Goal: Task Accomplishment & Management: Complete application form

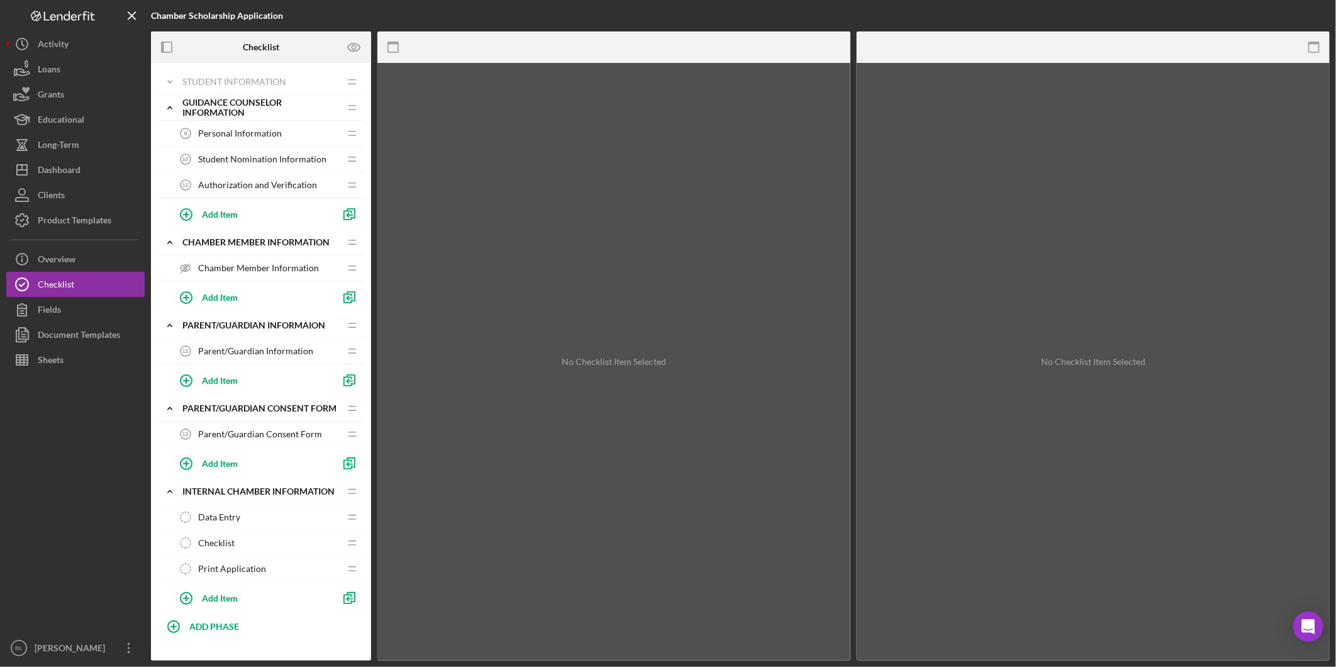
click at [222, 133] on span "Personal Information" at bounding box center [240, 133] width 84 height 10
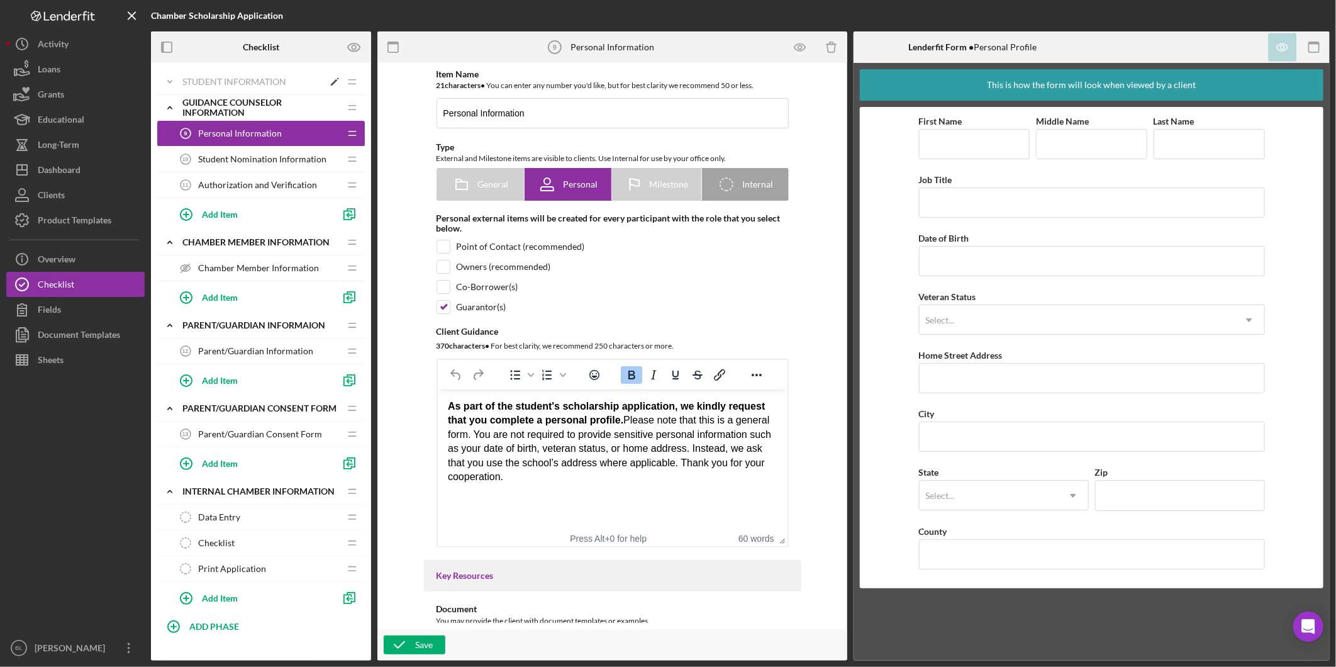
click at [218, 85] on div "Student Information" at bounding box center [252, 82] width 141 height 10
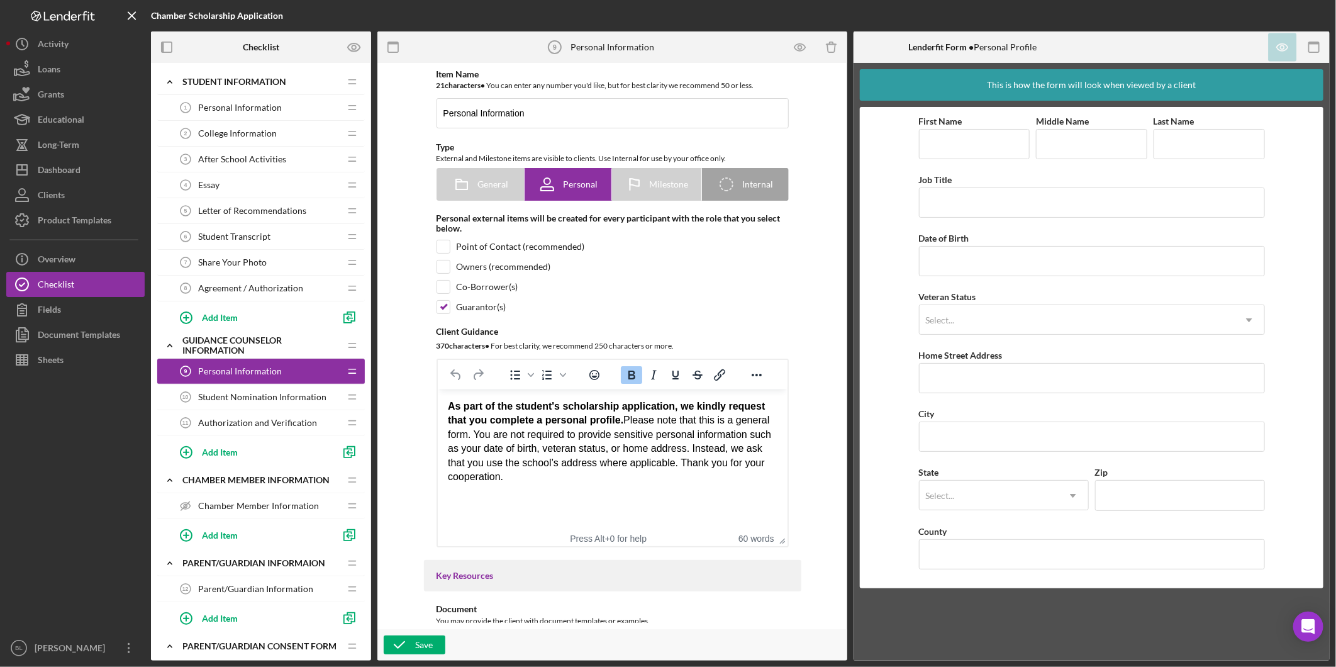
click at [222, 108] on span "Personal Information" at bounding box center [240, 107] width 84 height 10
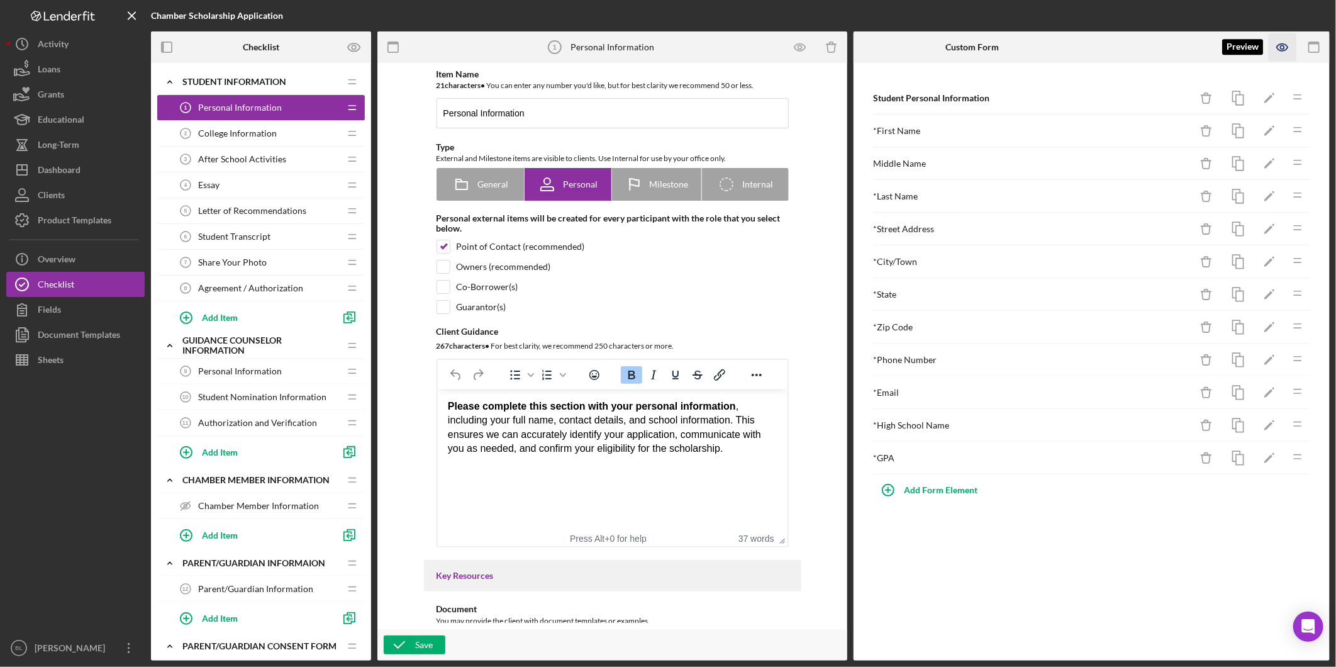
click at [1286, 44] on icon "button" at bounding box center [1282, 47] width 28 height 28
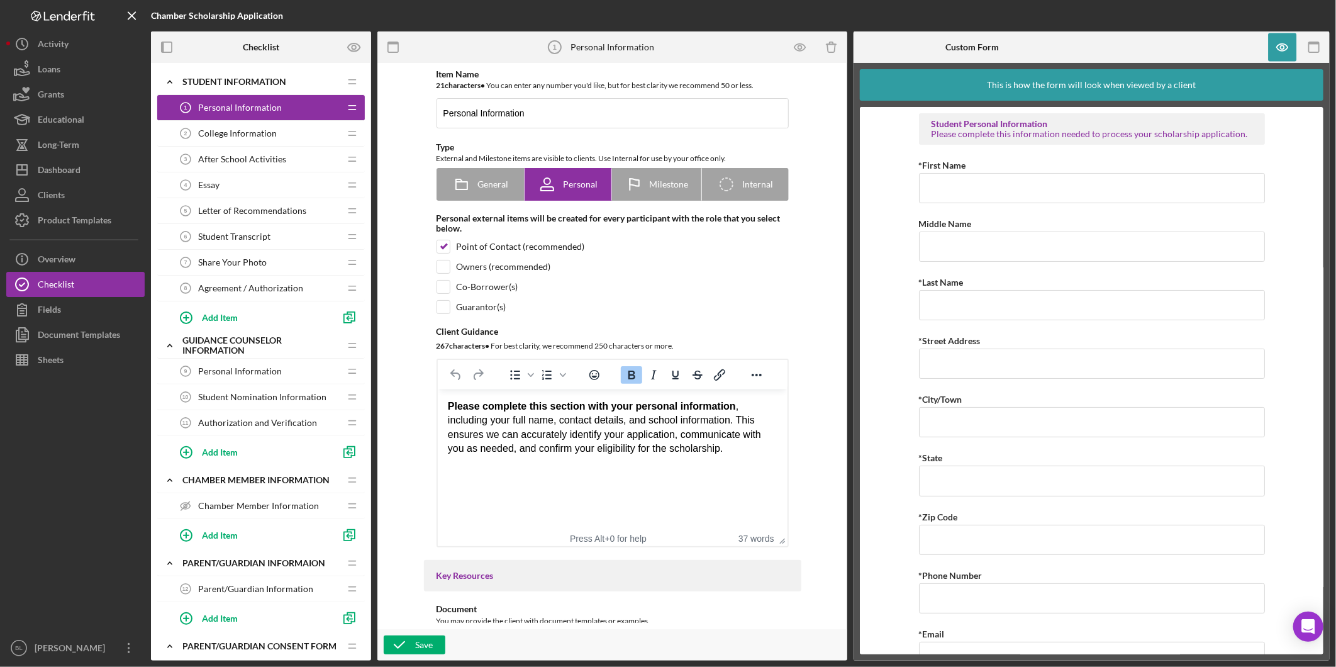
click at [262, 135] on span "College Information" at bounding box center [237, 133] width 79 height 10
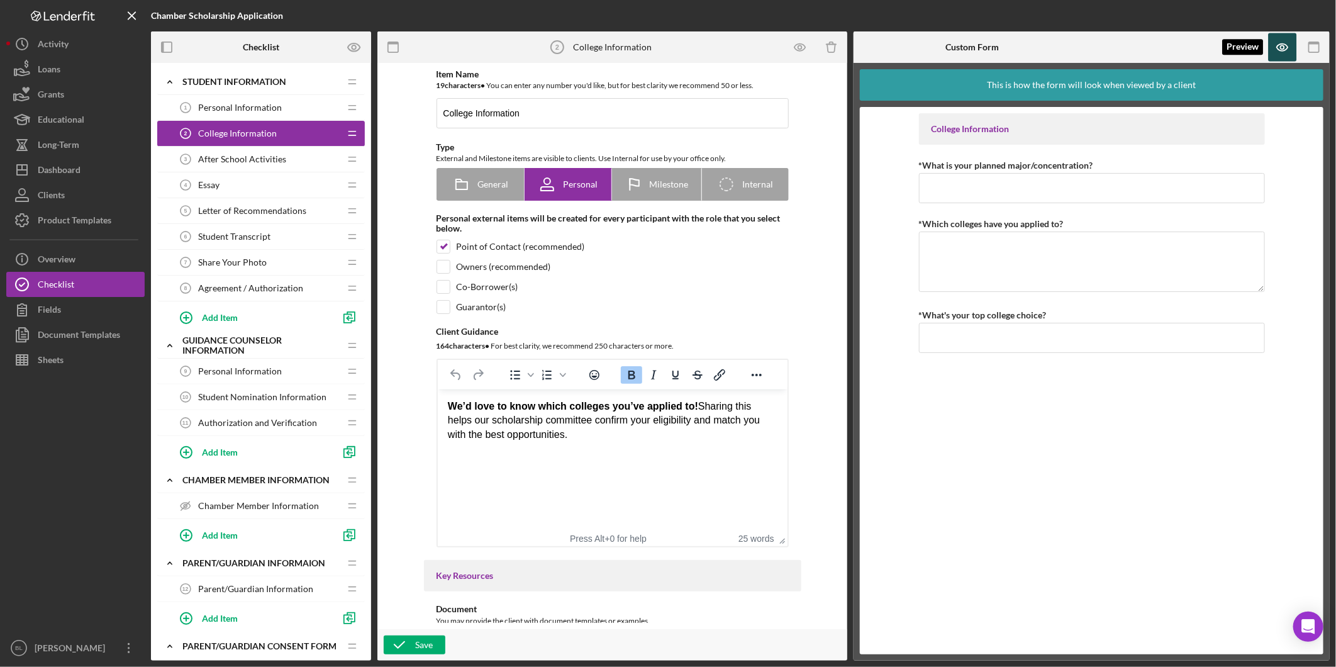
click at [1286, 45] on icon "button" at bounding box center [1282, 47] width 11 height 7
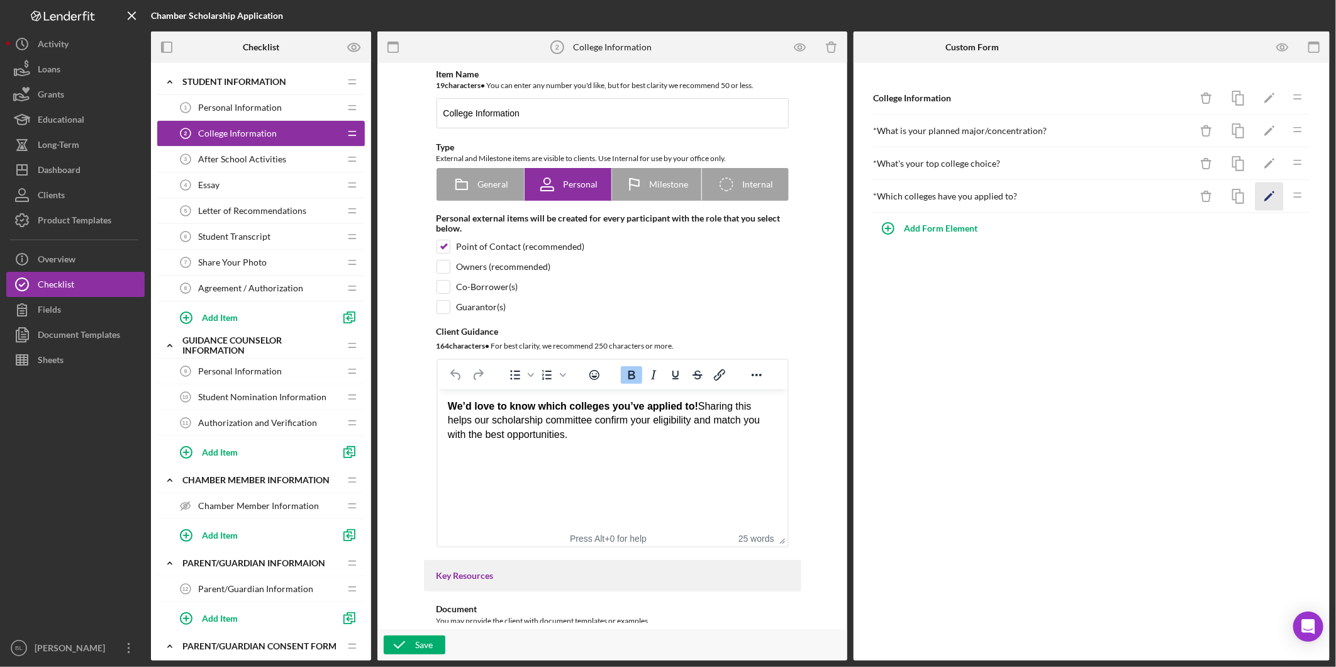
click at [1274, 197] on icon "Icon/Edit" at bounding box center [1269, 196] width 28 height 28
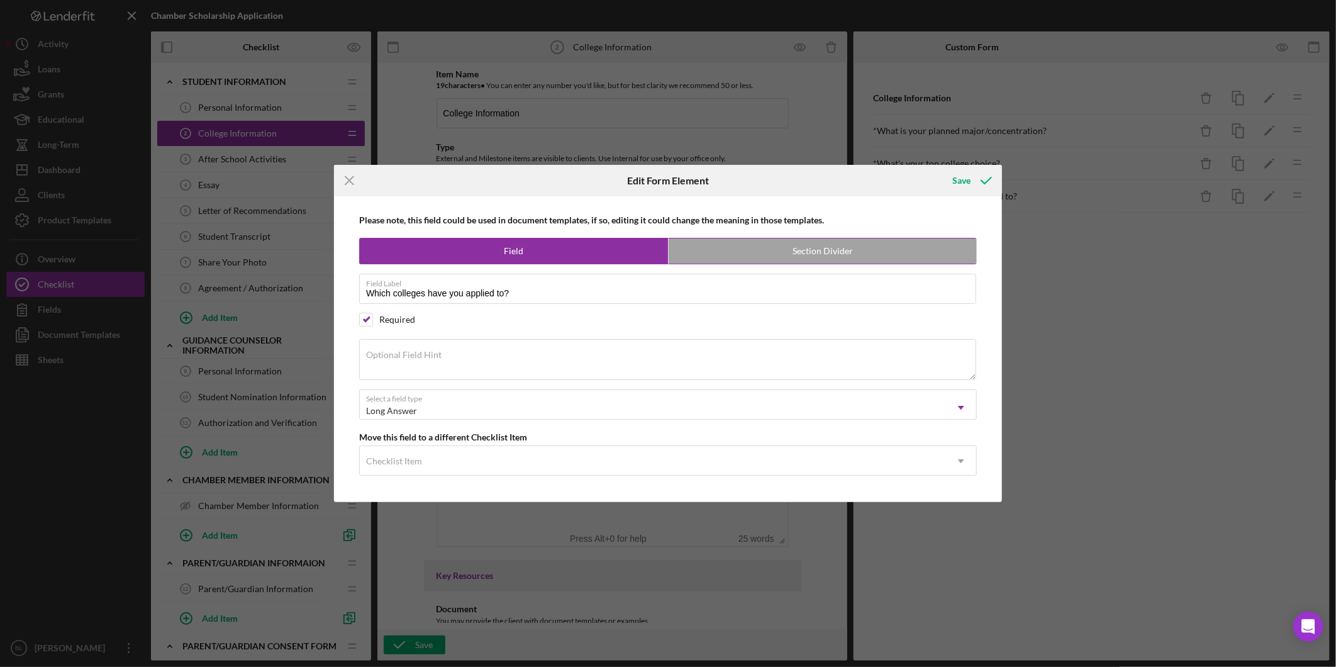
click at [768, 245] on label "Section Divider" at bounding box center [822, 250] width 308 height 25
radio input "false"
radio input "true"
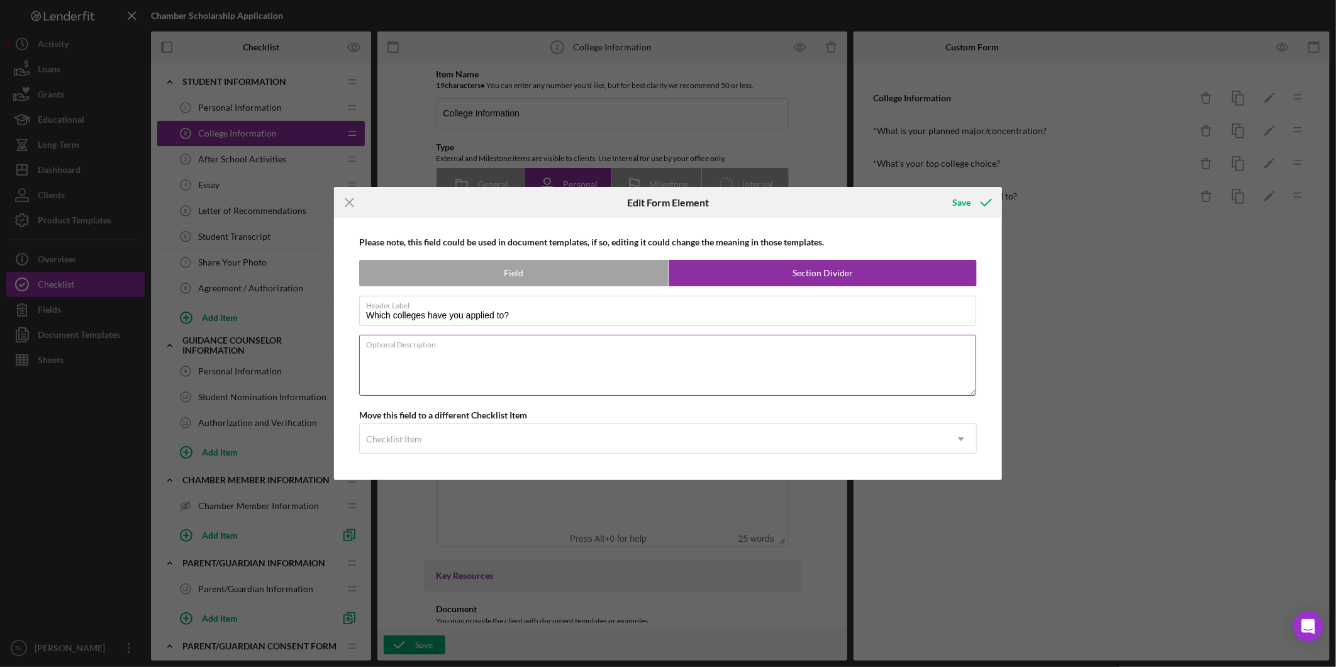
click at [617, 366] on textarea "Optional Description" at bounding box center [667, 365] width 617 height 60
type textarea "Please use the following fields to list up to 8 colleges you've applied to."
click at [897, 269] on label "Section Divider" at bounding box center [822, 272] width 308 height 25
click at [967, 202] on div "Save" at bounding box center [961, 202] width 18 height 25
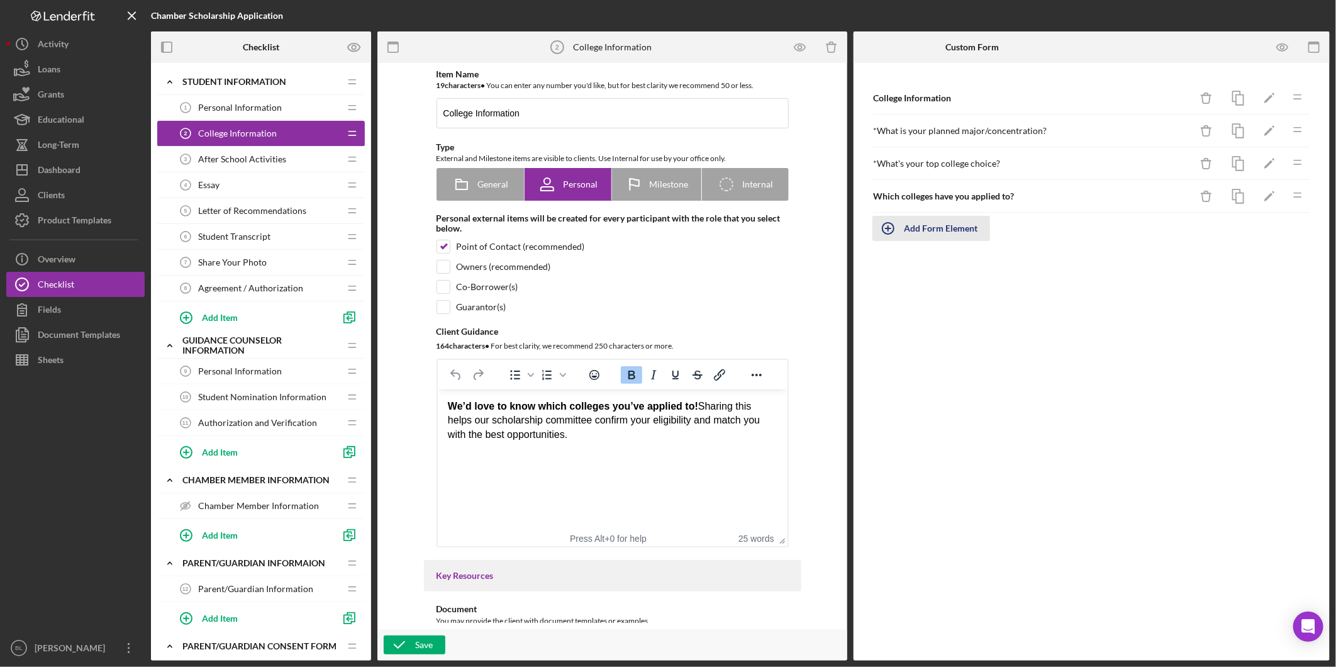
click at [954, 233] on div "Add Form Element" at bounding box center [941, 228] width 74 height 25
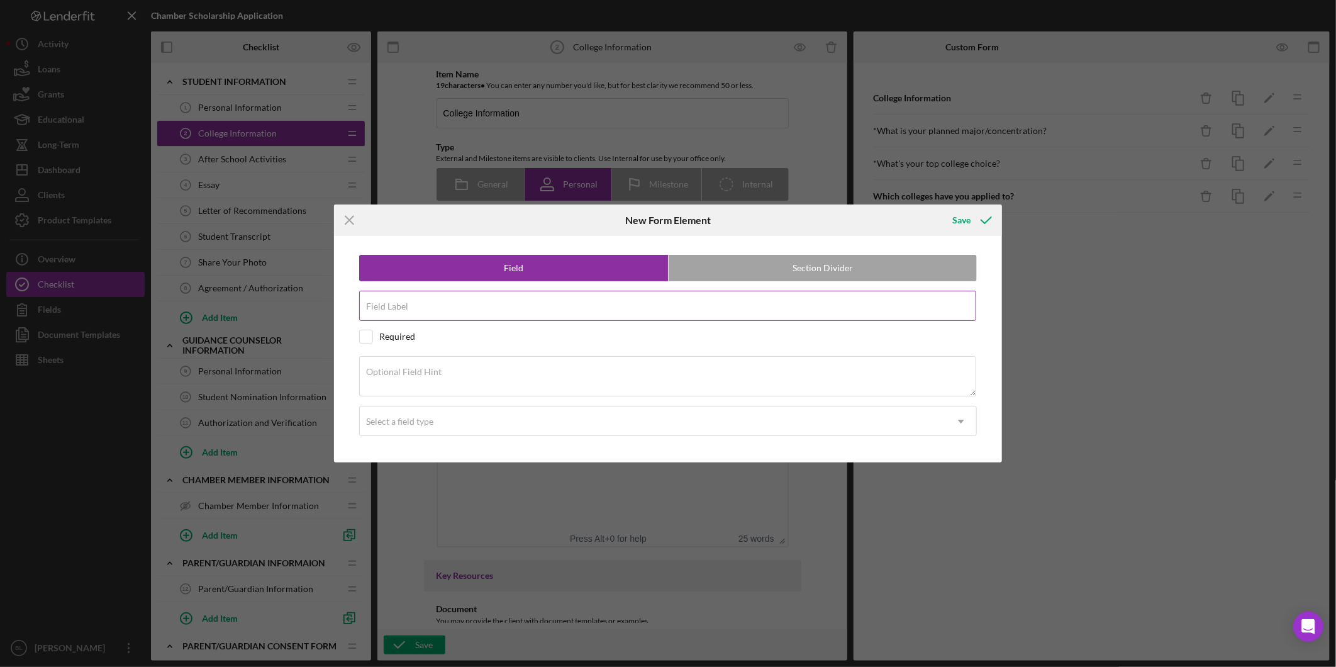
click at [529, 298] on div "Field Label" at bounding box center [668, 306] width 618 height 31
type input "College 1"
click at [358, 335] on div "Field Section Divider Field Label College 1 Required Optional Field Hint Select…" at bounding box center [667, 349] width 655 height 226
drag, startPoint x: 424, startPoint y: 417, endPoint x: 425, endPoint y: 424, distance: 6.9
click at [425, 416] on div "Select a field type" at bounding box center [653, 421] width 586 height 29
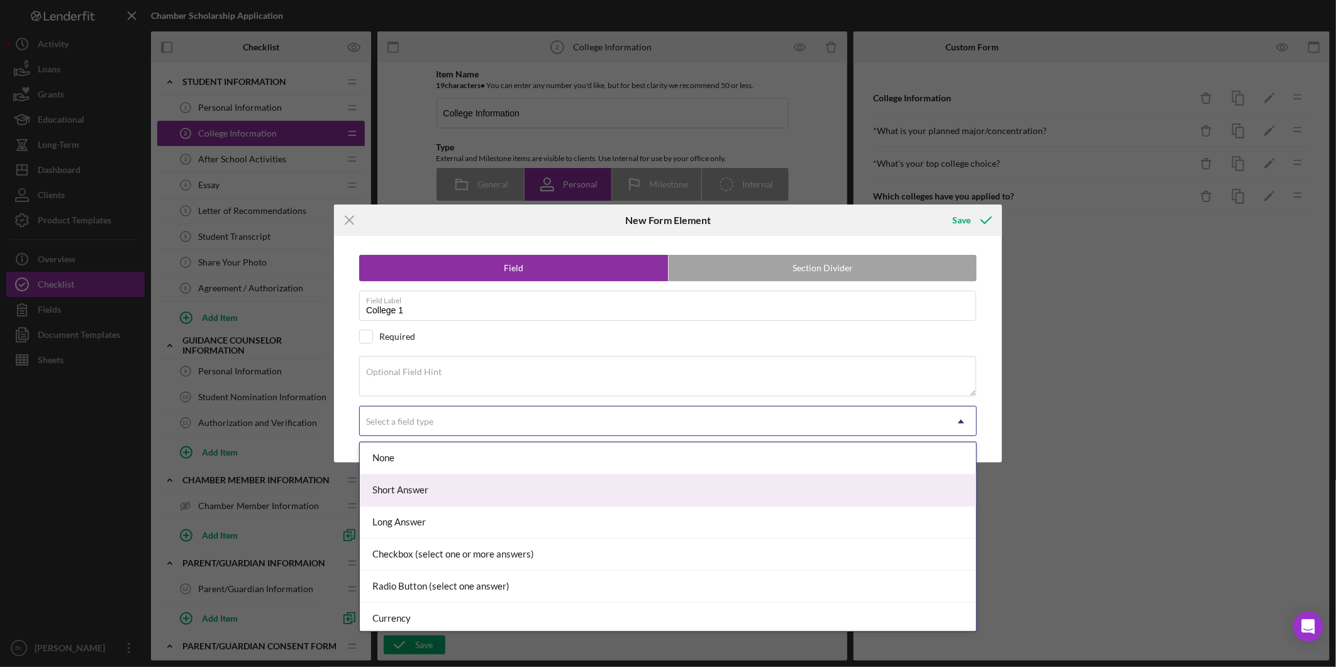
click at [428, 491] on div "Short Answer" at bounding box center [668, 490] width 616 height 32
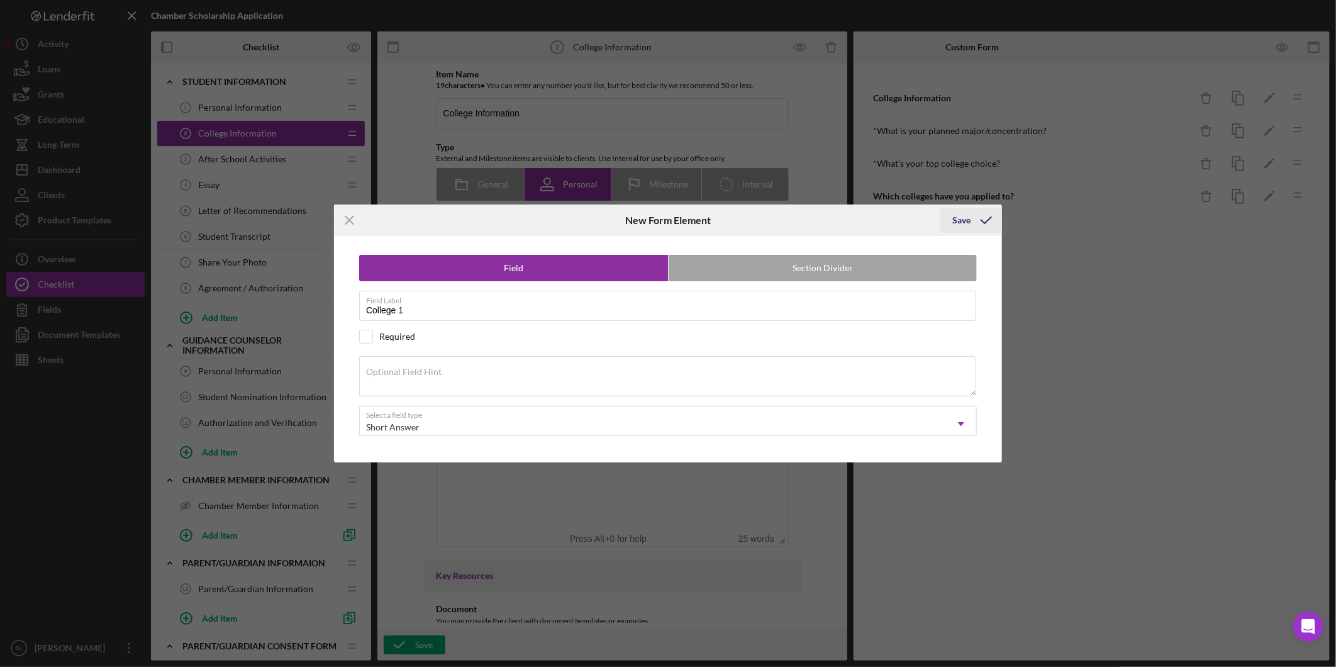
click at [969, 214] on div "Save" at bounding box center [961, 220] width 18 height 25
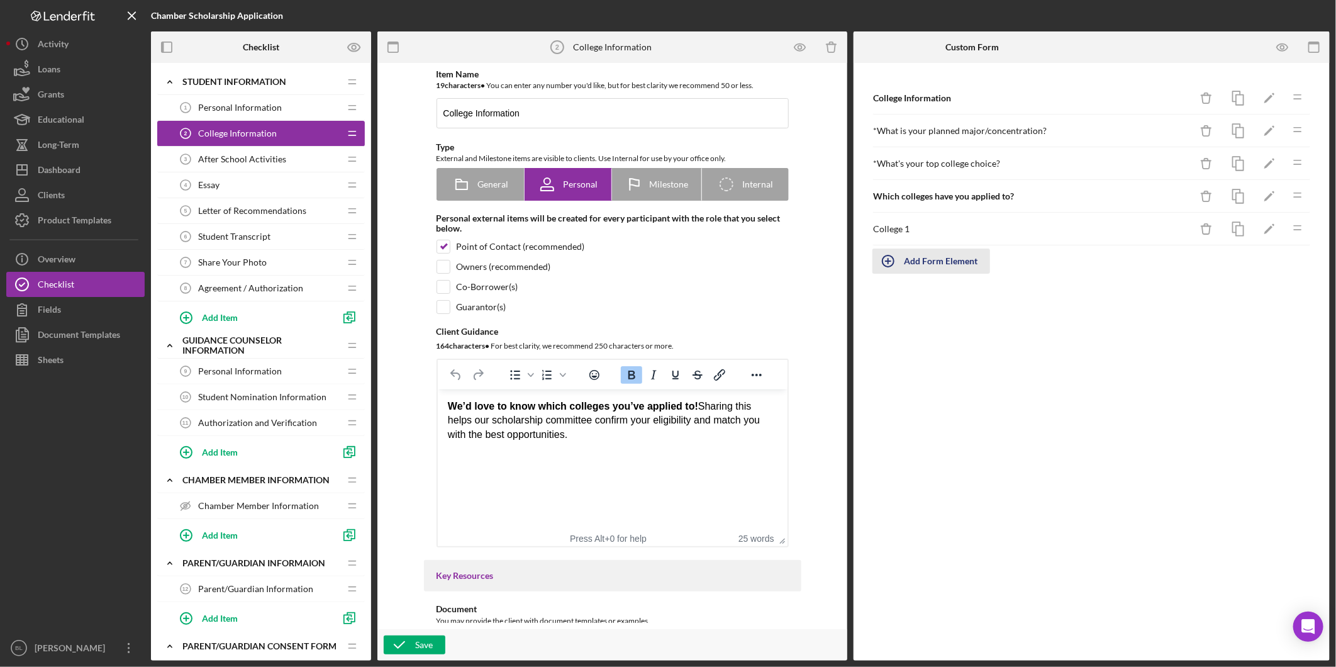
click at [946, 266] on div "Add Form Element" at bounding box center [941, 260] width 74 height 25
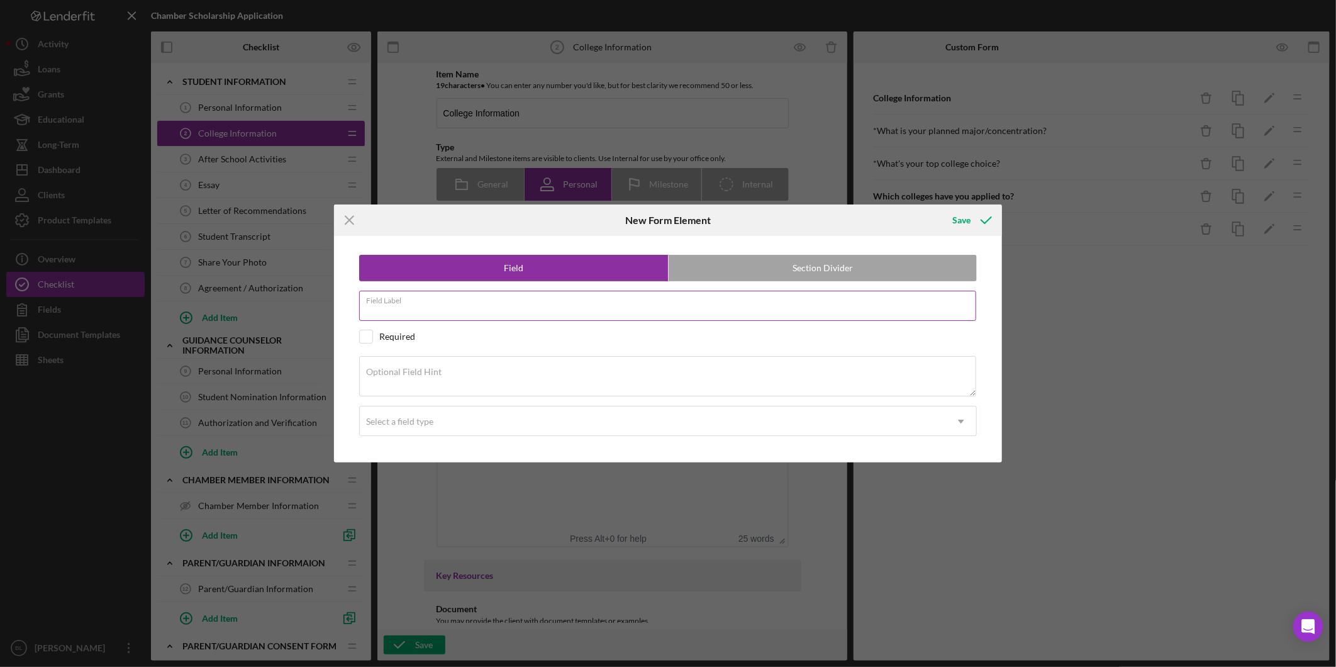
click at [904, 311] on input "Field Label" at bounding box center [667, 306] width 617 height 30
type input "College 2"
click at [399, 424] on div "Select a field type" at bounding box center [399, 421] width 67 height 10
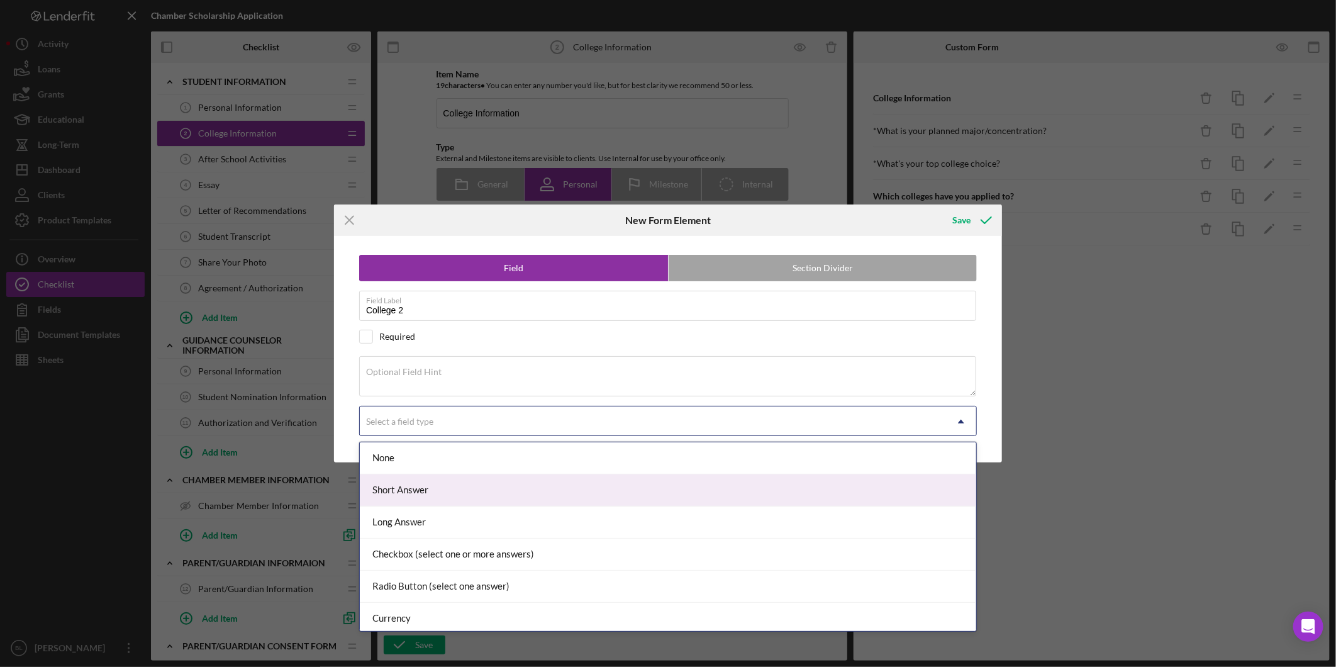
click at [426, 484] on div "Short Answer" at bounding box center [668, 490] width 616 height 32
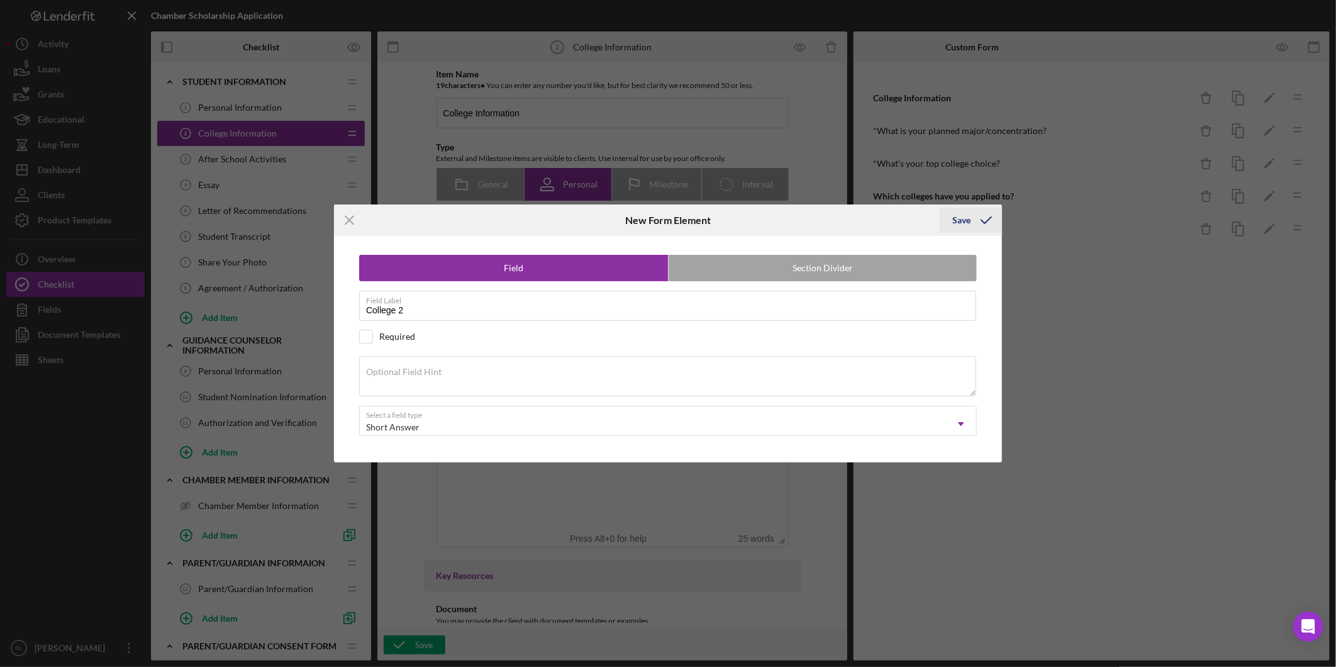
click at [989, 220] on icon "submit" at bounding box center [985, 219] width 31 height 31
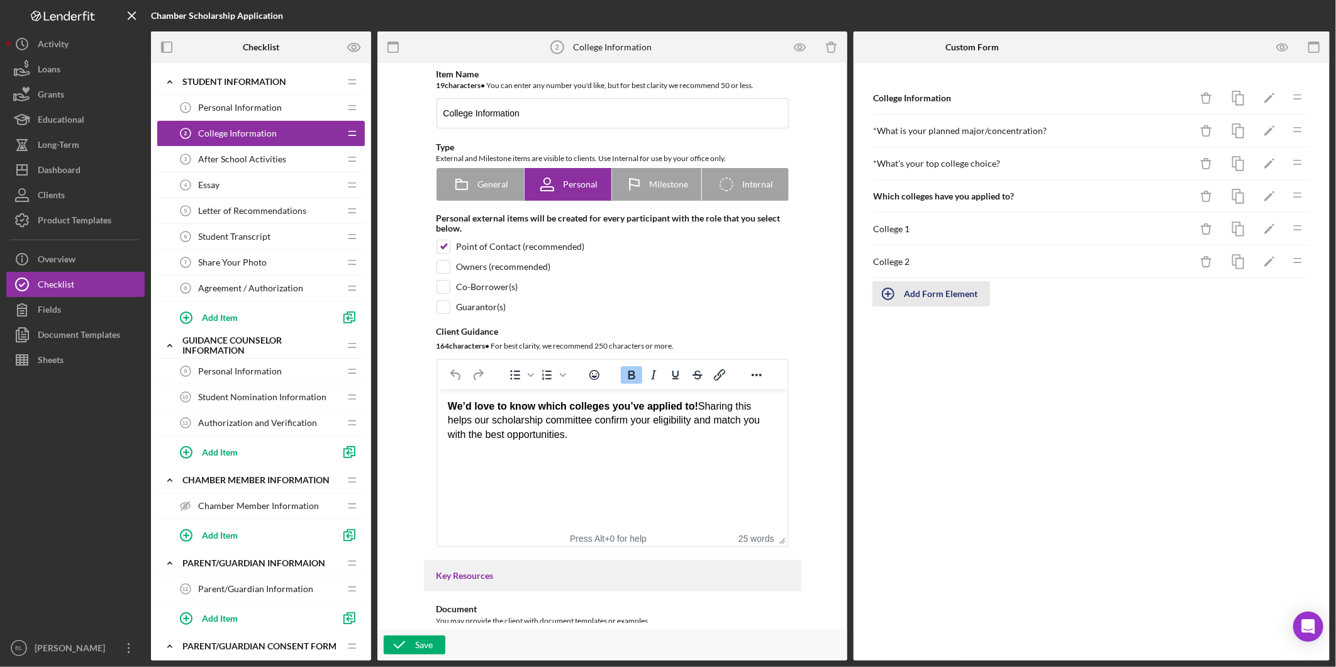
click at [956, 287] on div "Add Form Element" at bounding box center [941, 293] width 74 height 25
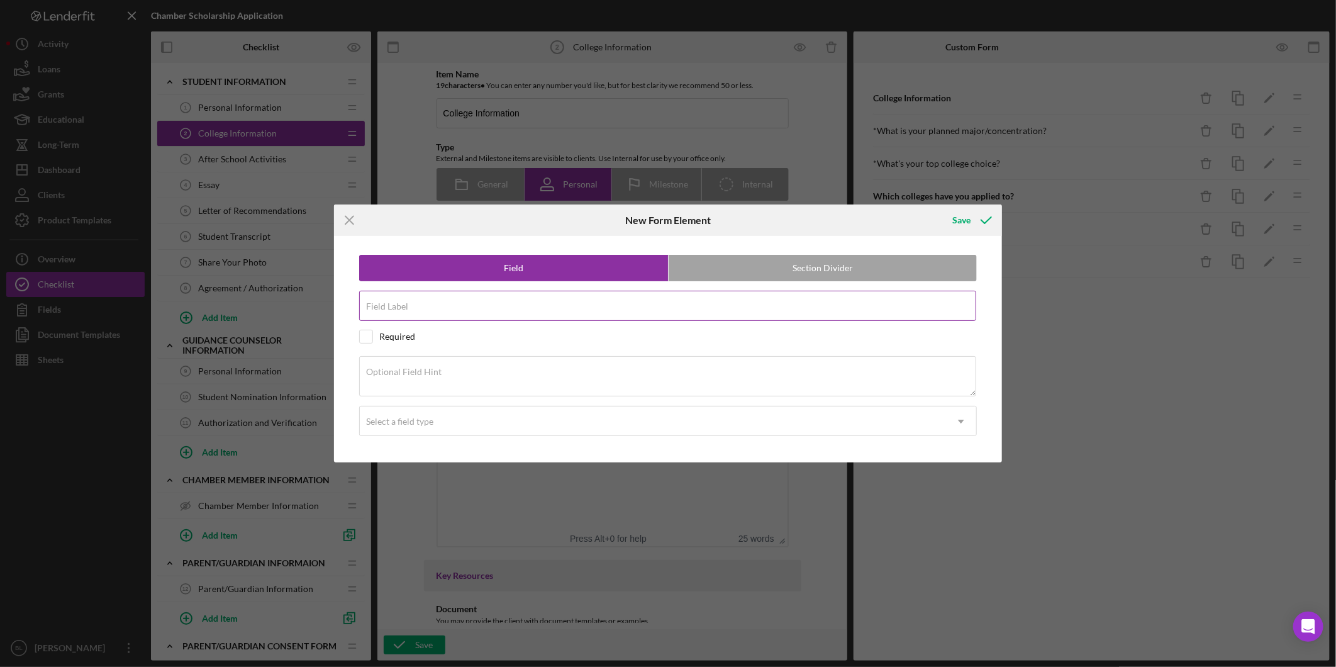
click at [815, 304] on div "Field Label" at bounding box center [668, 306] width 618 height 31
type input "College 3"
click at [518, 411] on div "Select a field type" at bounding box center [653, 421] width 586 height 29
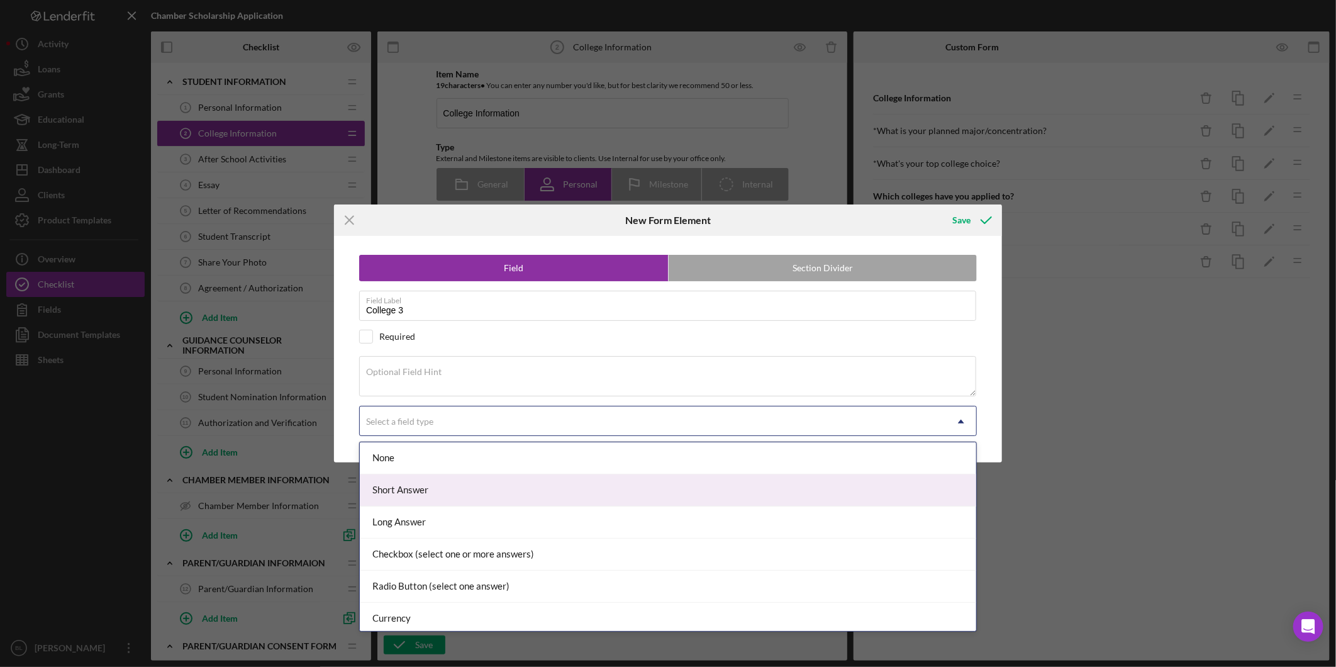
click at [463, 487] on div "Short Answer" at bounding box center [668, 490] width 616 height 32
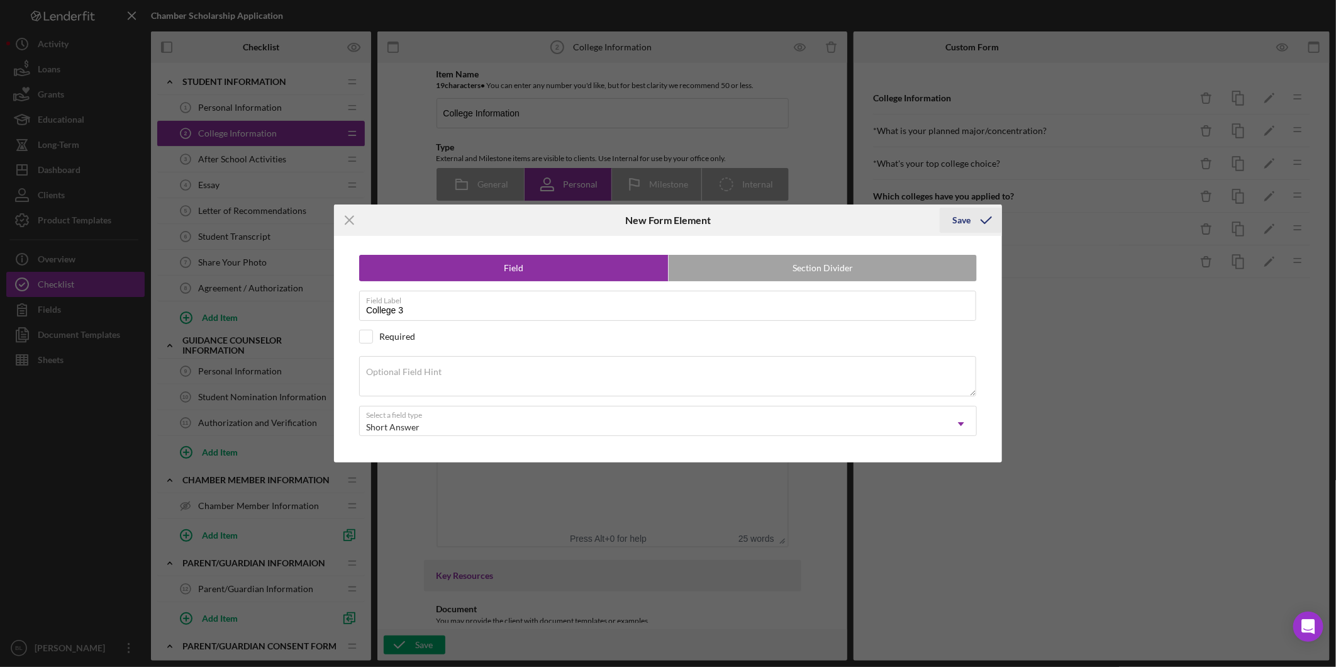
click at [979, 216] on icon "submit" at bounding box center [985, 219] width 31 height 31
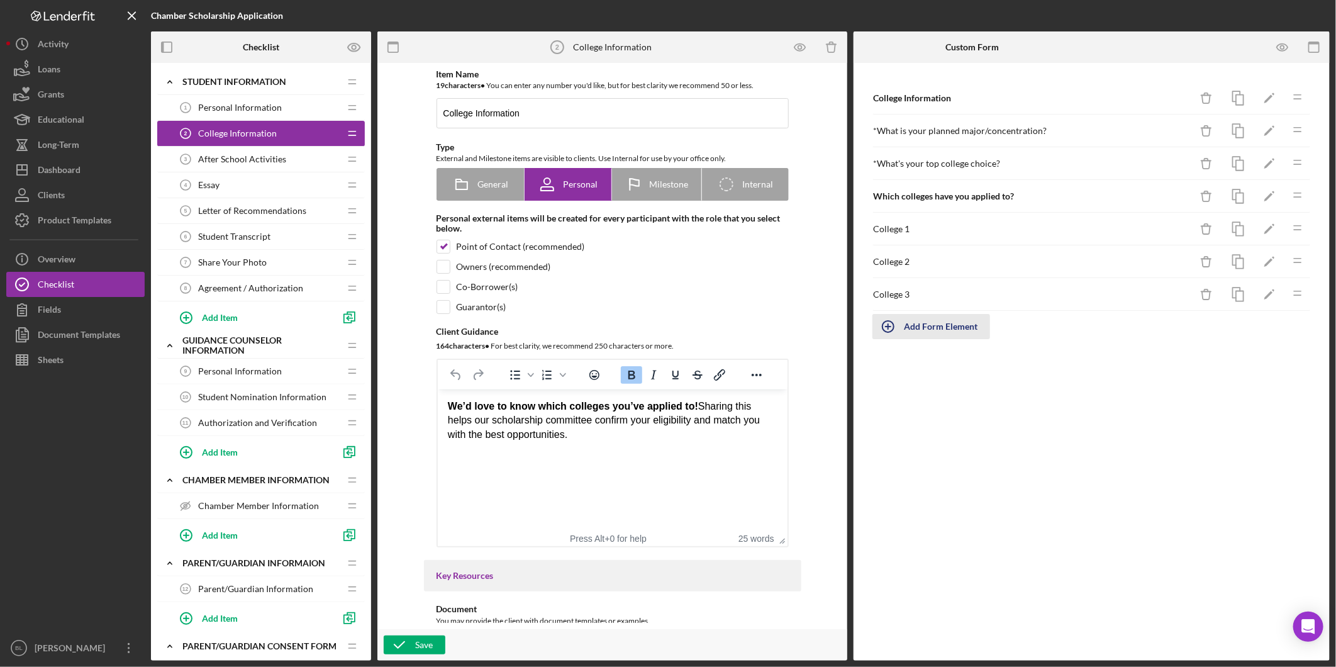
click at [966, 324] on div "Add Form Element" at bounding box center [941, 326] width 74 height 25
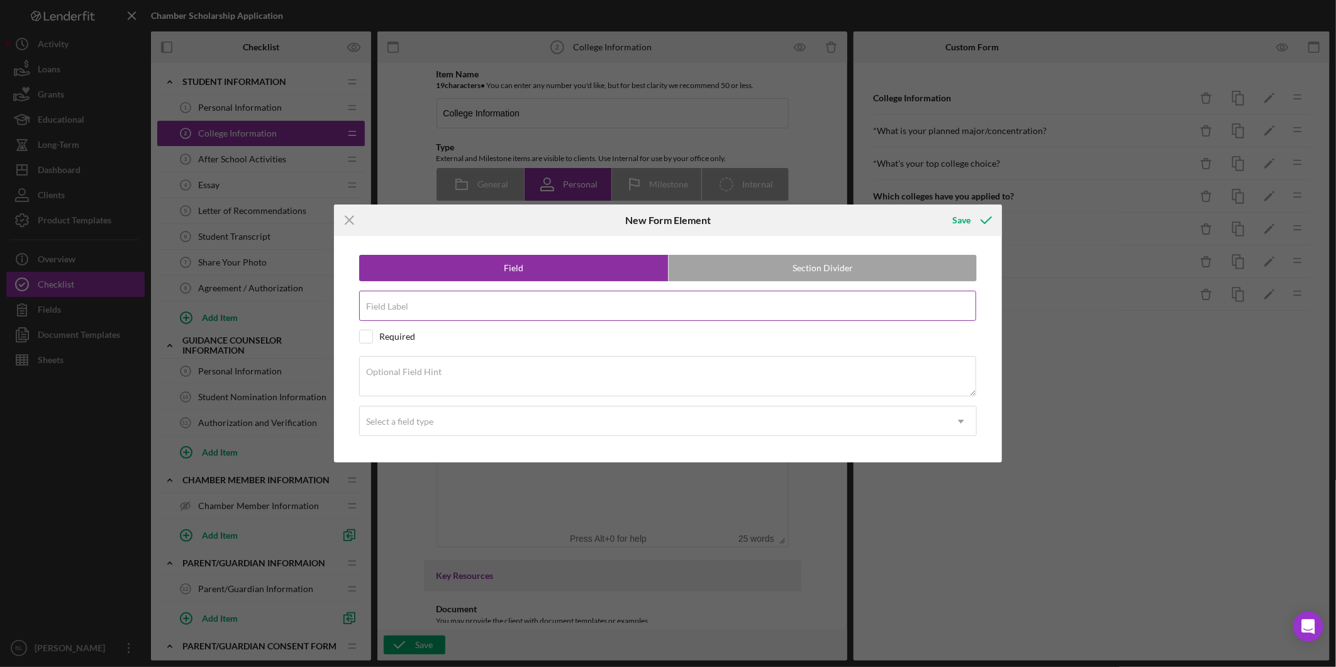
click at [828, 309] on input "Field Label" at bounding box center [667, 306] width 617 height 30
type input "College 4"
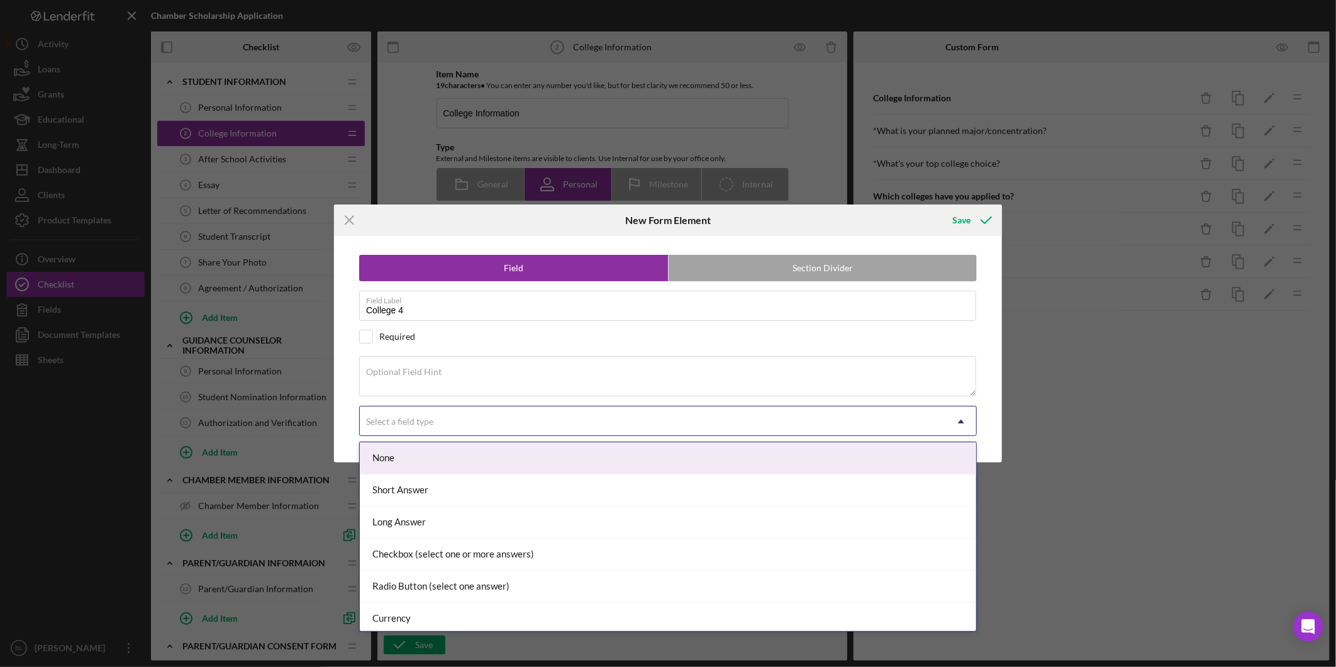
click at [400, 415] on div "Select a field type" at bounding box center [653, 421] width 586 height 29
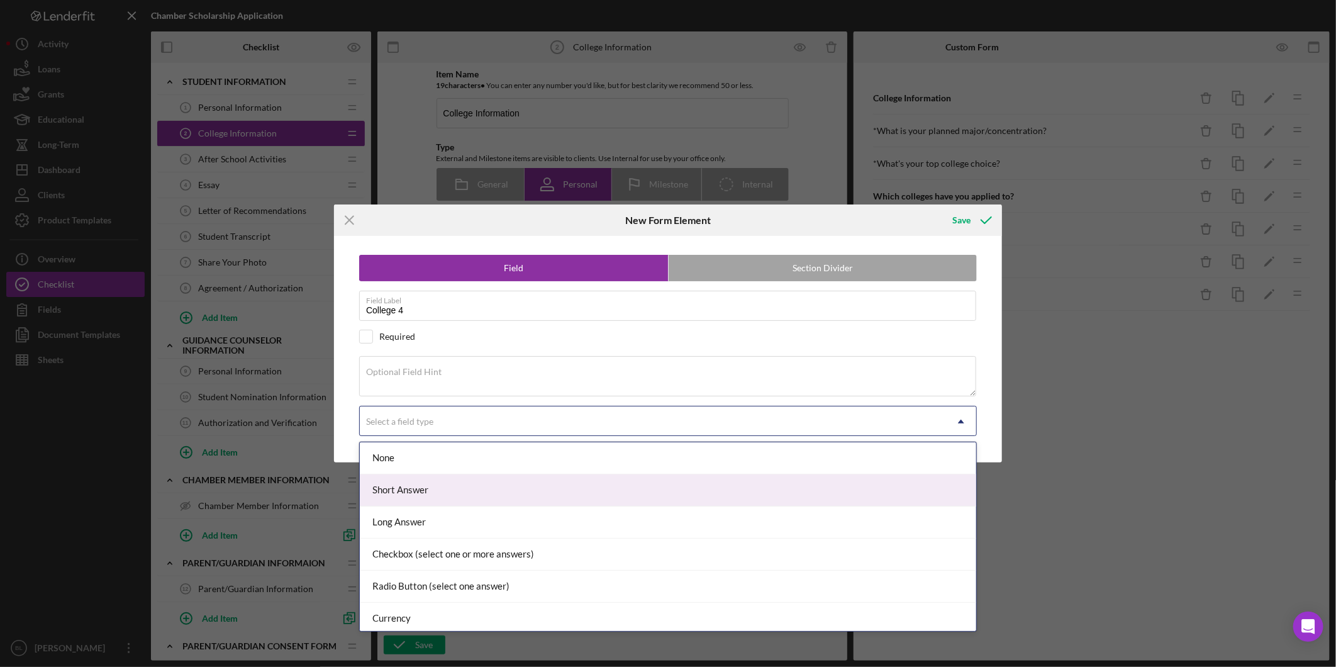
click at [422, 494] on div "Short Answer" at bounding box center [668, 490] width 616 height 32
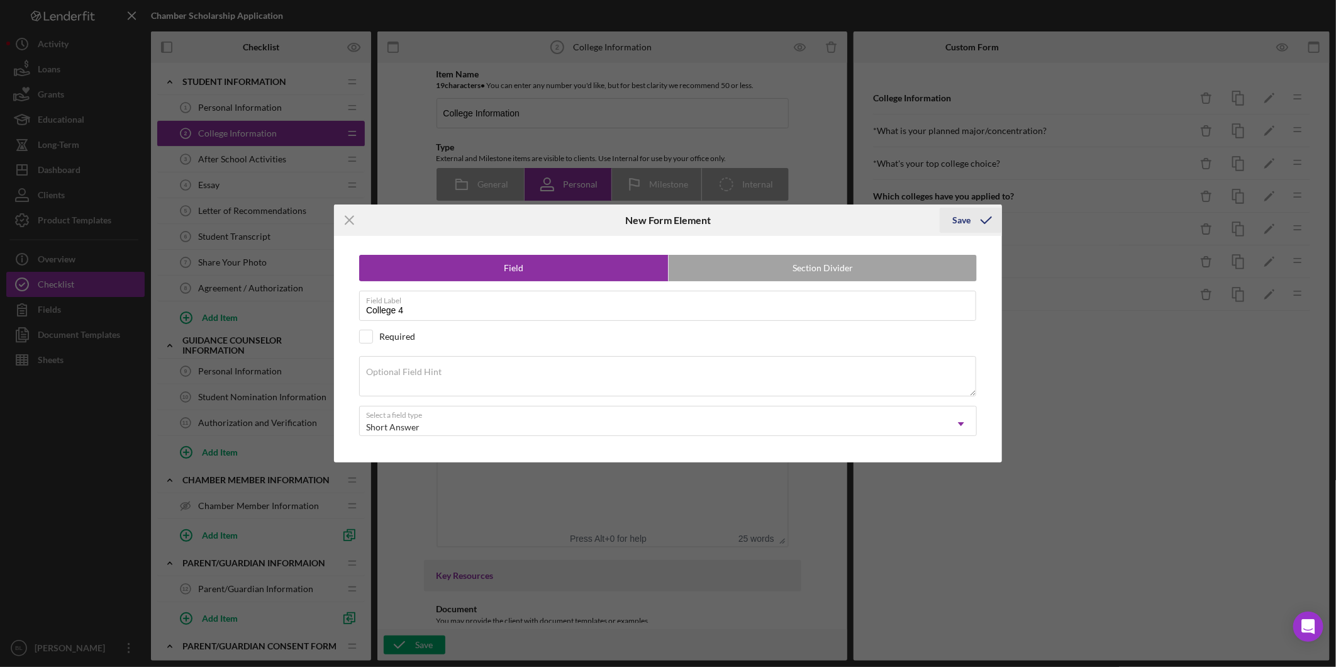
click at [966, 218] on div "Save" at bounding box center [961, 220] width 18 height 25
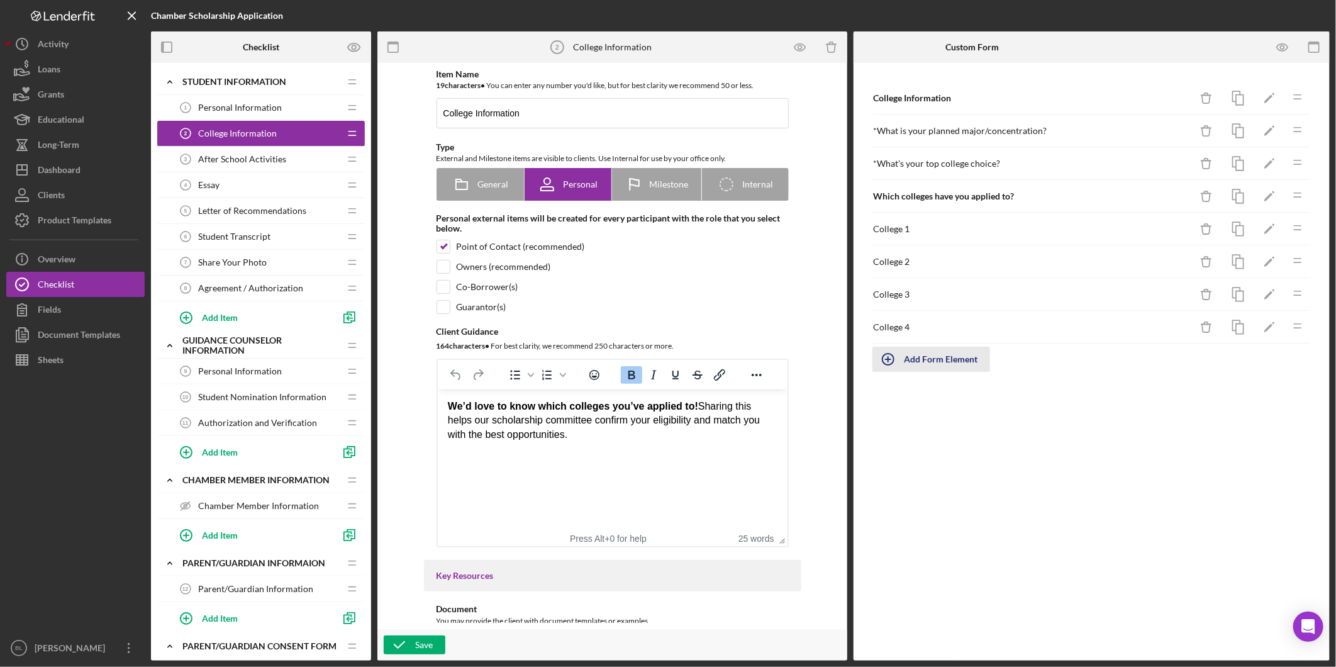
click at [926, 356] on div "Add Form Element" at bounding box center [941, 358] width 74 height 25
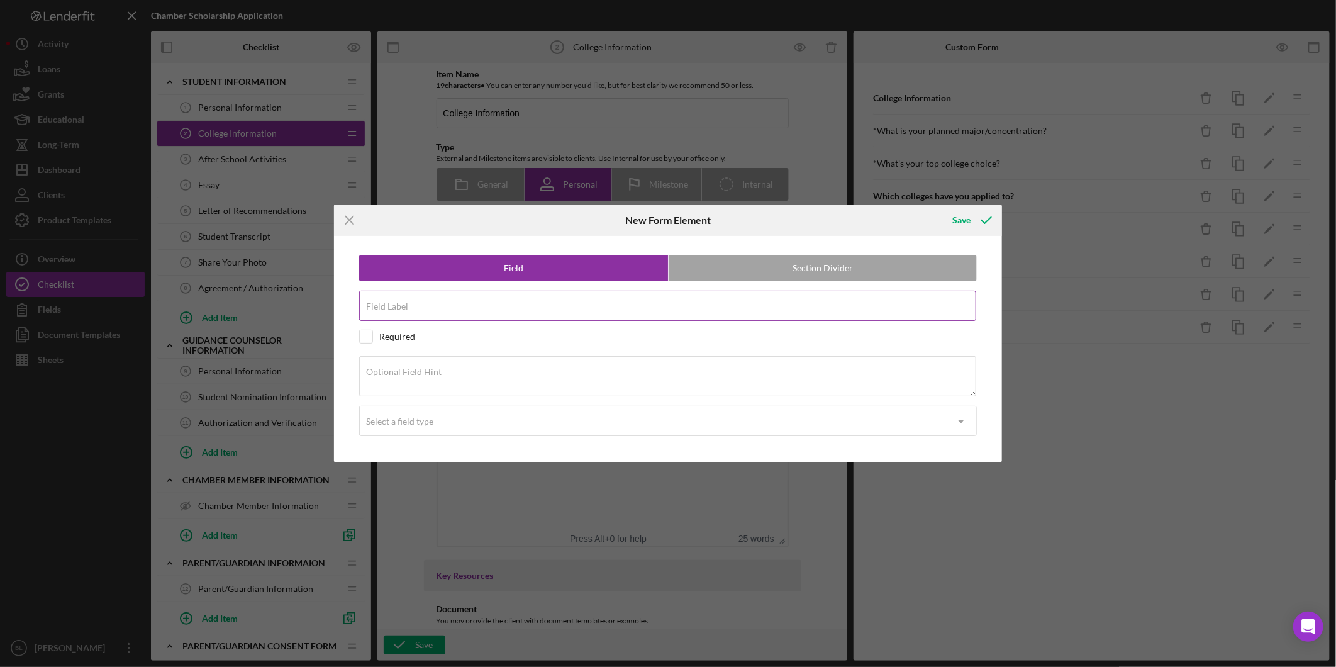
click at [562, 311] on input "Field Label" at bounding box center [667, 306] width 617 height 30
type input "College 5"
click at [507, 418] on div "Select a field type" at bounding box center [653, 421] width 586 height 29
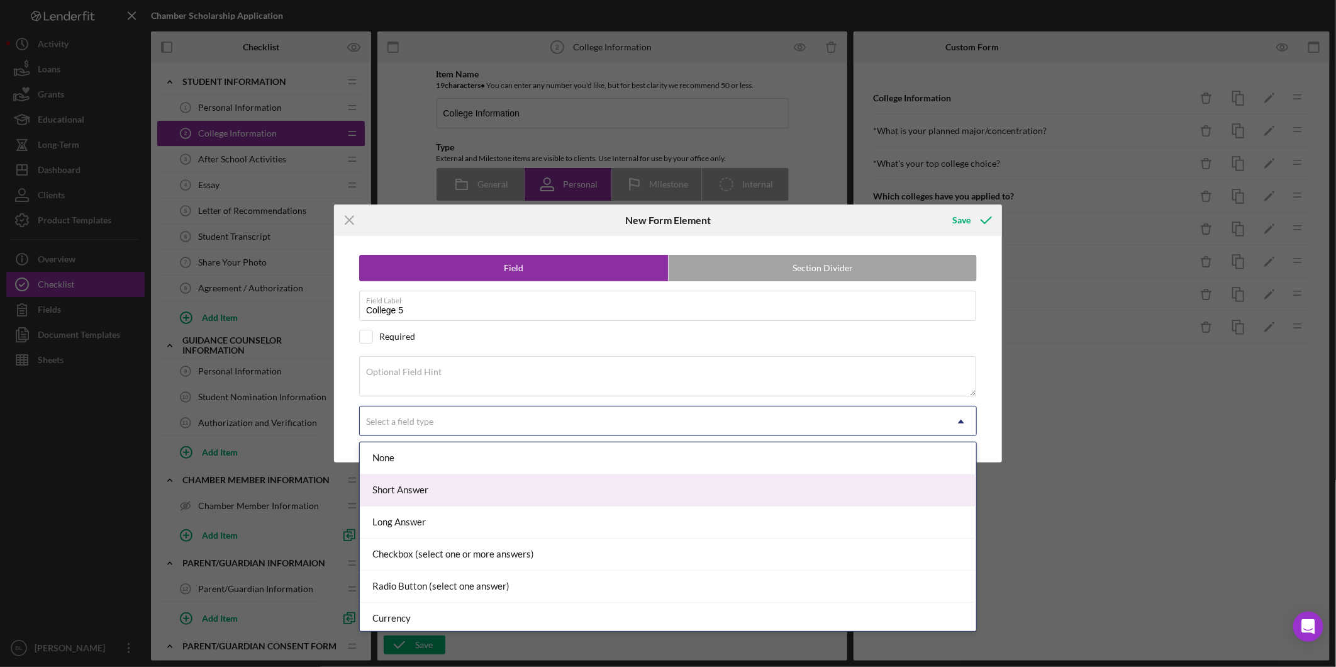
click at [482, 494] on div "Short Answer" at bounding box center [668, 490] width 616 height 32
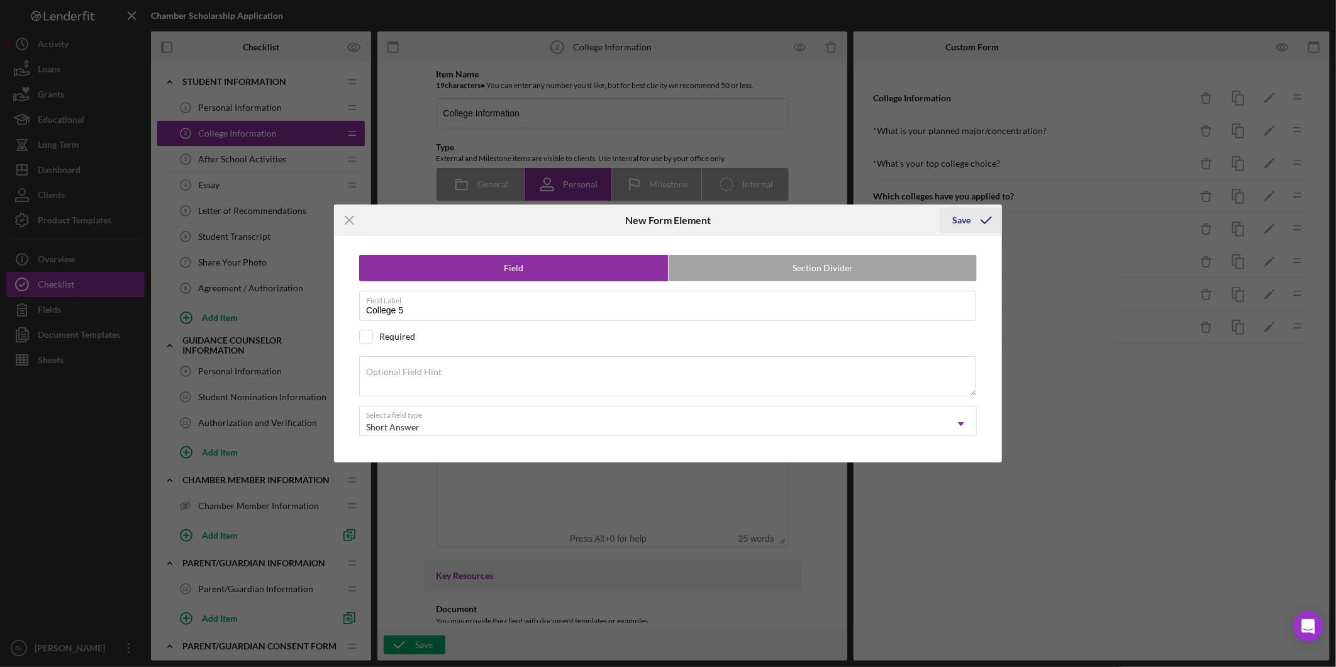
click at [962, 224] on div "Save" at bounding box center [961, 220] width 18 height 25
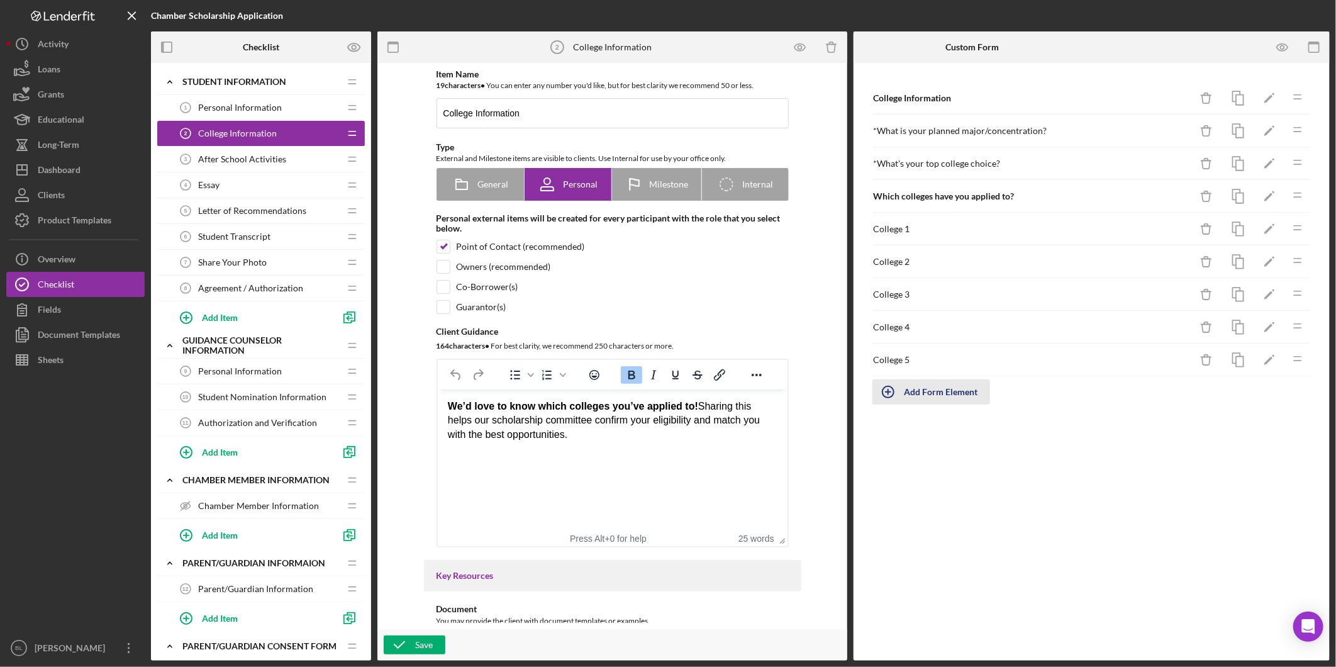
click at [923, 390] on div "Add Form Element" at bounding box center [941, 391] width 74 height 25
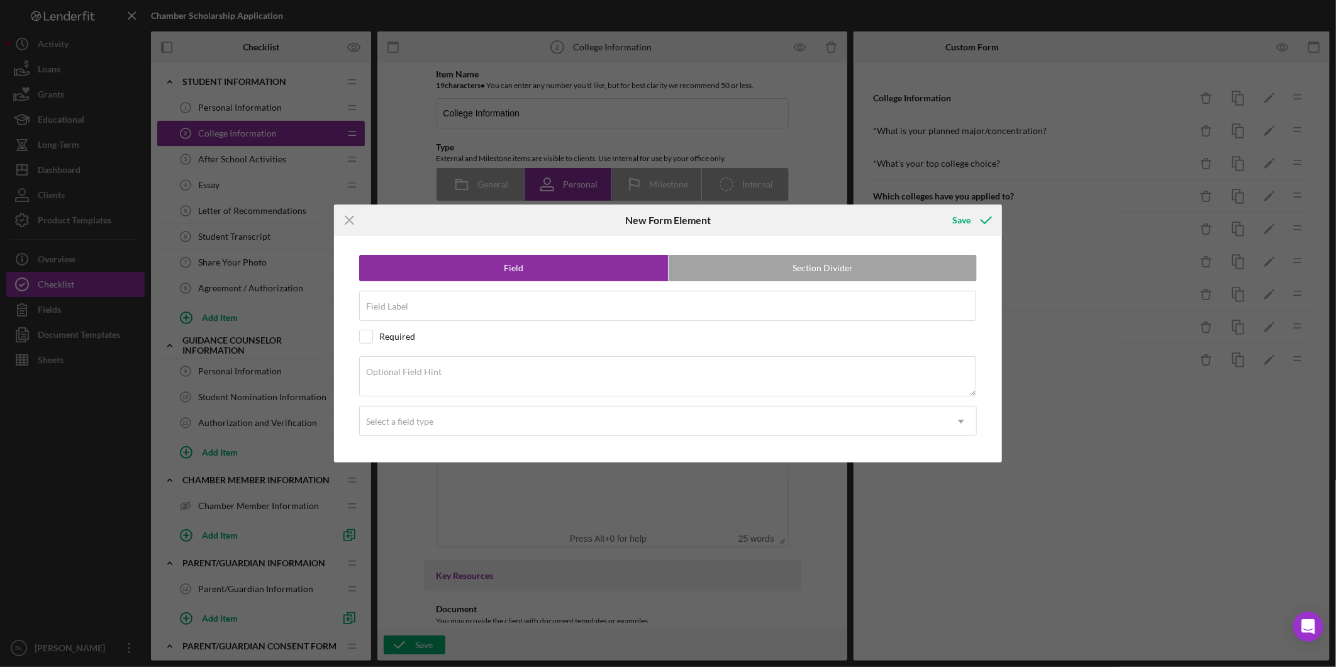
click at [581, 283] on div "Field Section Divider Field Label Required Optional Field Hint Select a field t…" at bounding box center [667, 349] width 655 height 226
click at [582, 297] on div "Field Label" at bounding box center [668, 306] width 618 height 31
type input "College 6"
click at [485, 419] on div "Select a field type" at bounding box center [653, 421] width 586 height 29
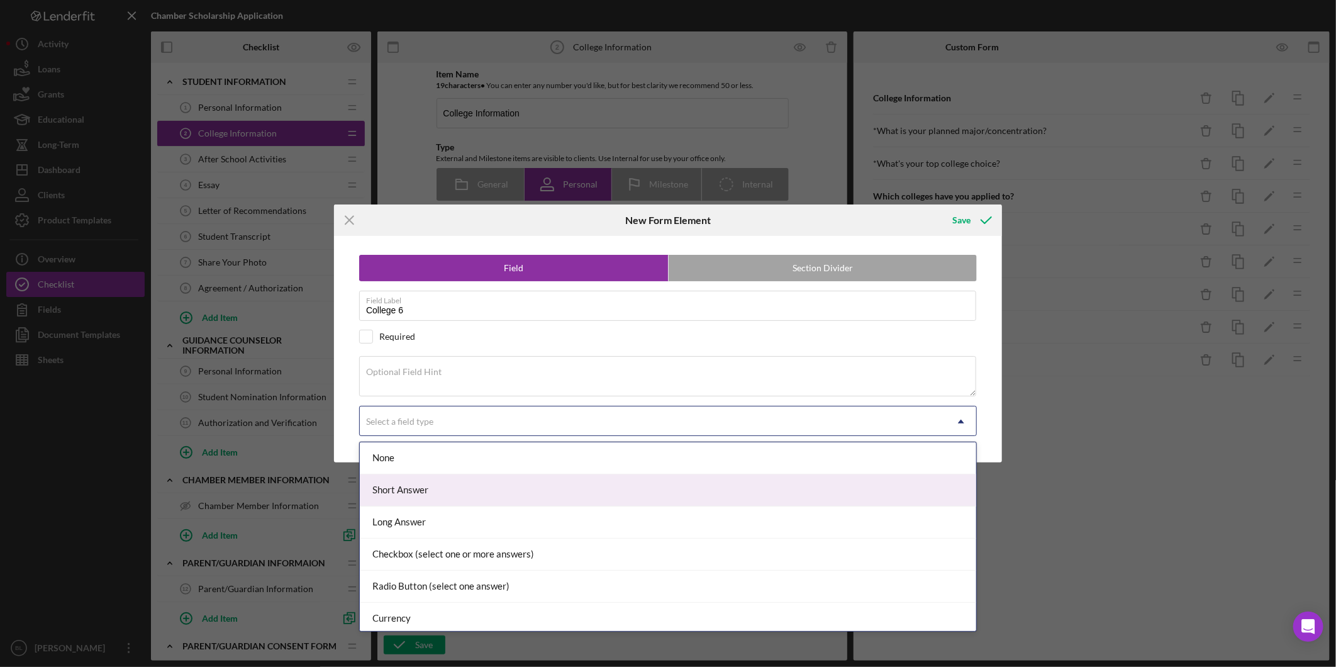
drag, startPoint x: 445, startPoint y: 483, endPoint x: 528, endPoint y: 406, distance: 113.9
click at [444, 483] on div "Short Answer" at bounding box center [668, 490] width 616 height 32
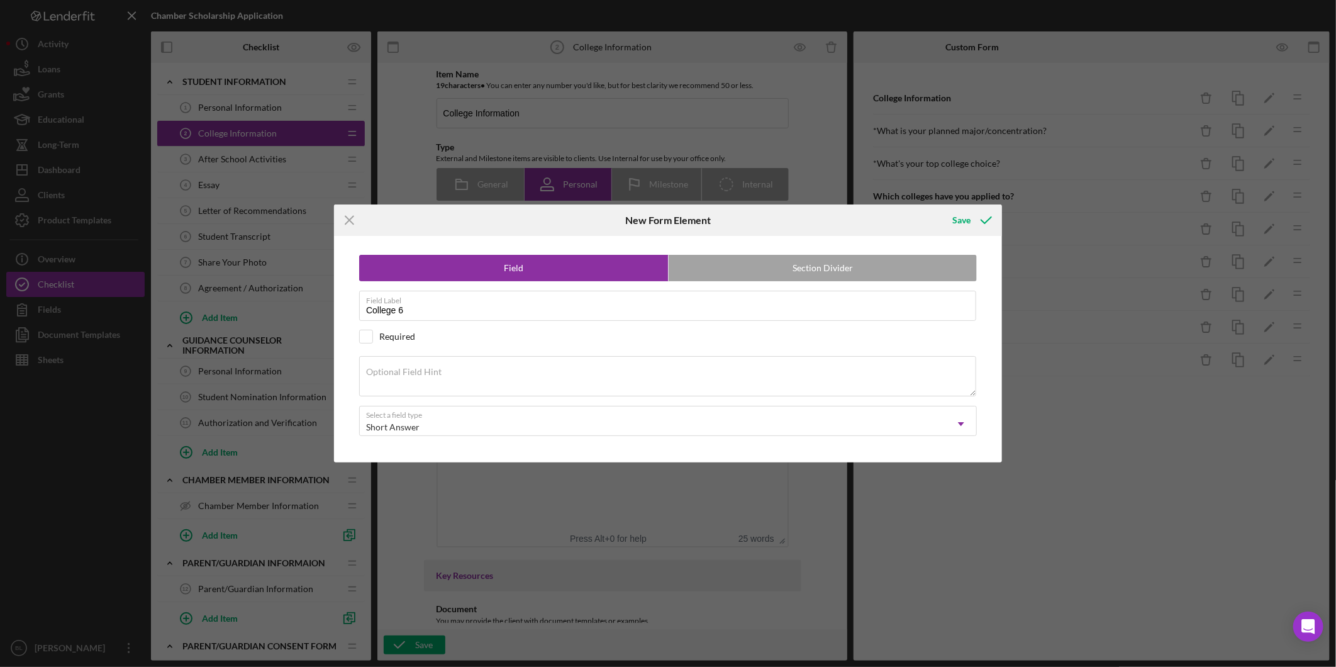
drag, startPoint x: 971, startPoint y: 224, endPoint x: 968, endPoint y: 234, distance: 9.8
click at [971, 224] on icon "submit" at bounding box center [985, 219] width 31 height 31
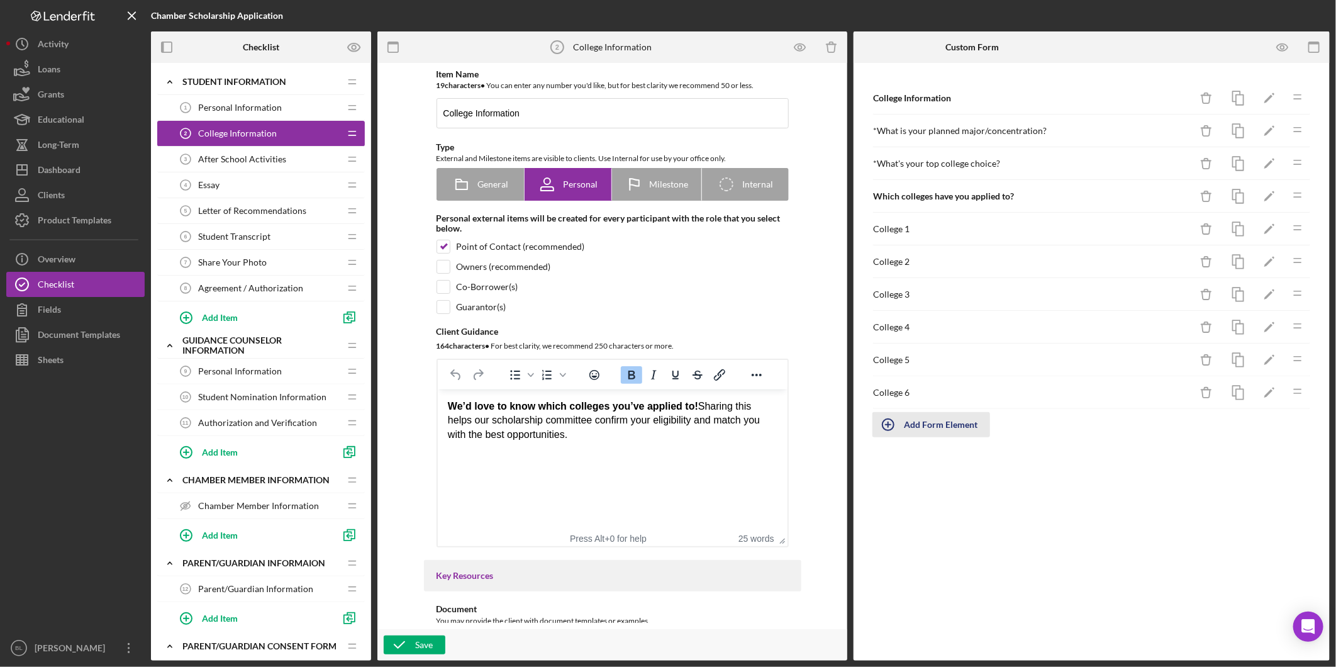
click at [931, 420] on div "Add Form Element" at bounding box center [941, 424] width 74 height 25
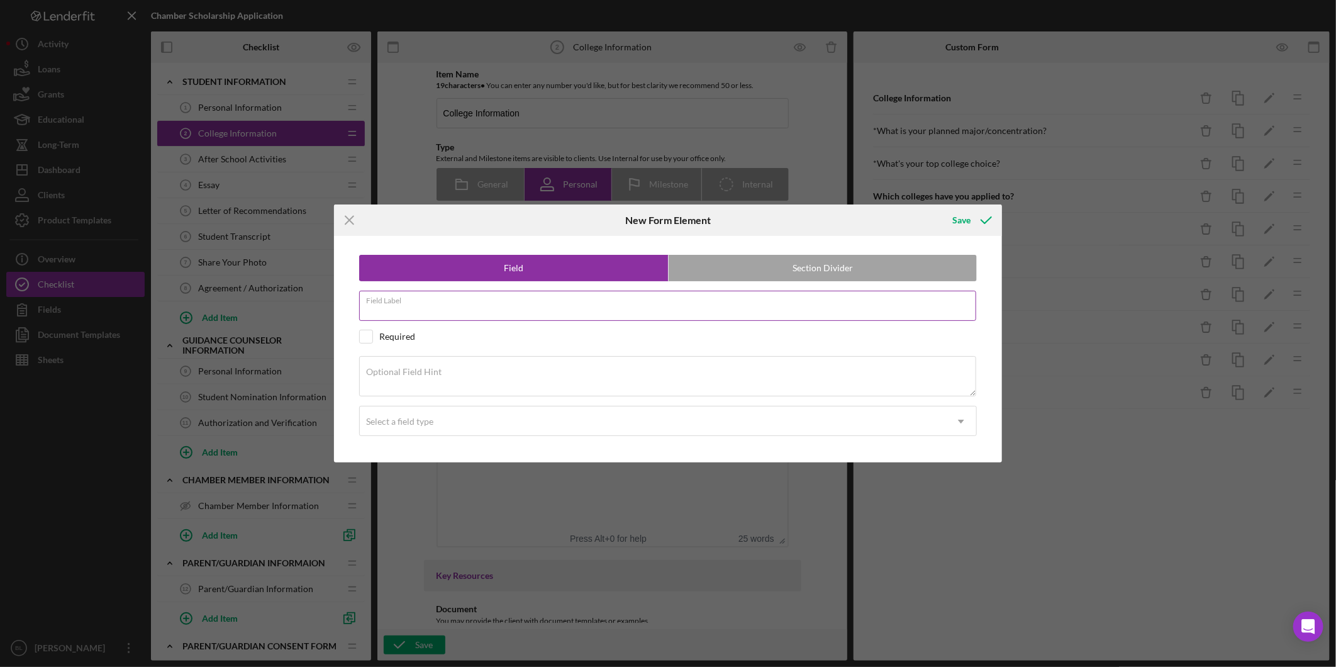
click at [543, 309] on input "Field Label" at bounding box center [667, 306] width 617 height 30
type input "College 7"
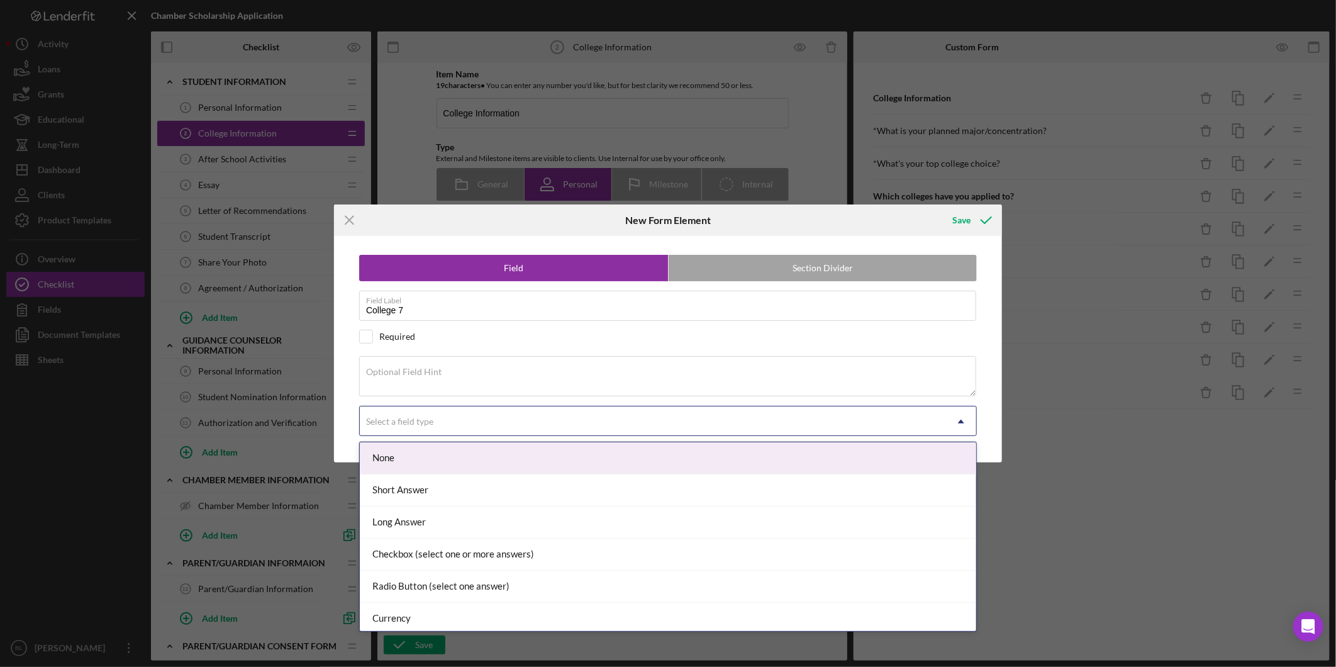
click at [522, 425] on div "Select a field type" at bounding box center [653, 421] width 586 height 29
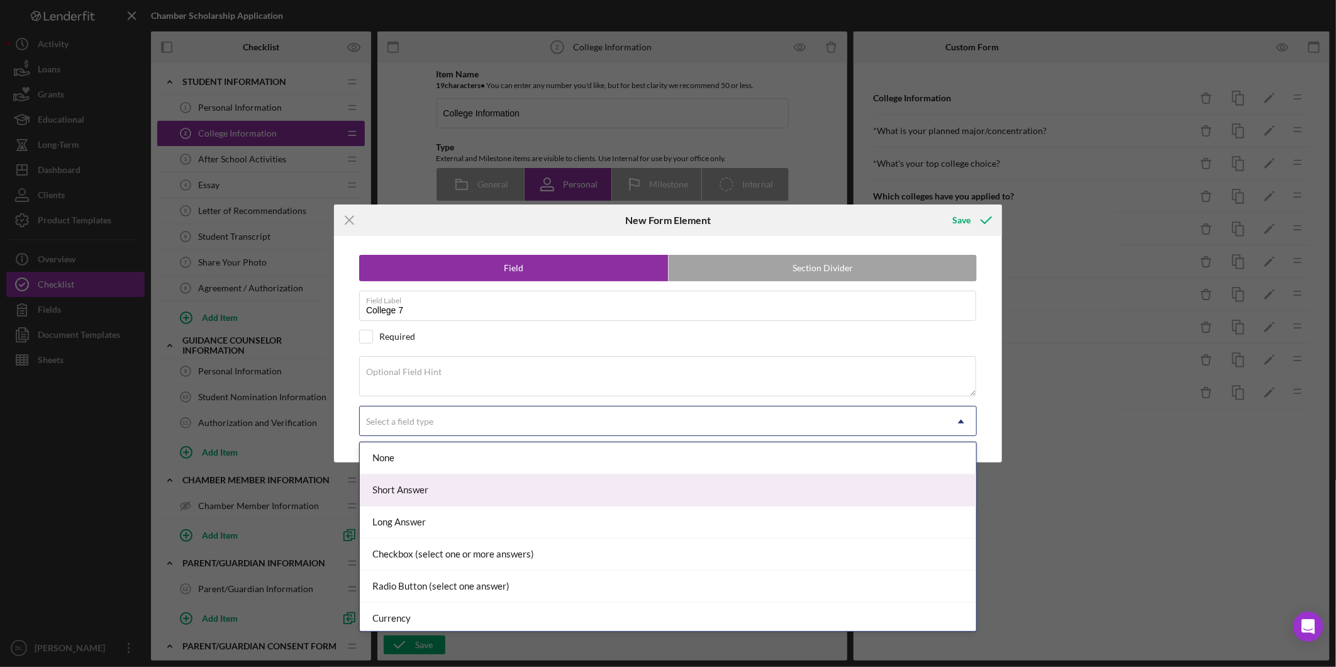
click at [492, 490] on div "Short Answer" at bounding box center [668, 490] width 616 height 32
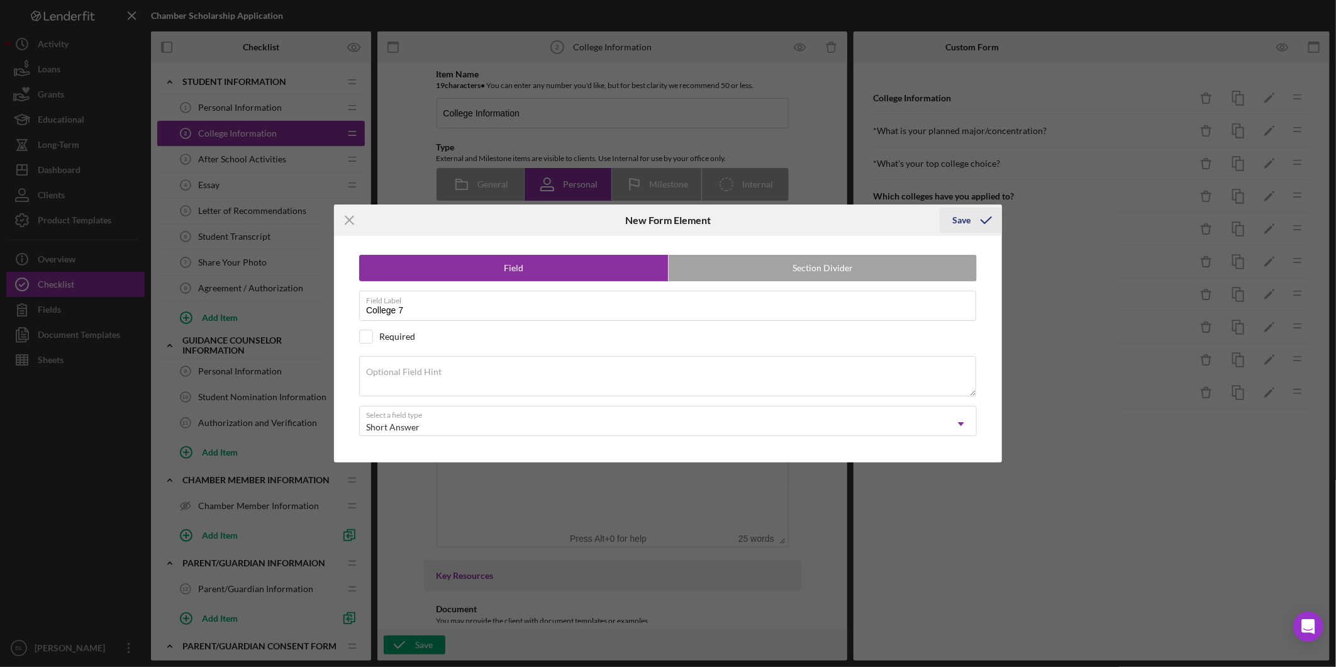
click at [960, 218] on div "Save" at bounding box center [961, 220] width 18 height 25
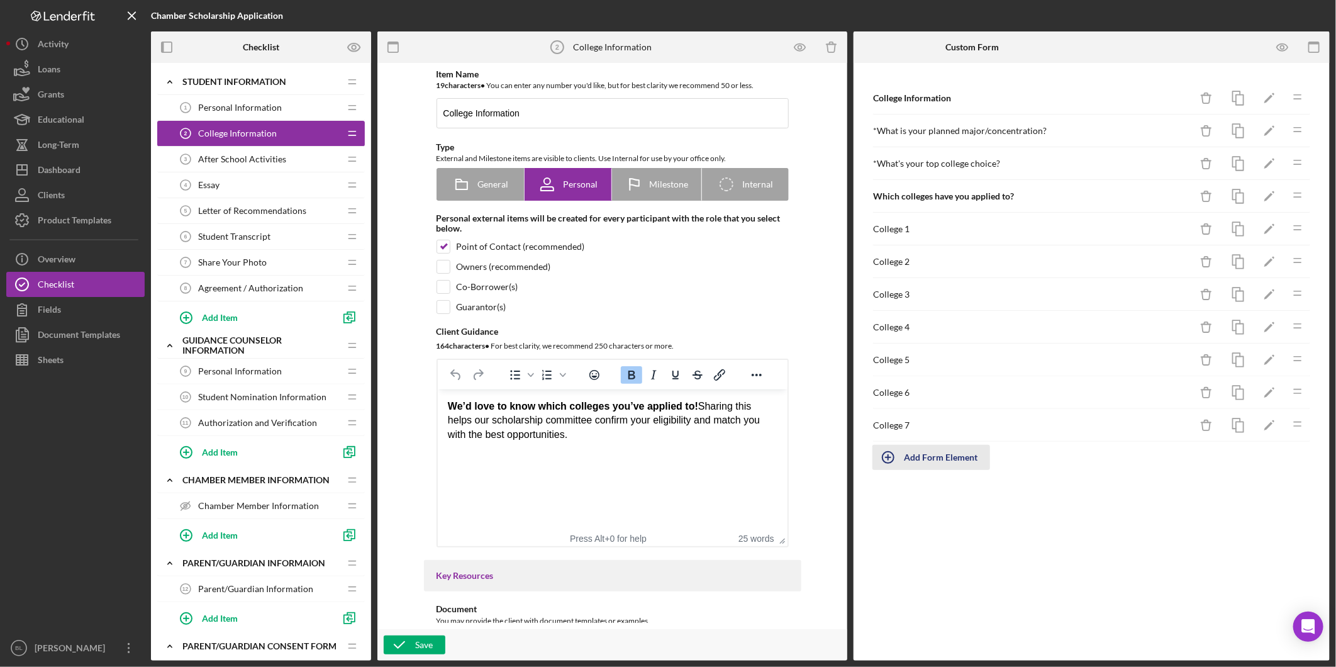
click at [934, 459] on div "Add Form Element" at bounding box center [941, 457] width 74 height 25
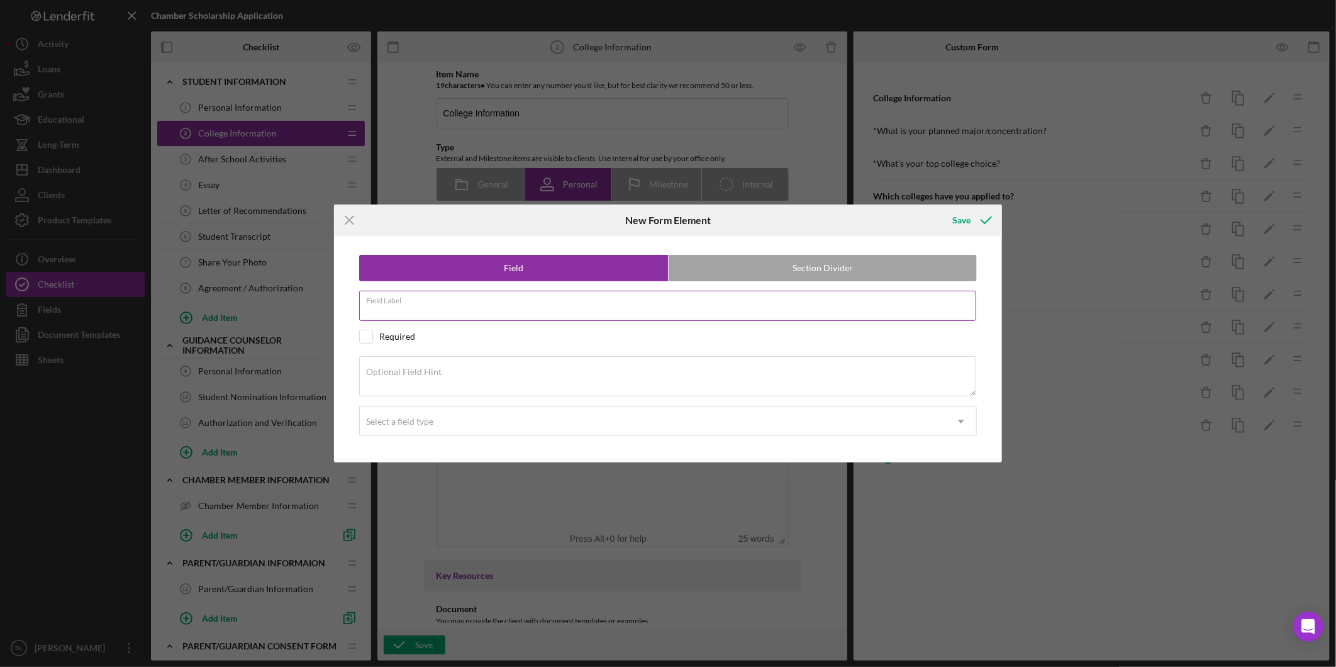
click at [507, 309] on input "Field Label" at bounding box center [667, 306] width 617 height 30
type input "College 8"
click at [433, 429] on div "Select a field type" at bounding box center [653, 421] width 586 height 29
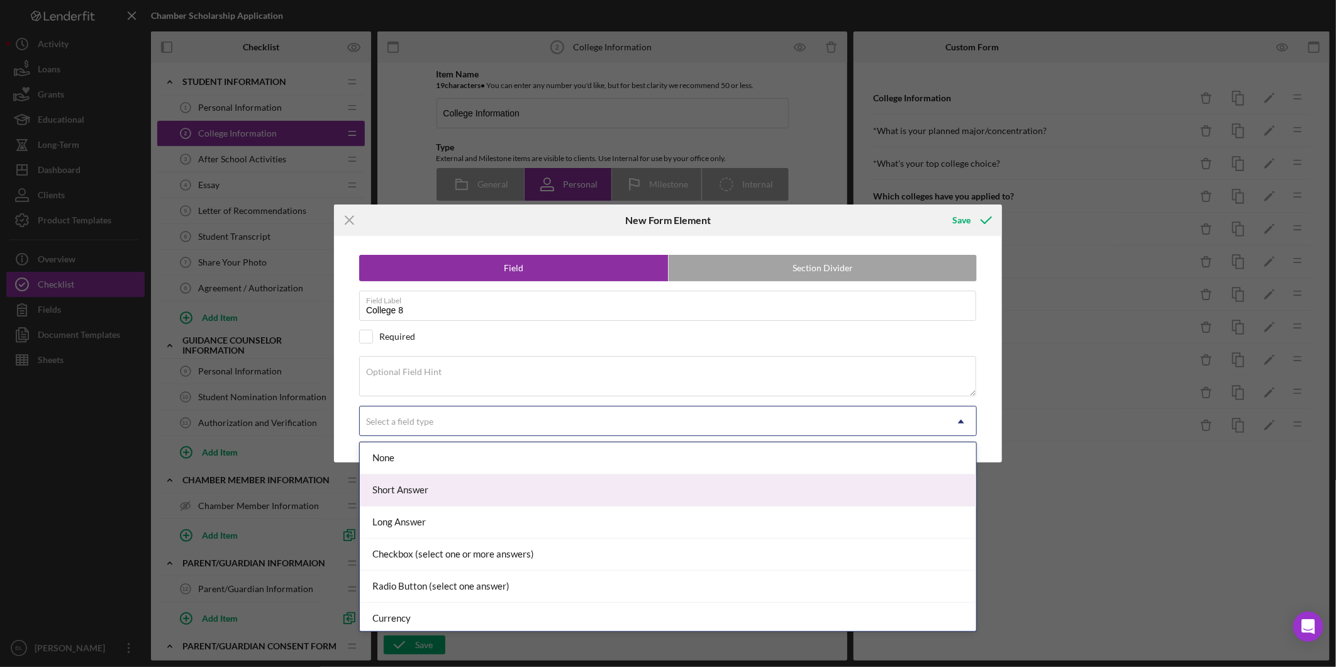
click at [423, 485] on div "Short Answer" at bounding box center [668, 490] width 616 height 32
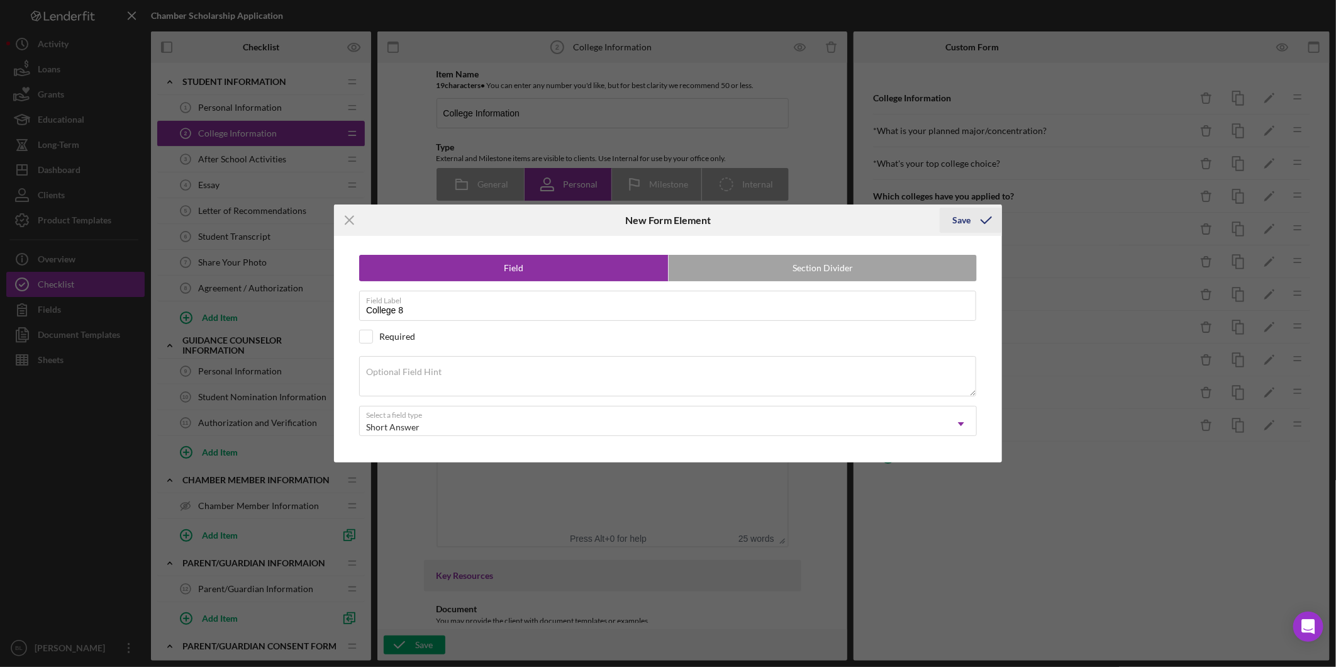
click at [972, 221] on icon "submit" at bounding box center [985, 219] width 31 height 31
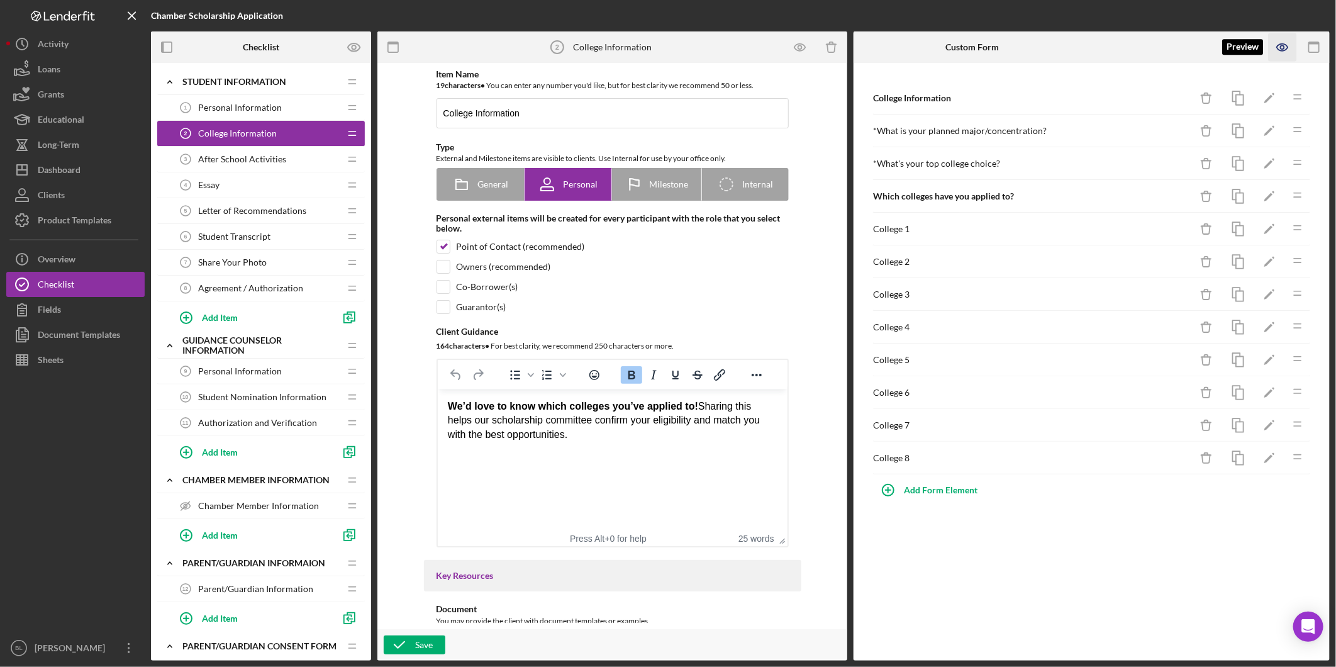
click at [1287, 43] on icon "button" at bounding box center [1282, 47] width 28 height 28
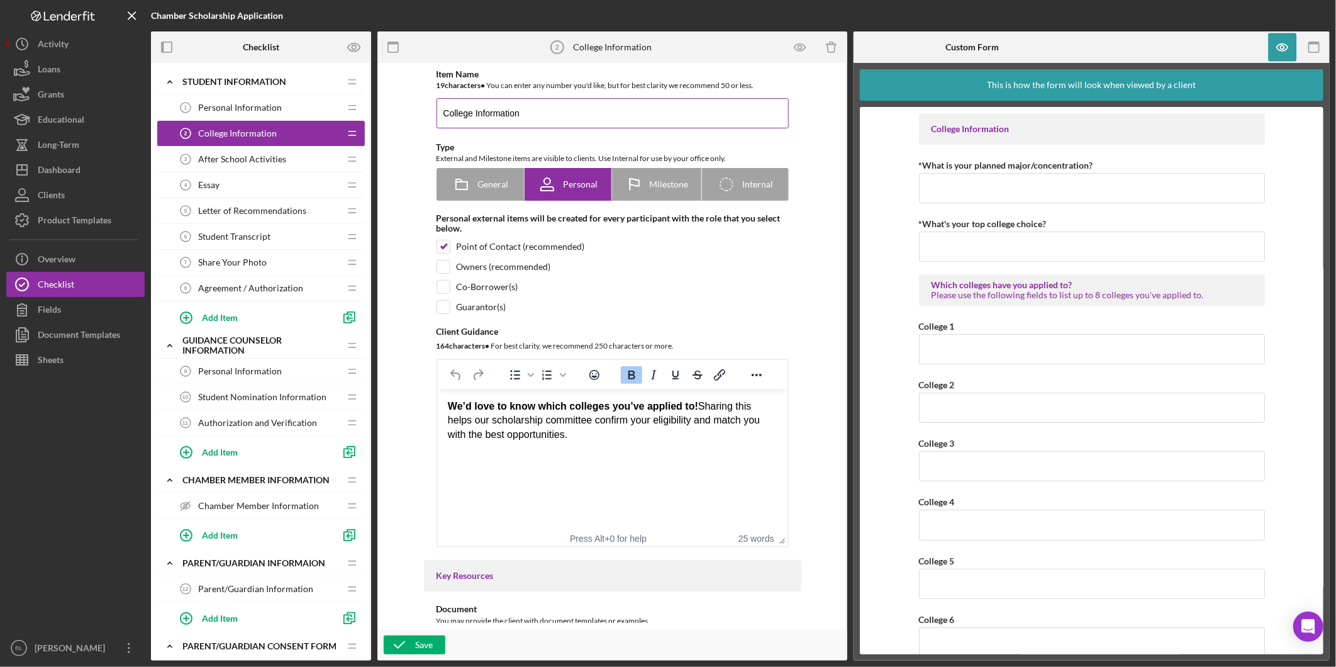
click at [453, 111] on input "College Information" at bounding box center [612, 113] width 352 height 30
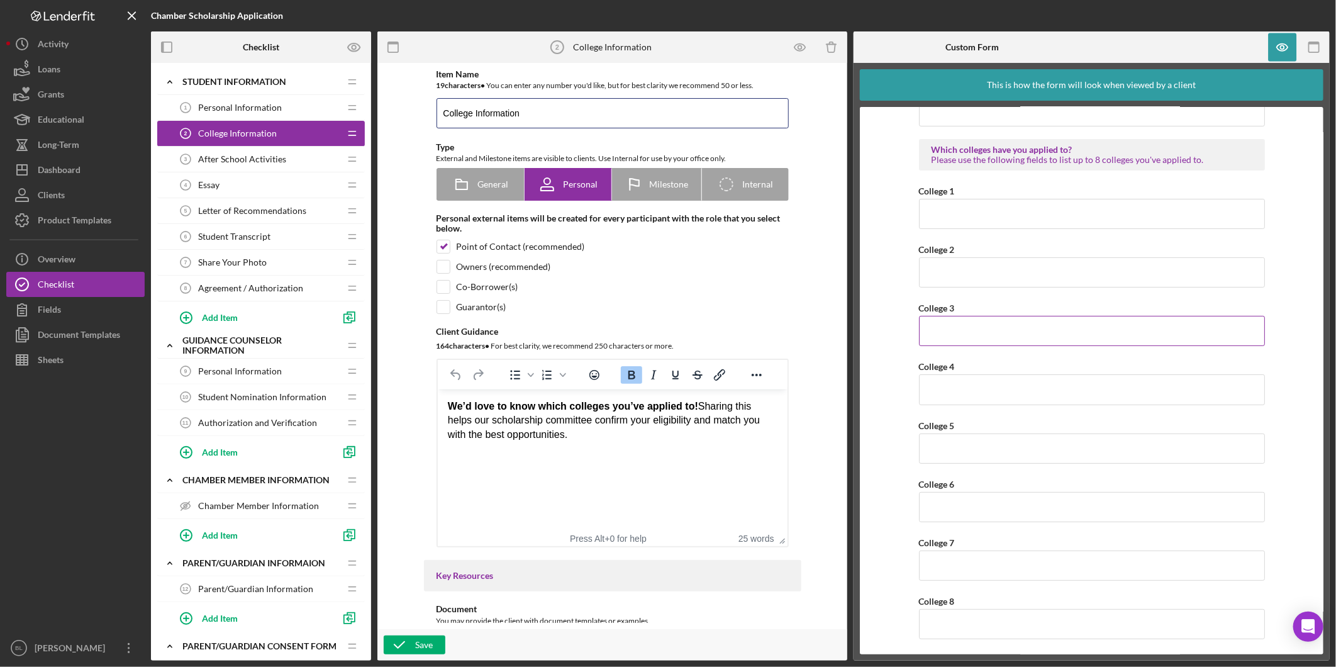
scroll to position [140, 0]
click at [214, 158] on span "After School Activities" at bounding box center [242, 159] width 88 height 10
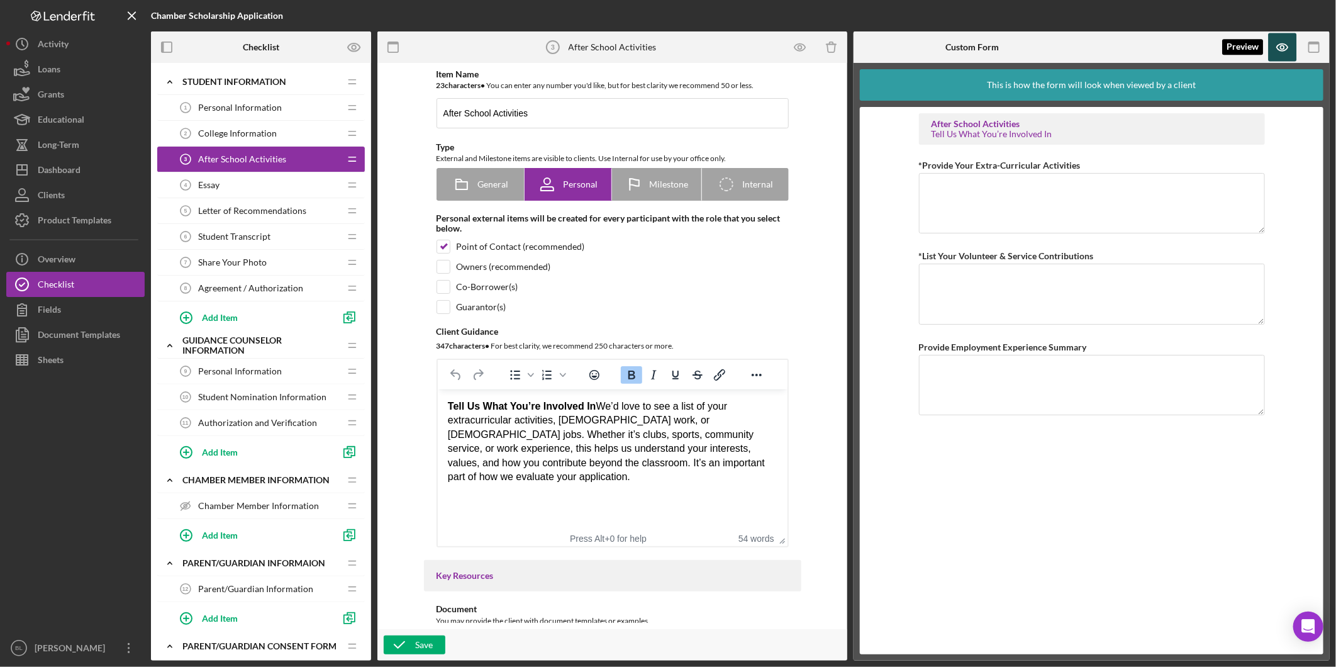
click at [1290, 49] on icon "button" at bounding box center [1282, 47] width 28 height 28
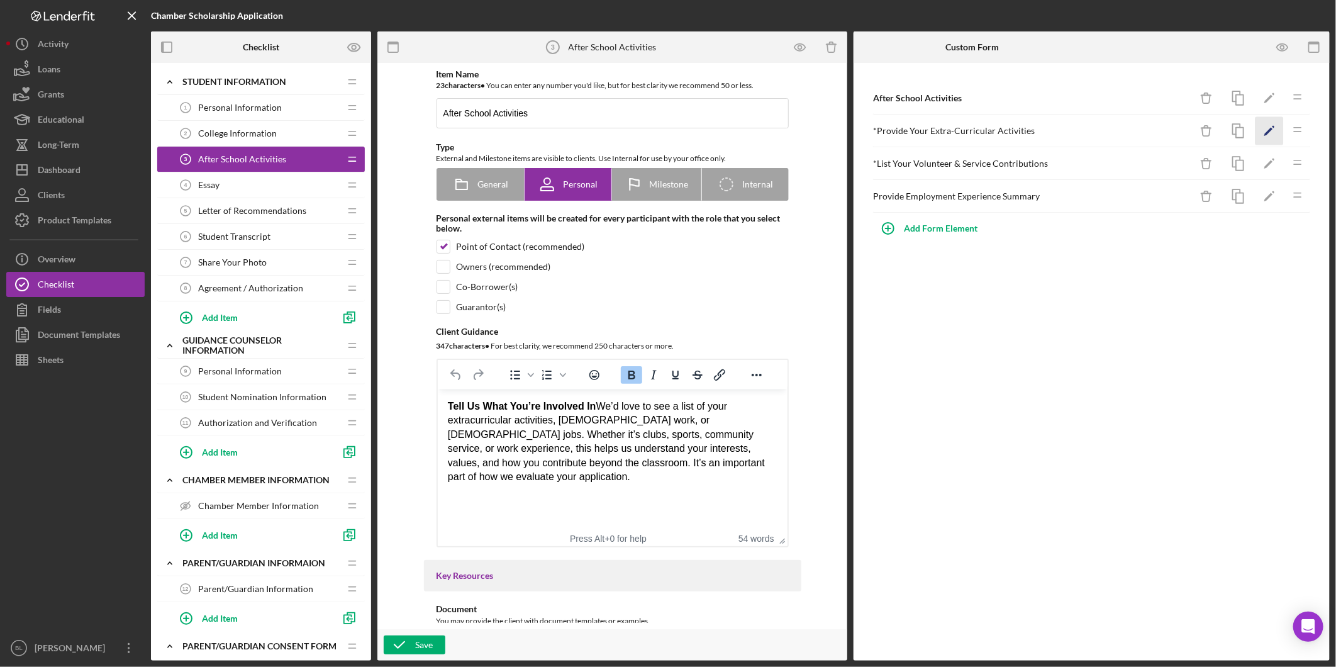
click at [1275, 128] on icon "Icon/Edit" at bounding box center [1269, 131] width 28 height 28
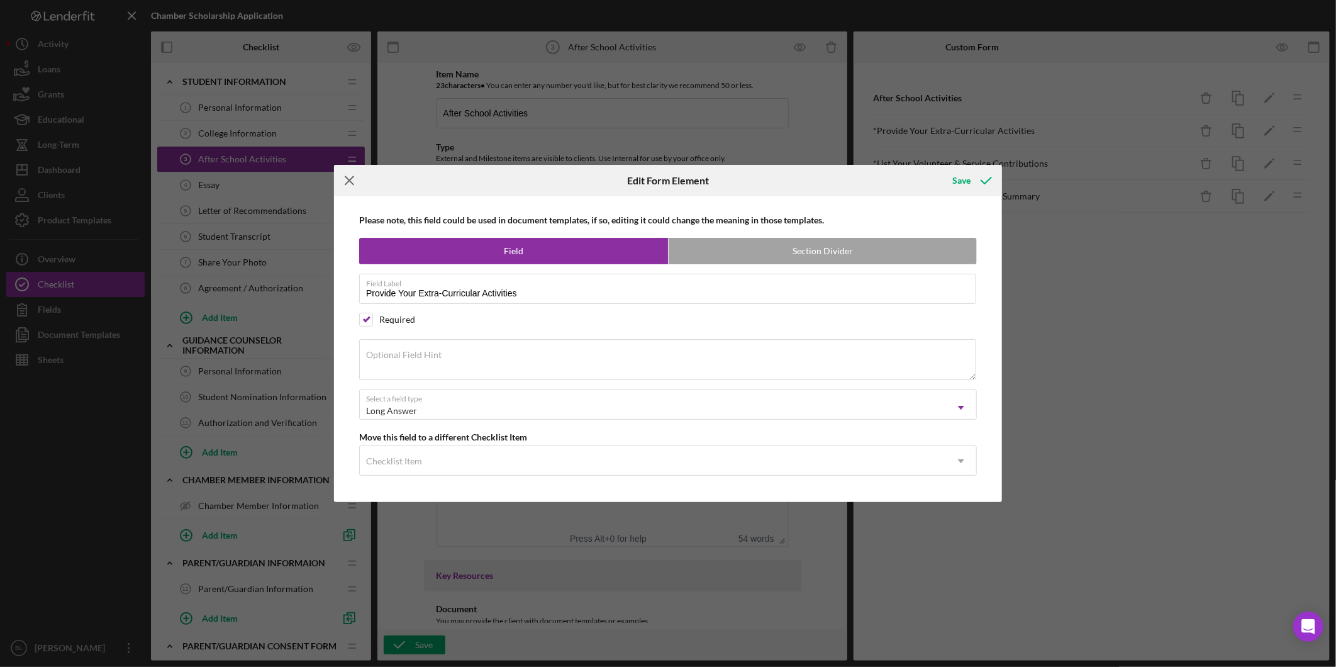
click at [350, 183] on icon "Icon/Menu Close" at bounding box center [349, 180] width 31 height 31
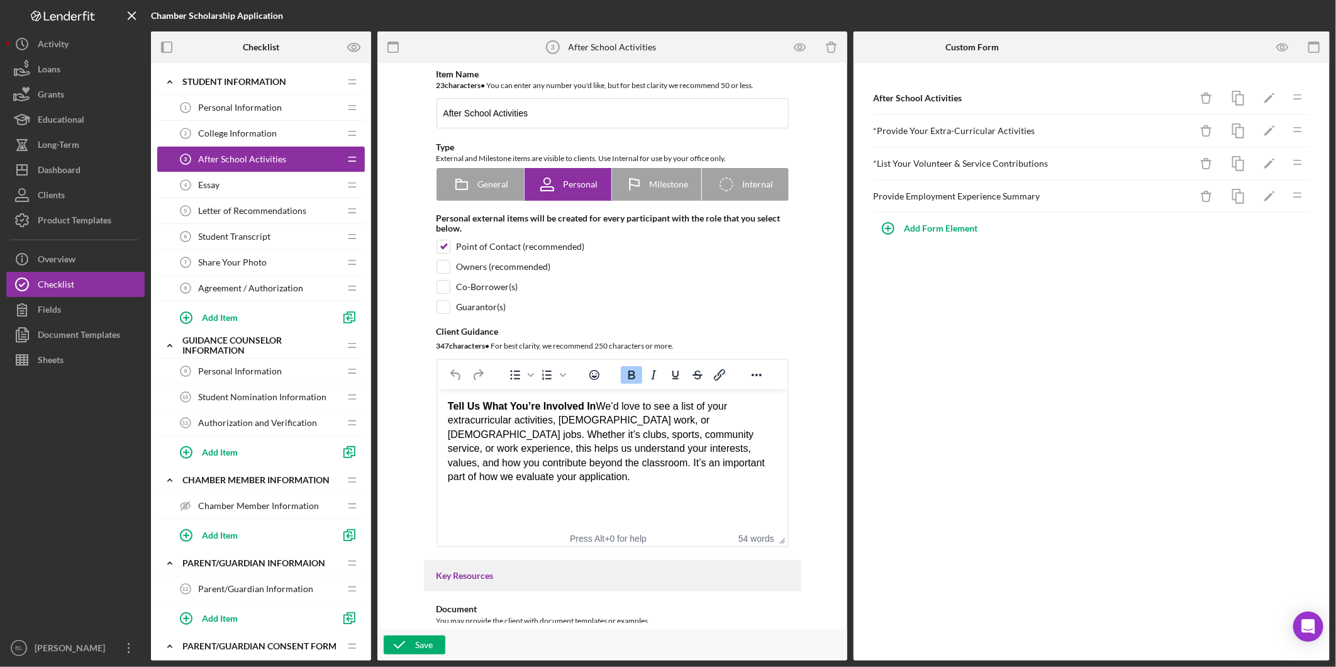
drag, startPoint x: 1205, startPoint y: 328, endPoint x: 746, endPoint y: 139, distance: 496.3
click at [1206, 328] on div "After School Activities Icon/Delete Icon/Edit Icon/Drag * Provide Your Extra-Cu…" at bounding box center [1091, 361] width 476 height 597
click at [204, 186] on span "Essay" at bounding box center [208, 185] width 21 height 10
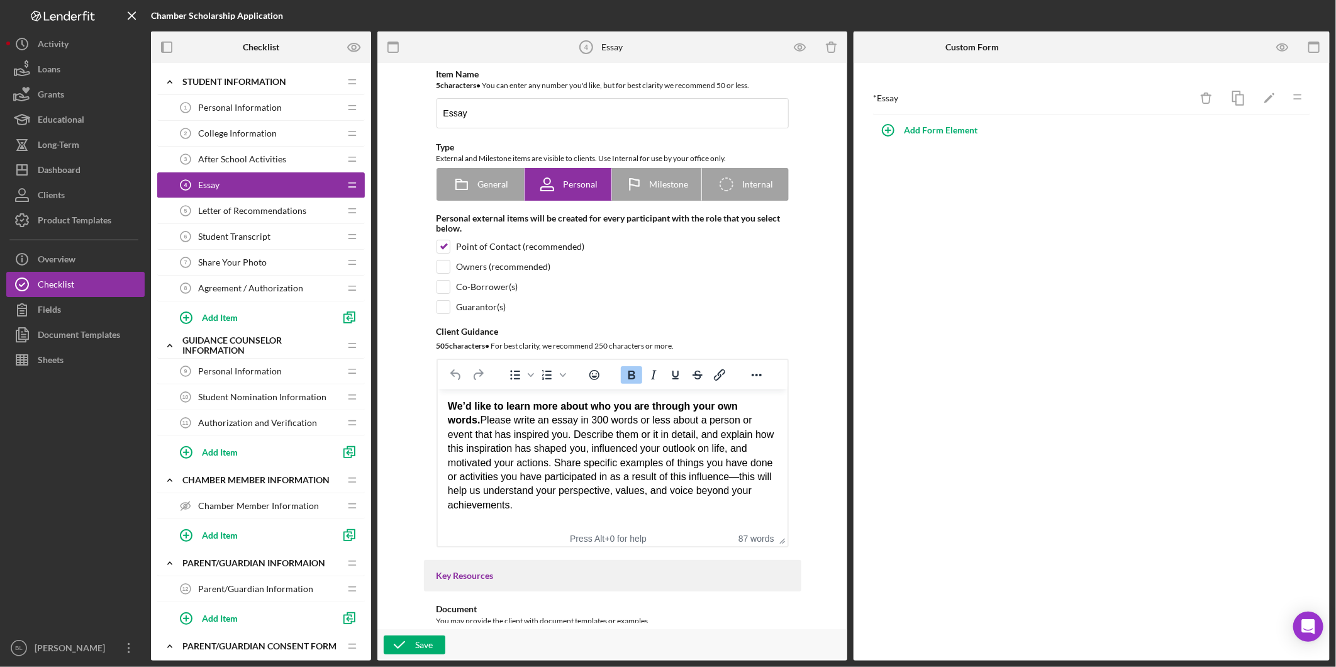
click at [218, 209] on span "Letter of Recommendations" at bounding box center [252, 211] width 108 height 10
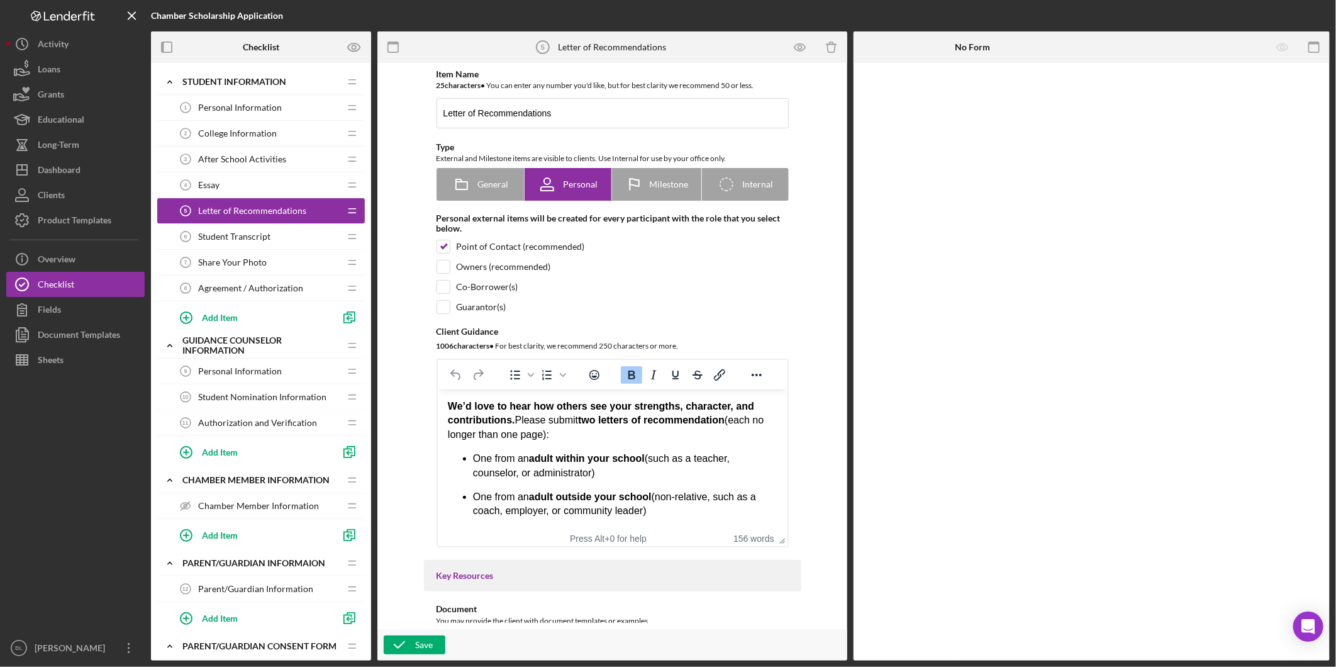
click at [225, 180] on div "Essay 4 Essay" at bounding box center [256, 184] width 167 height 25
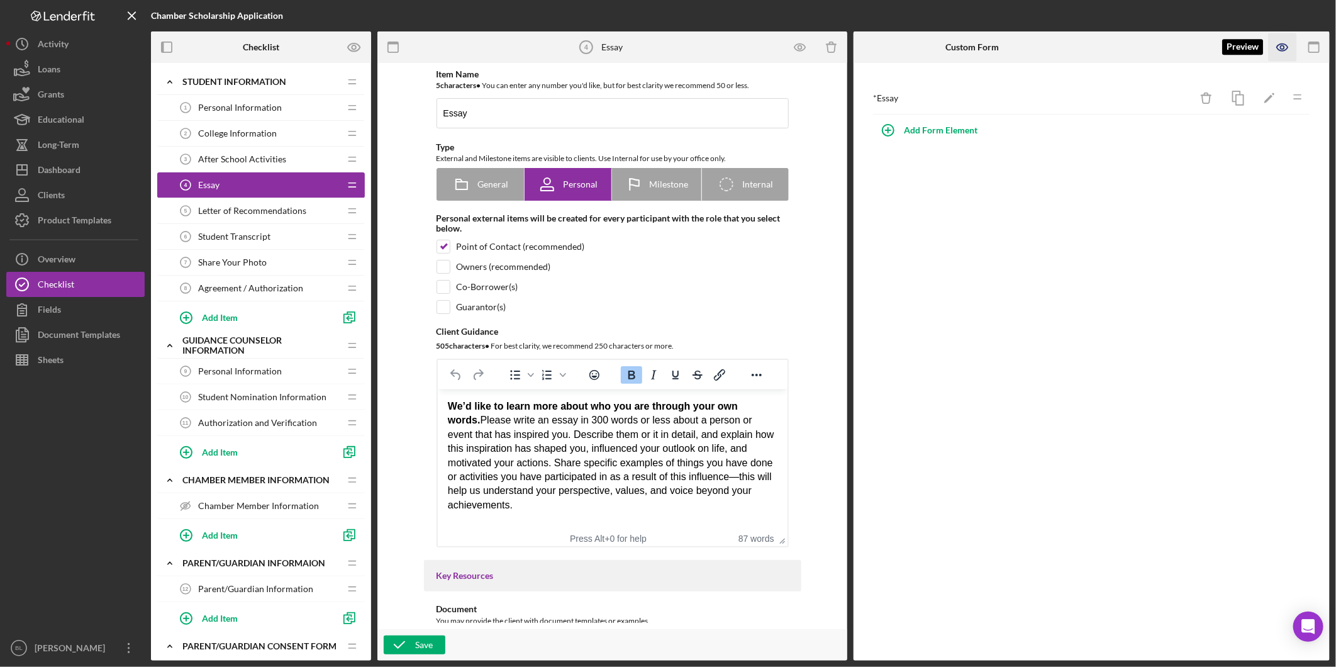
click at [1285, 54] on icon "button" at bounding box center [1282, 47] width 28 height 28
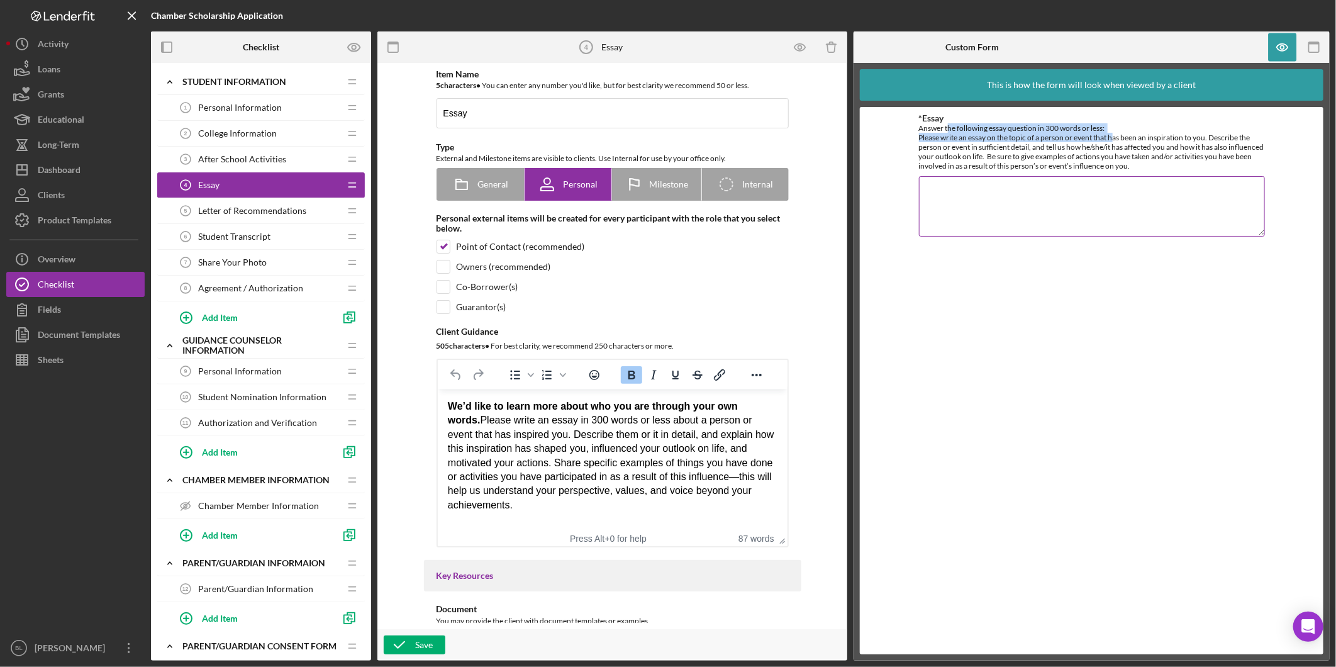
drag, startPoint x: 950, startPoint y: 130, endPoint x: 1114, endPoint y: 140, distance: 164.4
click at [1114, 140] on div "Answer the following essay question in 300 words or less: Please write an essay…" at bounding box center [1092, 146] width 346 height 47
click at [1116, 145] on div "Answer the following essay question in 300 words or less: Please write an essay…" at bounding box center [1092, 146] width 346 height 47
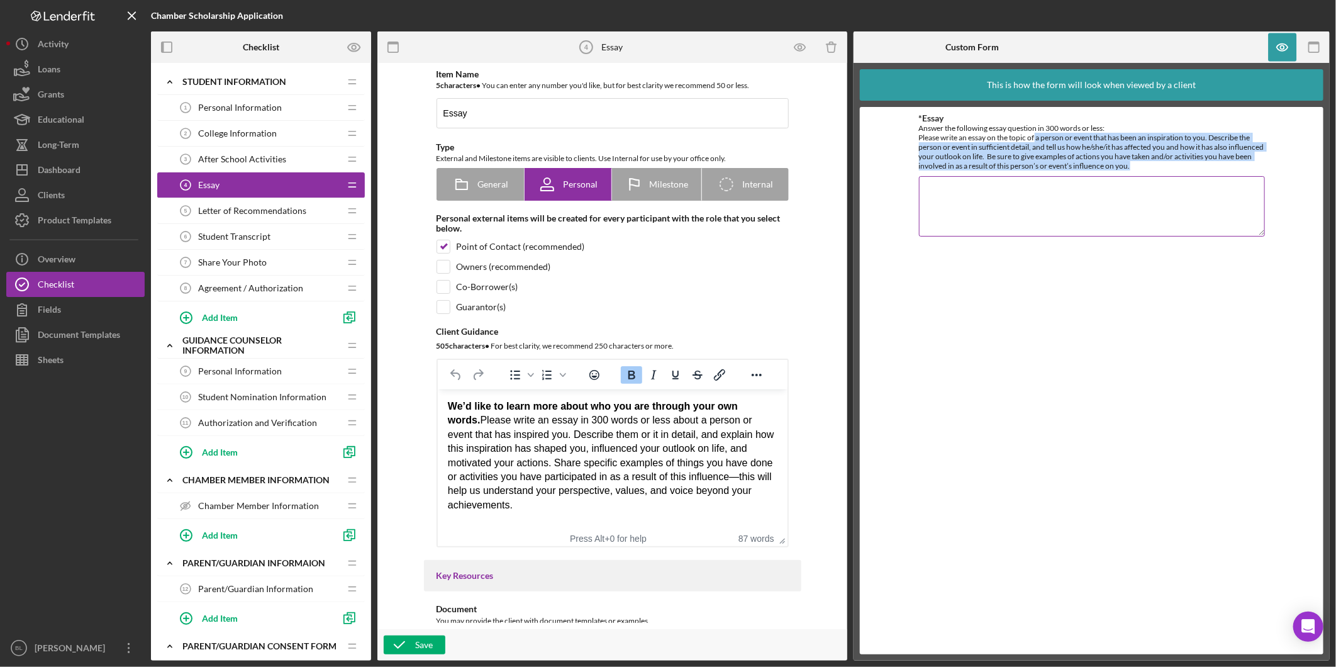
drag, startPoint x: 1036, startPoint y: 135, endPoint x: 1230, endPoint y: 163, distance: 195.8
click at [1230, 163] on div "Answer the following essay question in 300 words or less: Please write an essay…" at bounding box center [1092, 146] width 346 height 47
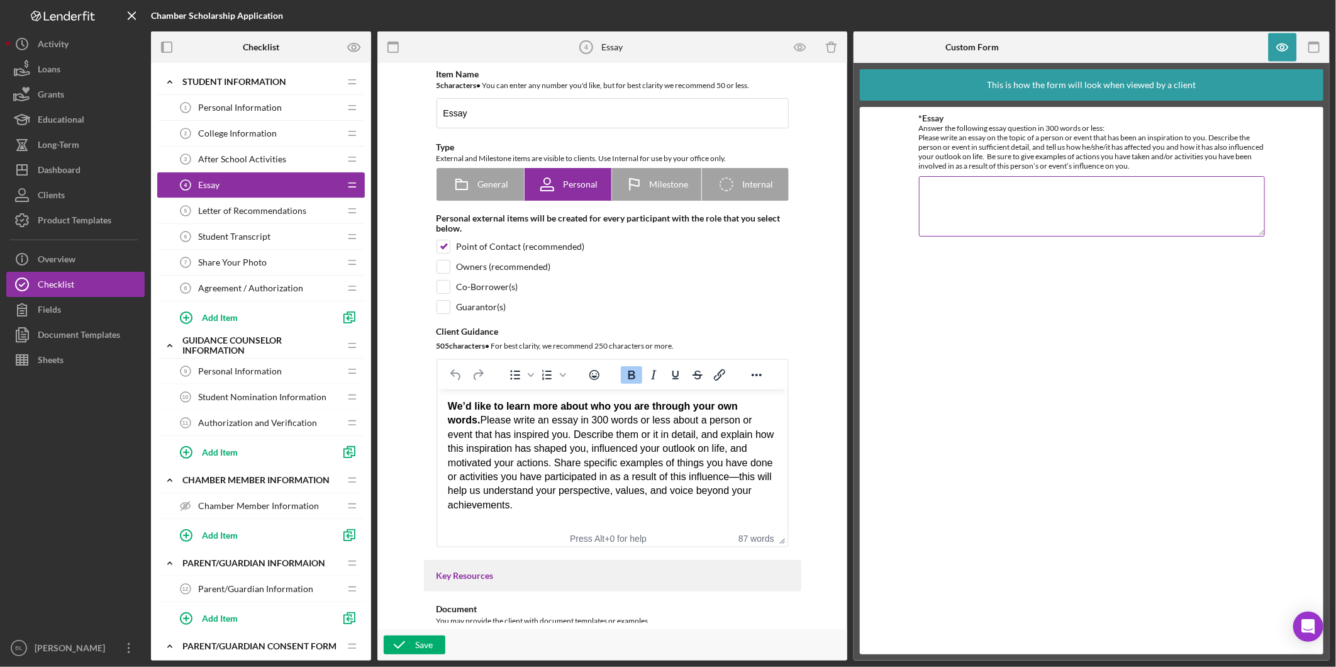
drag, startPoint x: 1230, startPoint y: 163, endPoint x: 1148, endPoint y: 191, distance: 86.3
click at [1173, 192] on textarea "*Essay" at bounding box center [1092, 206] width 346 height 60
click at [254, 165] on div "After School Activities 3 After School Activities" at bounding box center [256, 159] width 167 height 25
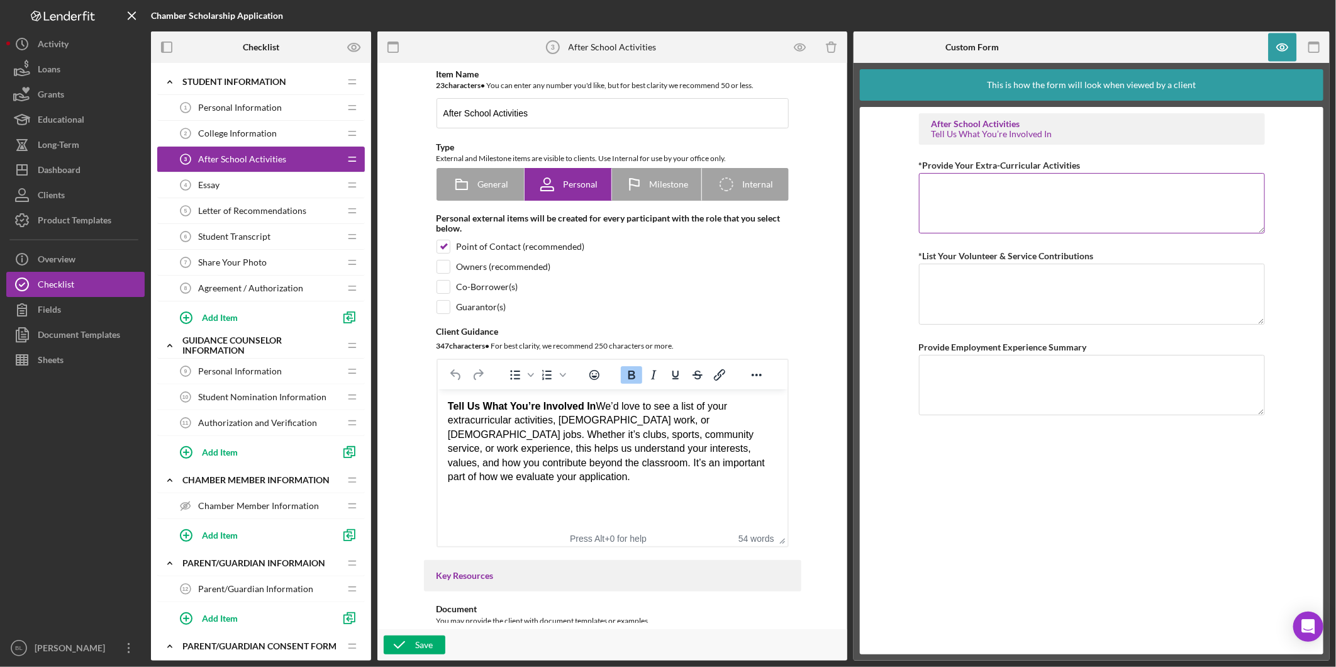
click at [997, 187] on textarea "*Provide Your Extra-Curricular Activities" at bounding box center [1092, 203] width 346 height 60
click at [1017, 284] on textarea "*List Your Volunteer & Service Contributions" at bounding box center [1092, 301] width 346 height 60
click at [1012, 291] on textarea "*List Your Volunteer & Service Contributions" at bounding box center [1092, 301] width 346 height 60
click at [998, 191] on textarea "*Provide Your Extra-Curricular Activities" at bounding box center [1092, 203] width 346 height 60
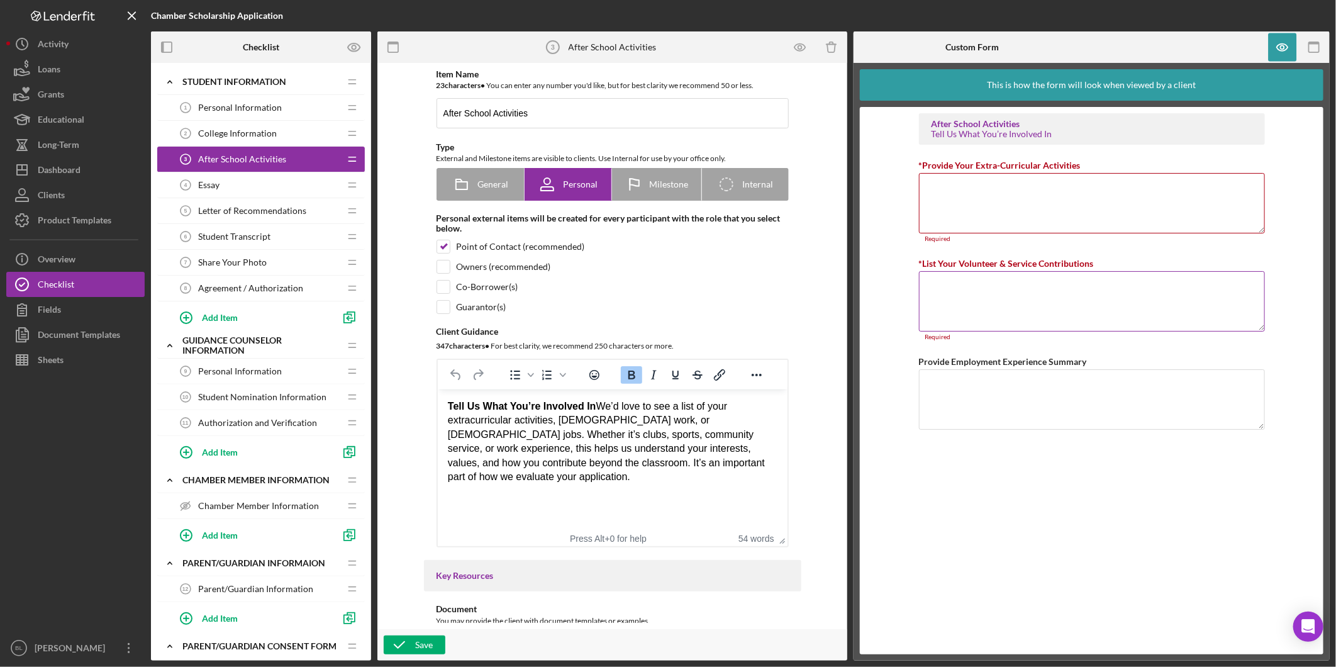
click at [1016, 308] on textarea "*List Your Volunteer & Service Contributions" at bounding box center [1092, 301] width 346 height 60
drag, startPoint x: 994, startPoint y: 384, endPoint x: 992, endPoint y: 391, distance: 7.2
click at [994, 387] on textarea "Provide Employment Experience Summary" at bounding box center [1092, 399] width 346 height 60
click at [1033, 299] on textarea "*List Your Volunteer & Service Contributions" at bounding box center [1092, 301] width 346 height 60
click at [1006, 386] on textarea "Provide Employment Experience Summary" at bounding box center [1092, 399] width 346 height 60
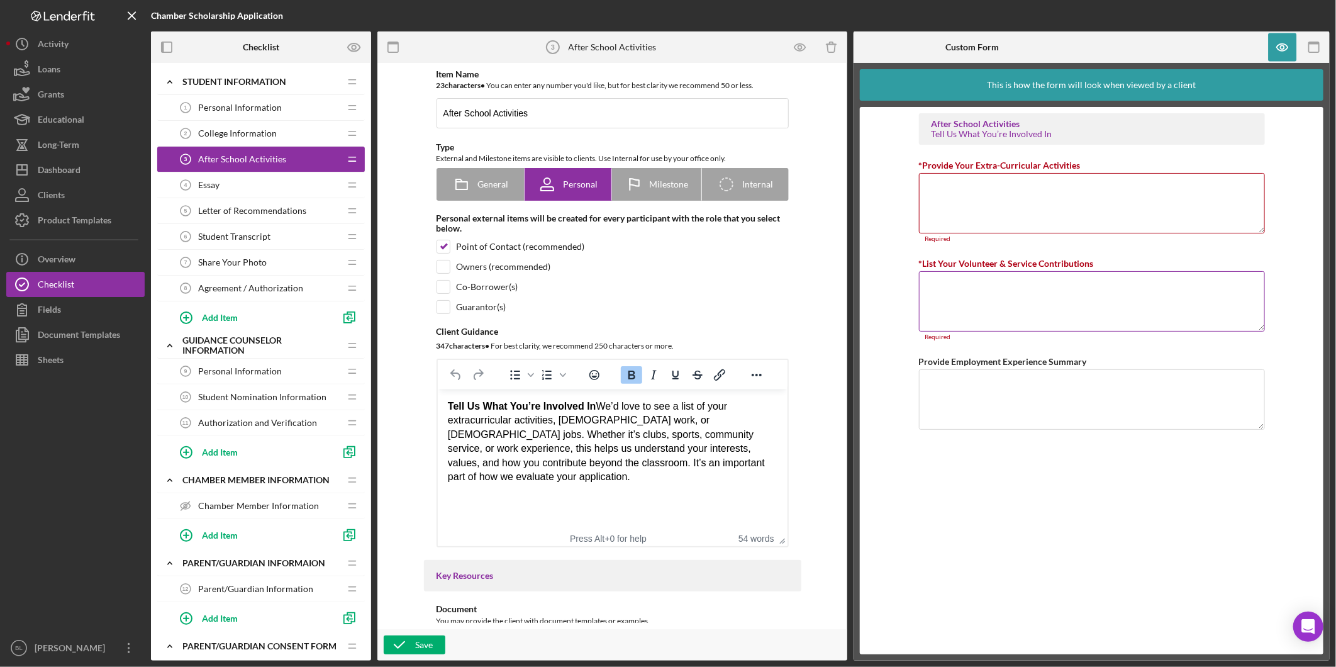
click at [1031, 277] on textarea "*List Your Volunteer & Service Contributions" at bounding box center [1092, 301] width 346 height 60
click at [1287, 44] on icon "button" at bounding box center [1282, 47] width 28 height 28
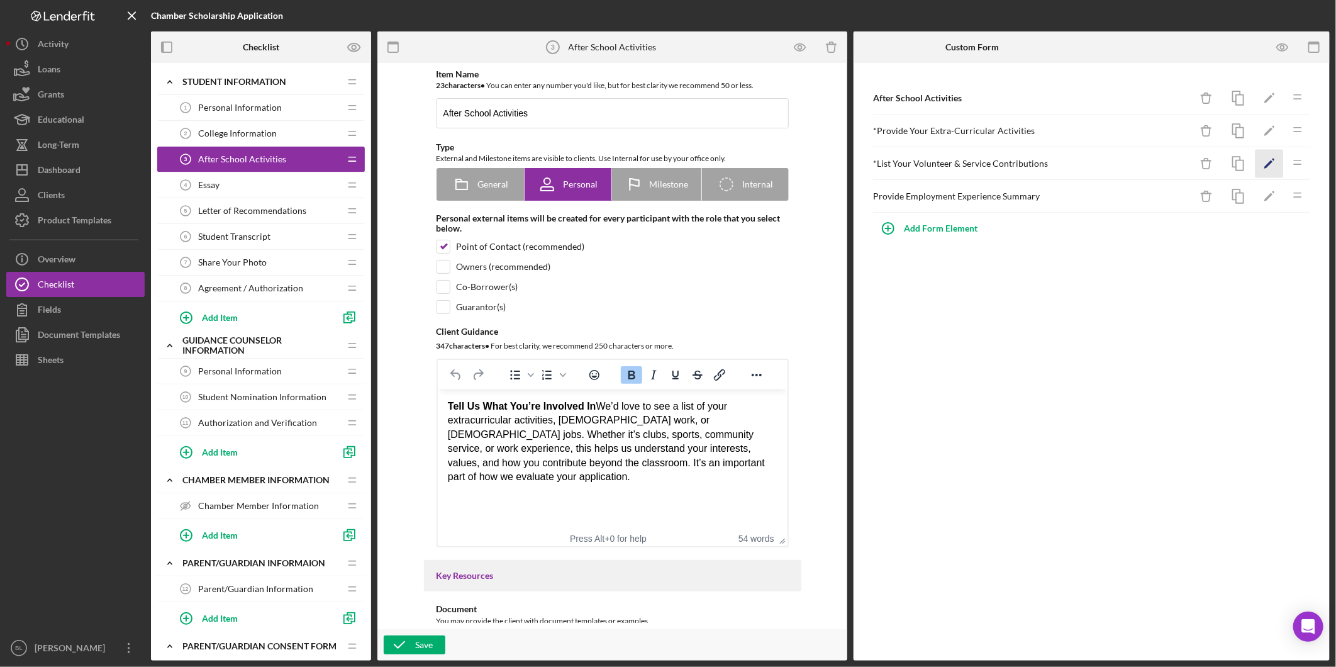
click at [1265, 163] on icon "Icon/Edit" at bounding box center [1269, 164] width 28 height 28
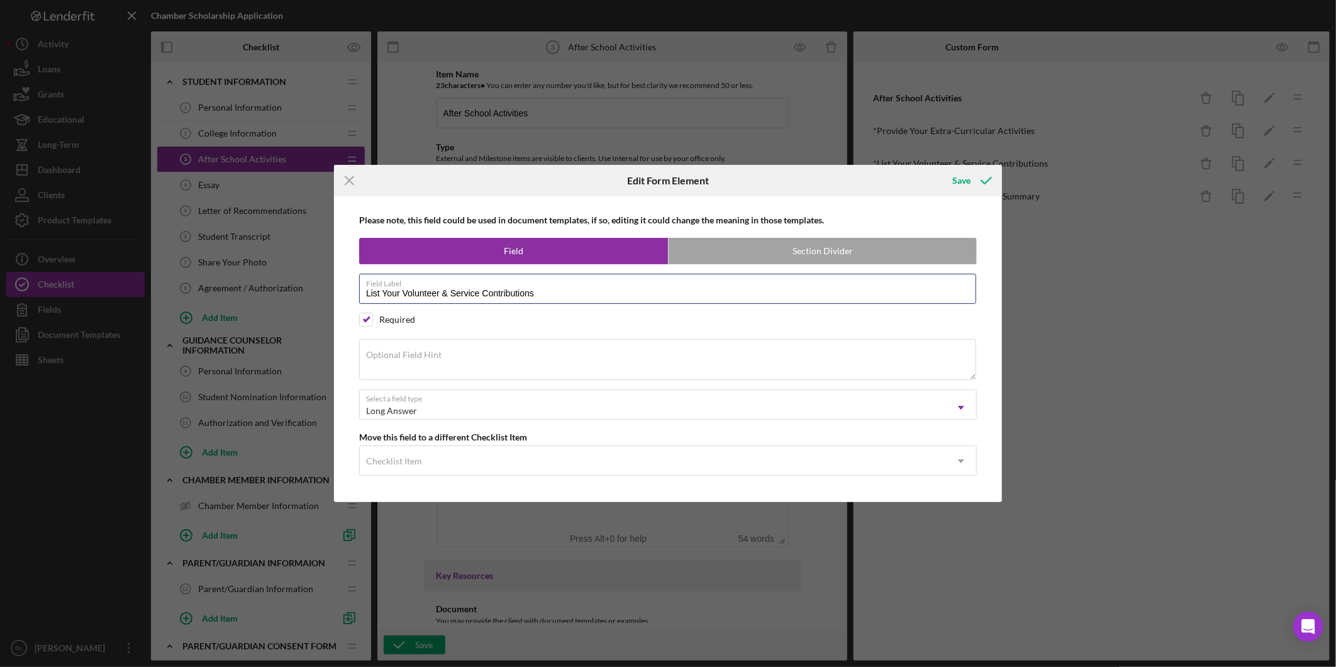
drag, startPoint x: 380, startPoint y: 289, endPoint x: 347, endPoint y: 287, distance: 32.8
click at [348, 287] on div "Please note, this field could be used in document templates, if so, editing it …" at bounding box center [667, 348] width 655 height 305
type input "Provide Your Volunteer & Service Contributions"
click at [967, 179] on div "Save" at bounding box center [961, 180] width 18 height 25
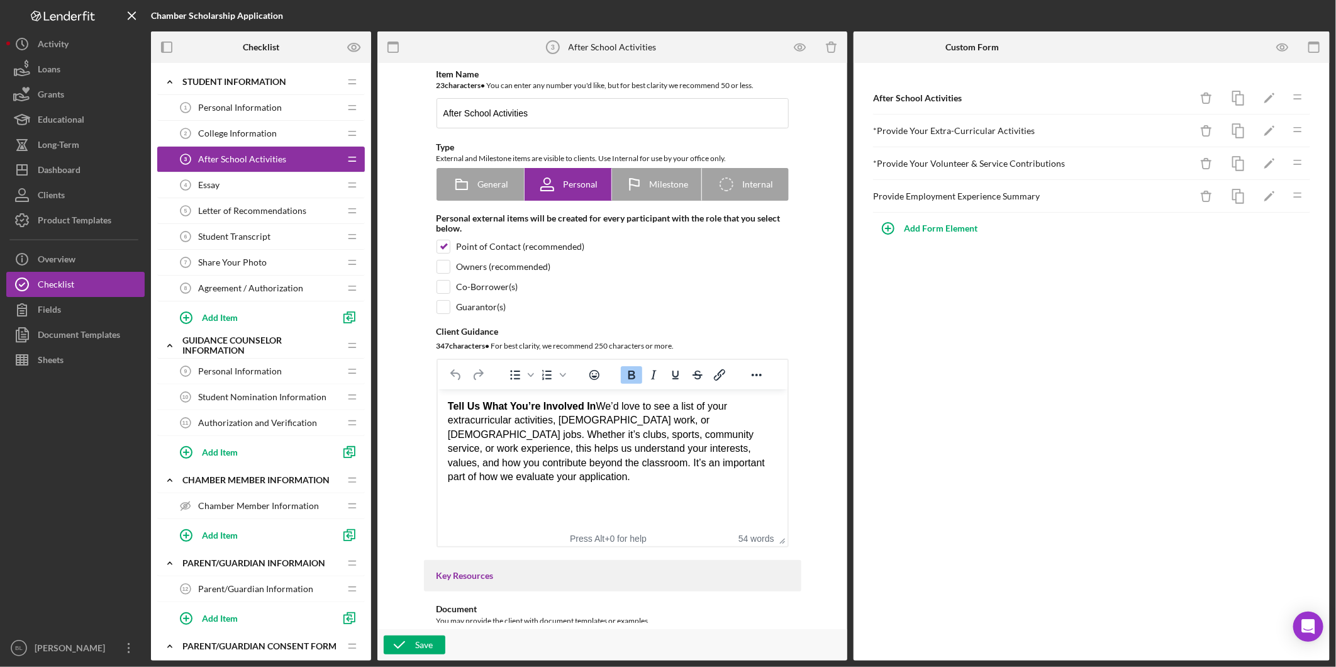
click at [1091, 313] on div "After School Activities Icon/Delete Icon/Edit Icon/Drag * Provide Your Extra-Cu…" at bounding box center [1091, 361] width 476 height 597
click at [204, 184] on span "Essay" at bounding box center [208, 185] width 21 height 10
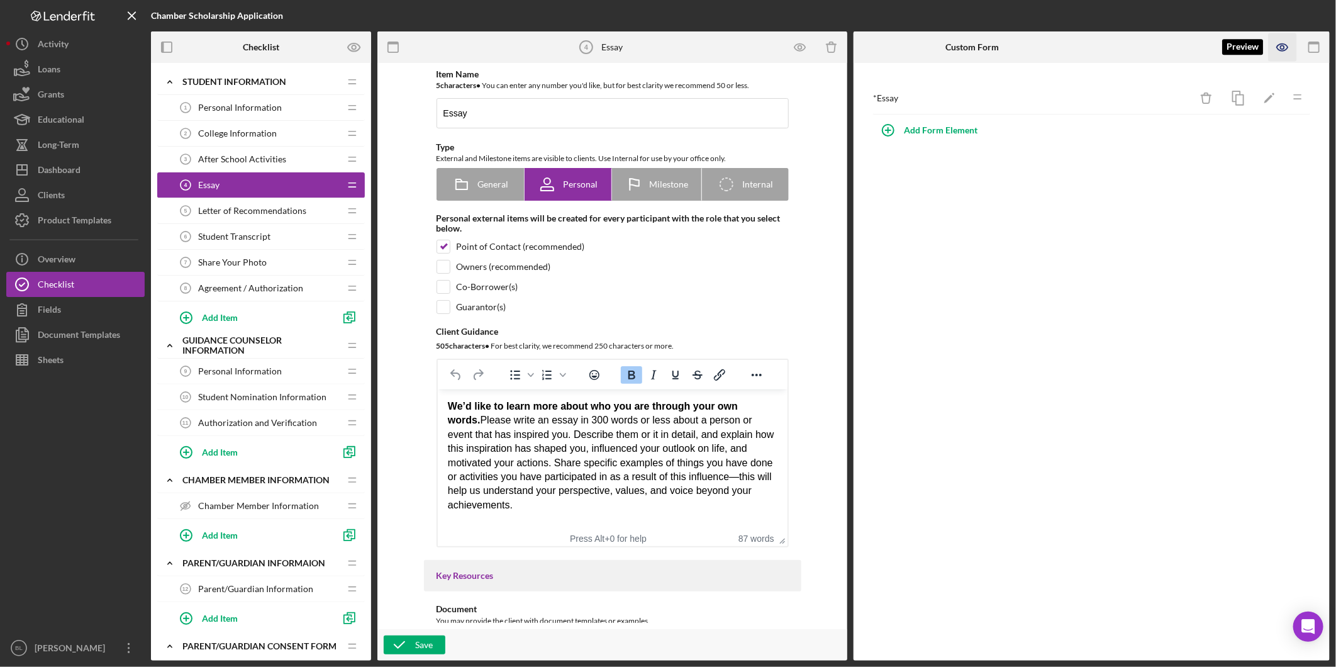
click at [1283, 45] on icon "button" at bounding box center [1282, 47] width 4 height 4
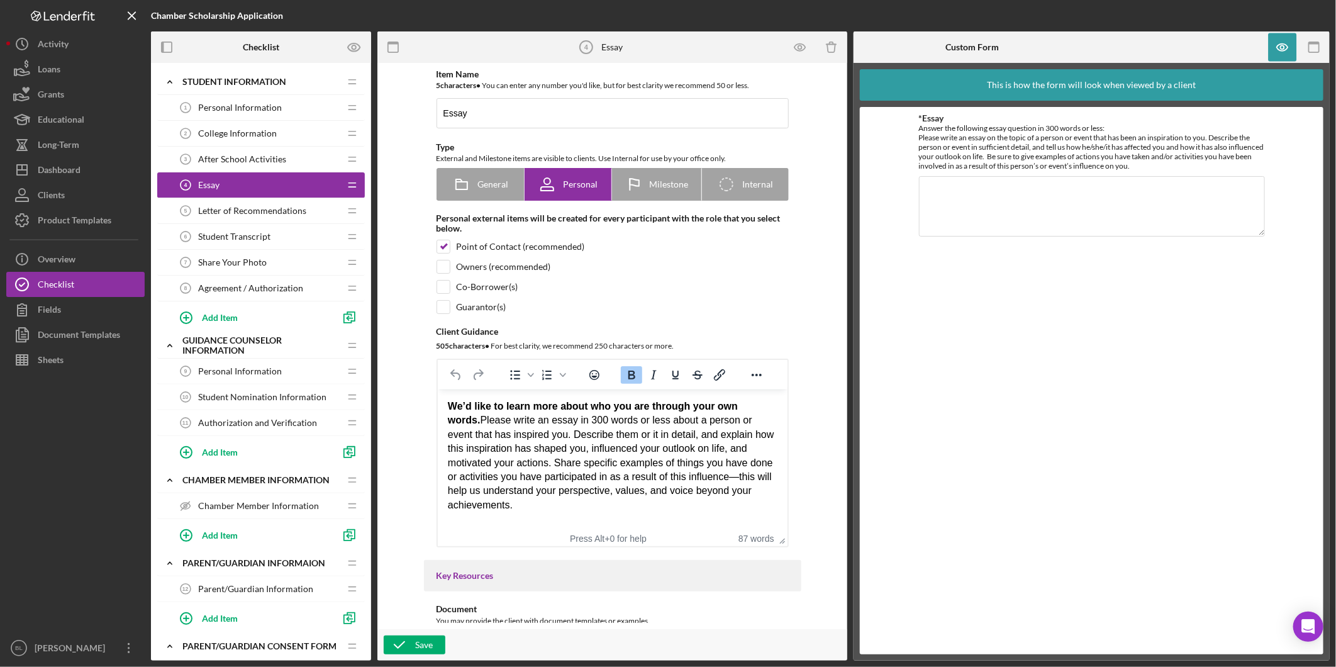
click at [246, 202] on div "Letter of Recommendations 5 Letter of Recommendations" at bounding box center [256, 210] width 167 height 25
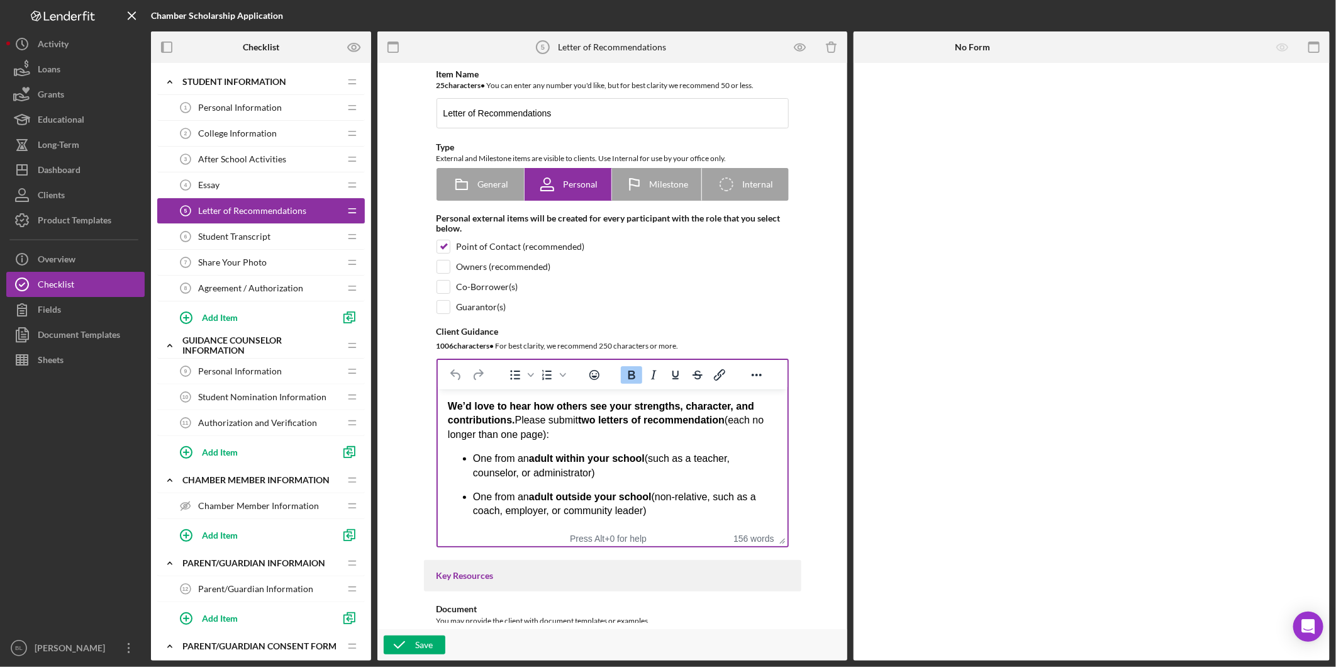
click at [597, 441] on div "We’d love to hear how others see your strengths, character, and contributions. …" at bounding box center [612, 556] width 330 height 314
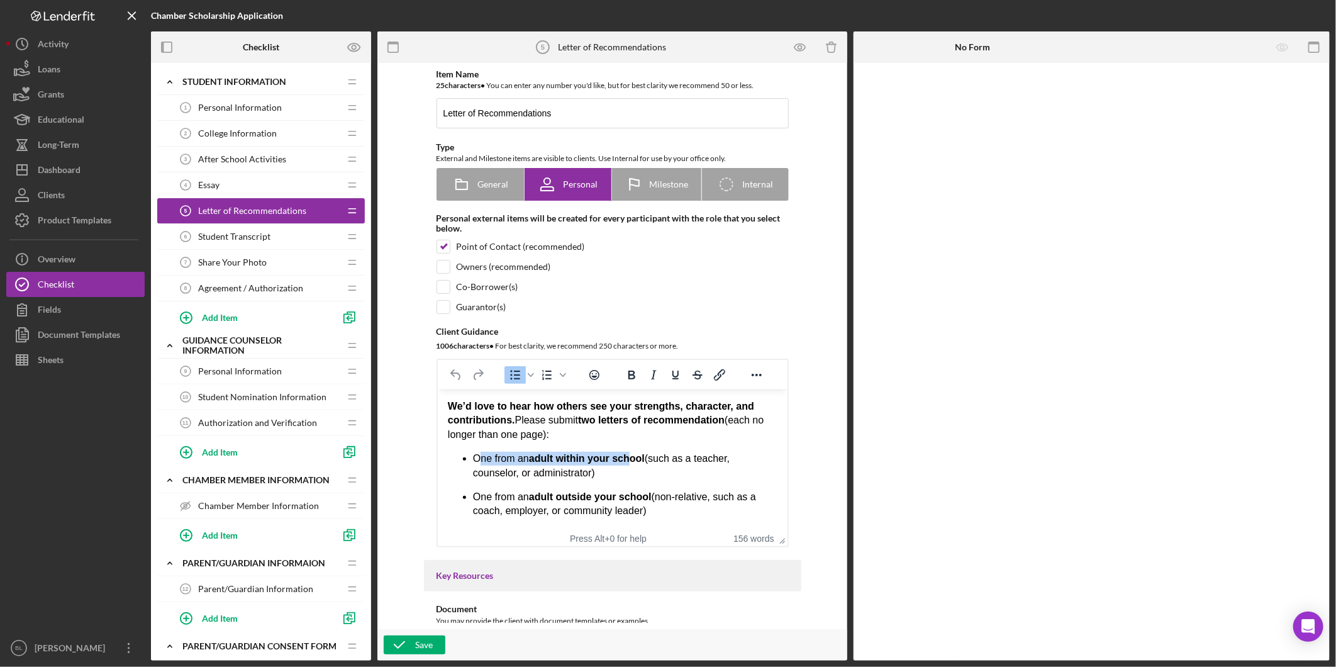
drag, startPoint x: 477, startPoint y: 458, endPoint x: 629, endPoint y: 454, distance: 152.2
click at [629, 454] on p "One from an adult within your school (such as a teacher, counselor, or administ…" at bounding box center [624, 465] width 304 height 28
click at [637, 486] on ul "One from an adult within your school (such as a teacher, counselor, or administ…" at bounding box center [612, 484] width 330 height 67
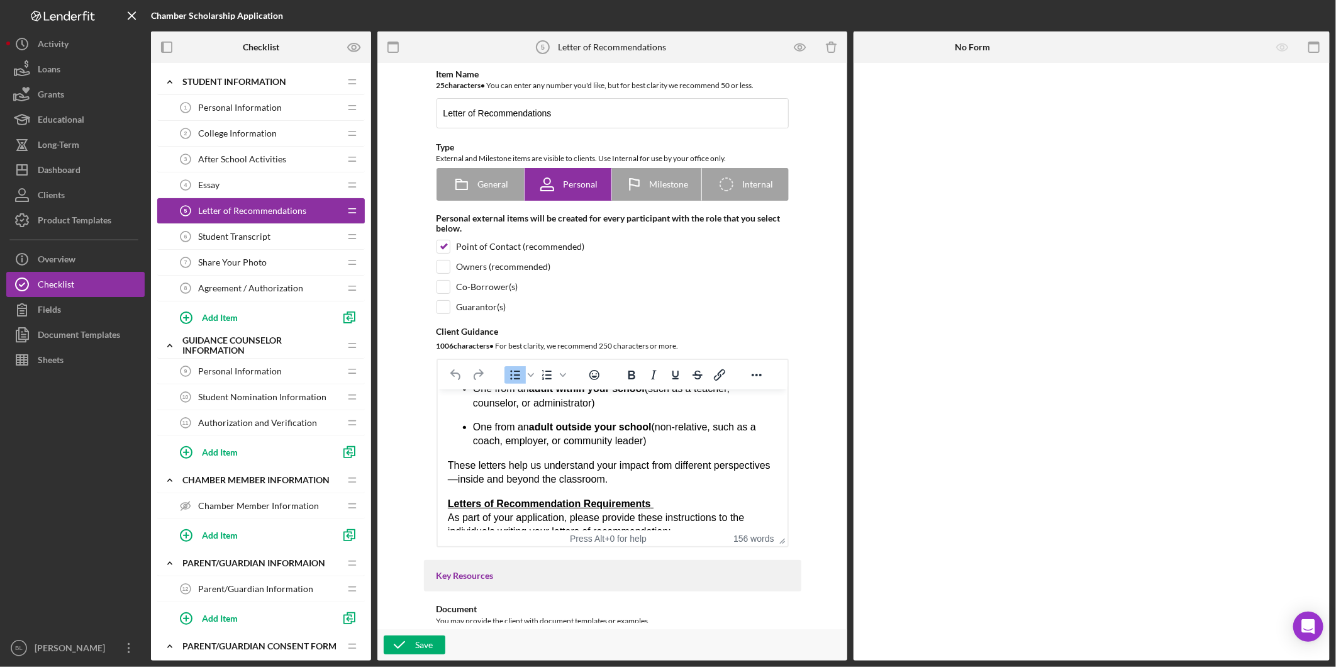
scroll to position [140, 0]
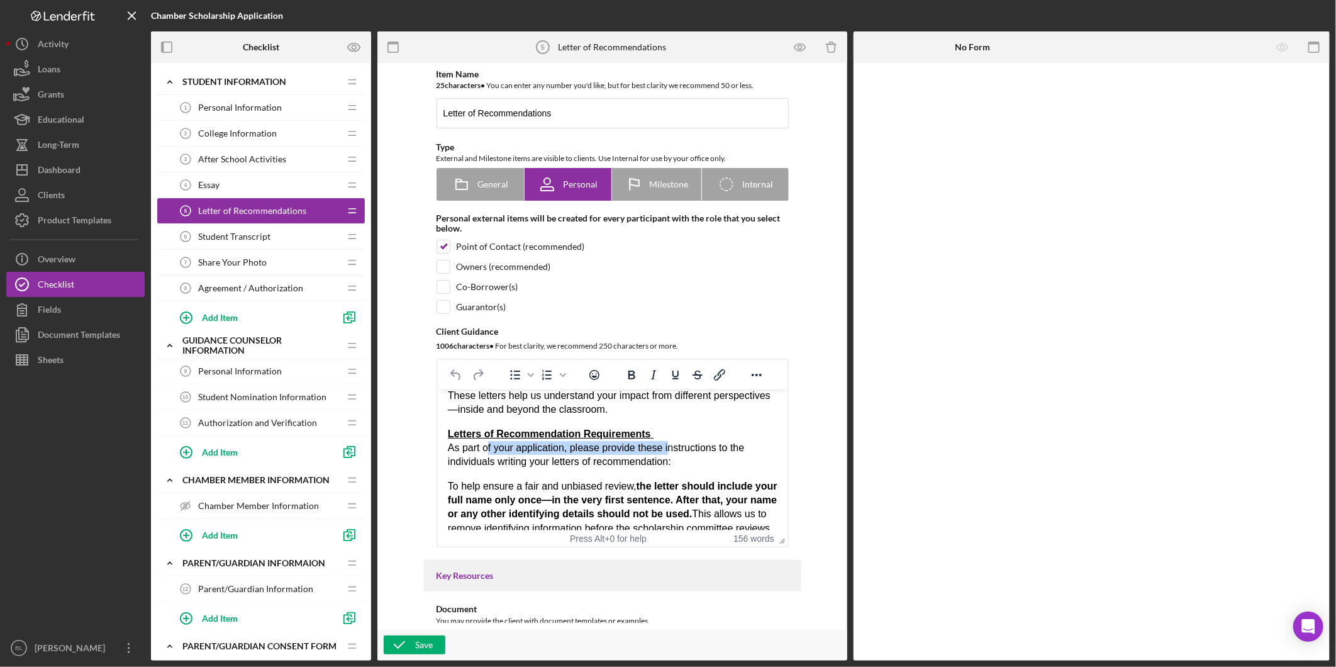
drag, startPoint x: 488, startPoint y: 449, endPoint x: 667, endPoint y: 449, distance: 179.2
click at [667, 449] on p "Letters of Recommendation Requirements As part of your application, please prov…" at bounding box center [612, 448] width 330 height 42
click at [699, 460] on p "Letters of Recommendation Requirements As part of your application, please prov…" at bounding box center [612, 448] width 330 height 42
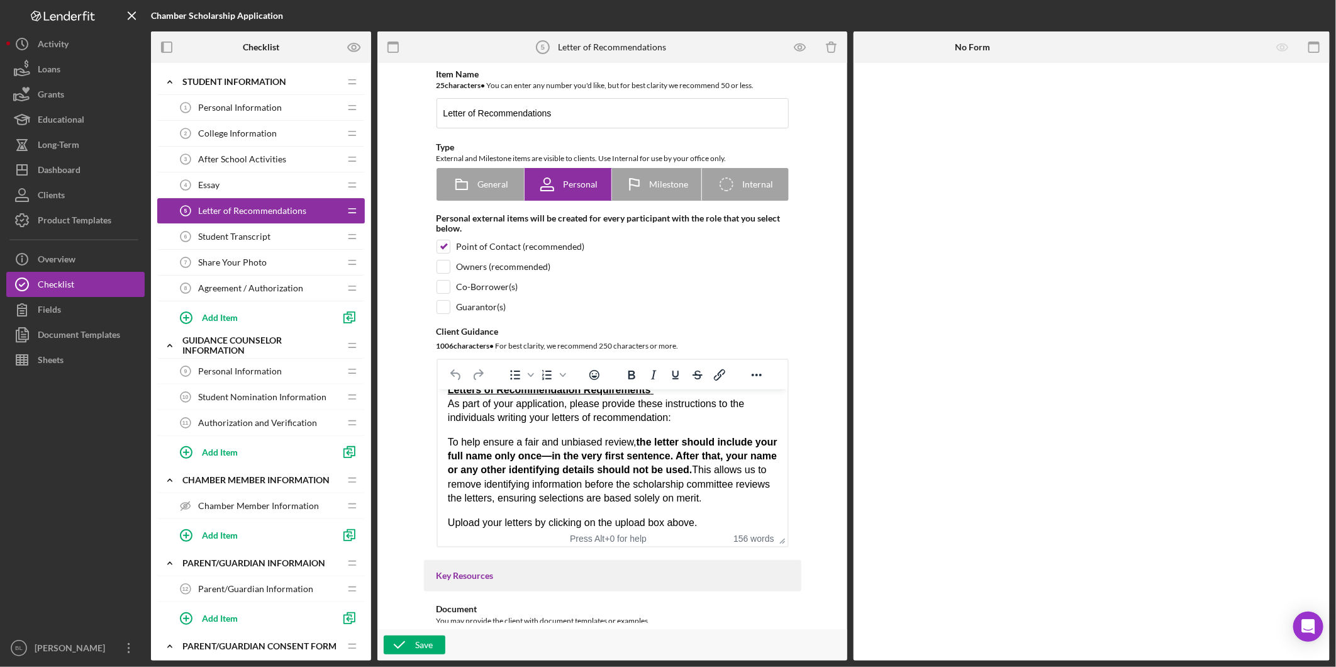
scroll to position [206, 0]
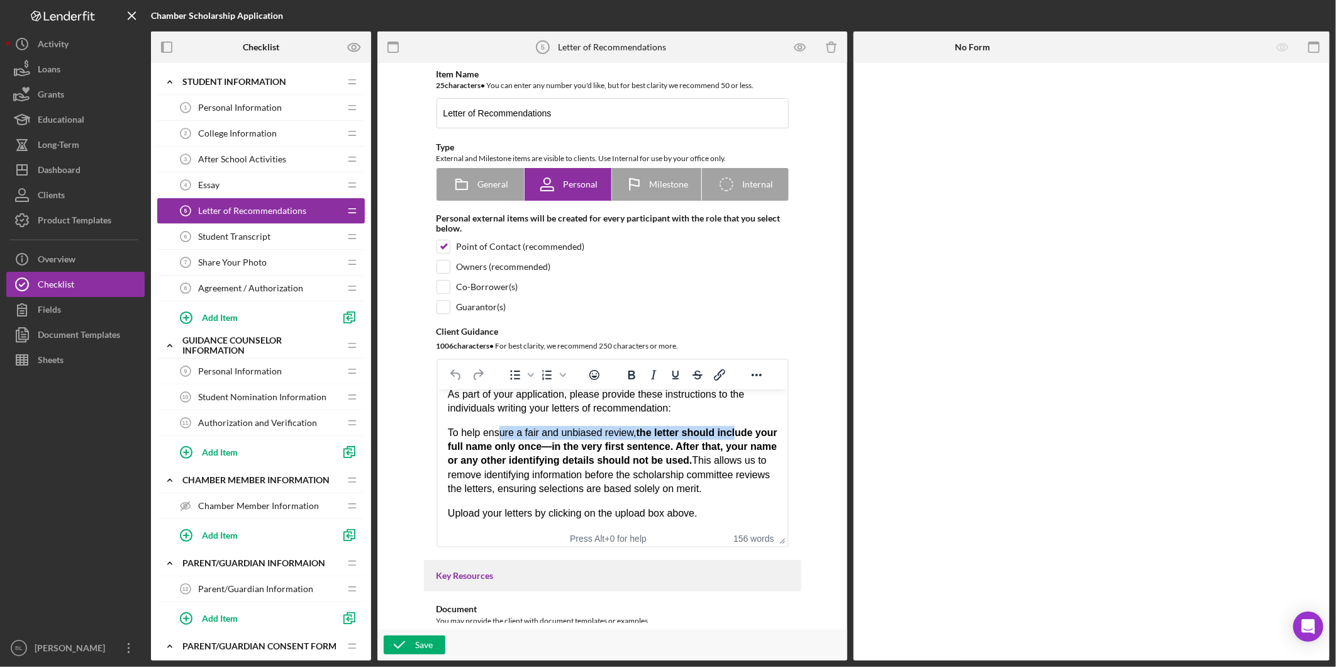
drag, startPoint x: 499, startPoint y: 420, endPoint x: 729, endPoint y: 420, distance: 229.5
click at [729, 426] on p "To help ensure a fair and unbiased review, the letter should include your full …" at bounding box center [612, 461] width 330 height 70
click at [732, 439] on strong "the letter should include your full name only once—in the very first sentence. …" at bounding box center [612, 446] width 330 height 39
drag, startPoint x: 461, startPoint y: 436, endPoint x: 612, endPoint y: 433, distance: 151.0
click at [612, 433] on strong "the letter should include your full name only once—in the very first sentence. …" at bounding box center [612, 446] width 330 height 39
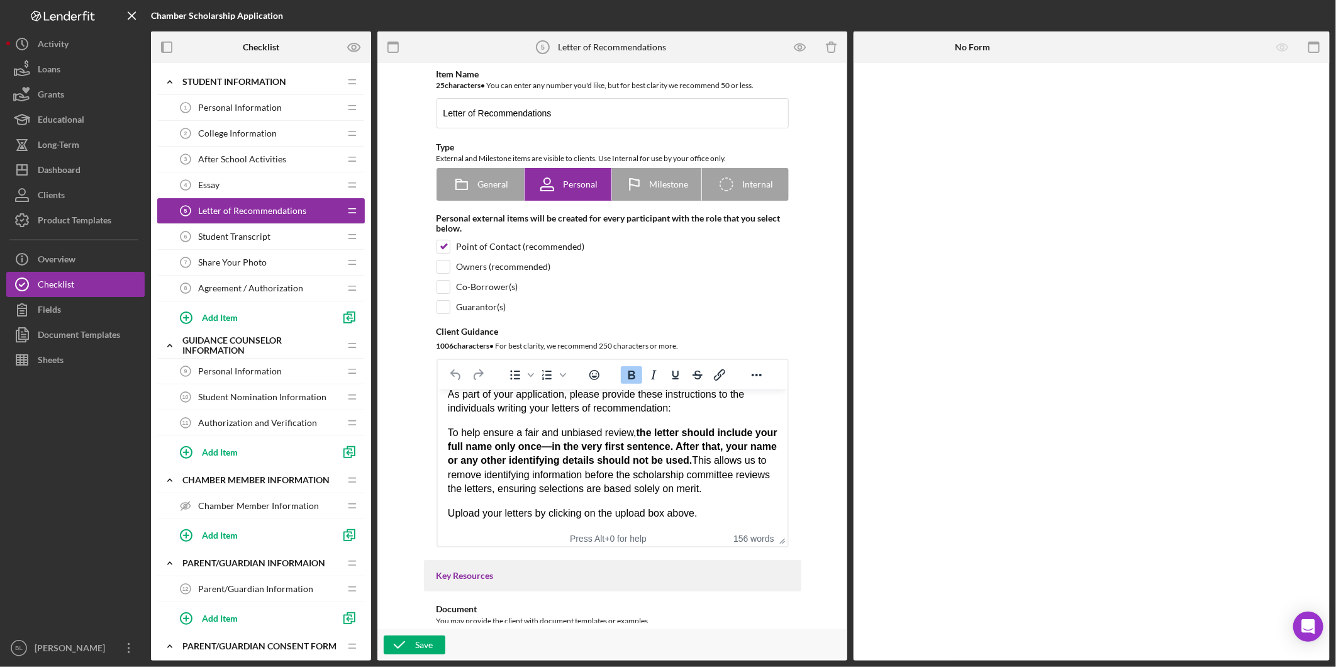
click at [663, 440] on strong "the letter should include your full name only once—in the very first sentence. …" at bounding box center [612, 446] width 330 height 39
drag, startPoint x: 464, startPoint y: 450, endPoint x: 745, endPoint y: 452, distance: 280.5
click at [745, 452] on p "To help ensure a fair and unbiased review, the letter should include your full …" at bounding box center [612, 461] width 330 height 70
click at [757, 451] on p "To help ensure a fair and unbiased review, the letter should include your full …" at bounding box center [612, 461] width 330 height 70
drag, startPoint x: 465, startPoint y: 463, endPoint x: 735, endPoint y: 493, distance: 271.4
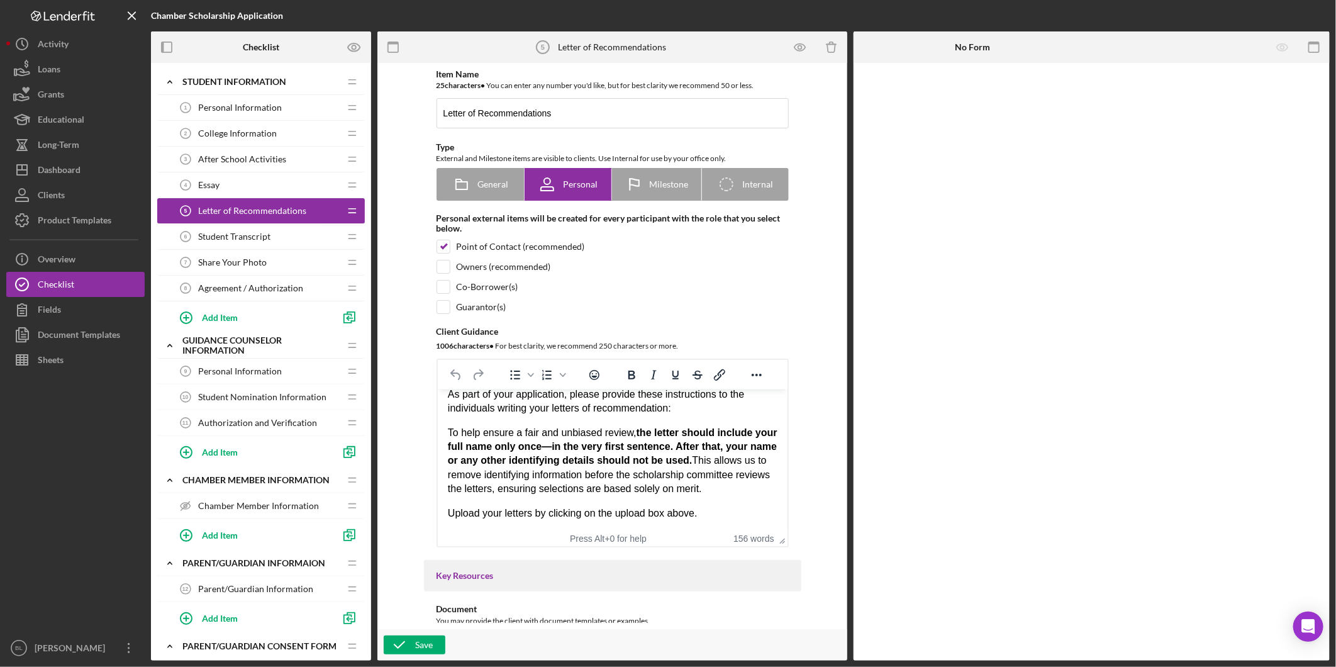
click at [735, 493] on p "To help ensure a fair and unbiased review, the letter should include your full …" at bounding box center [612, 461] width 330 height 70
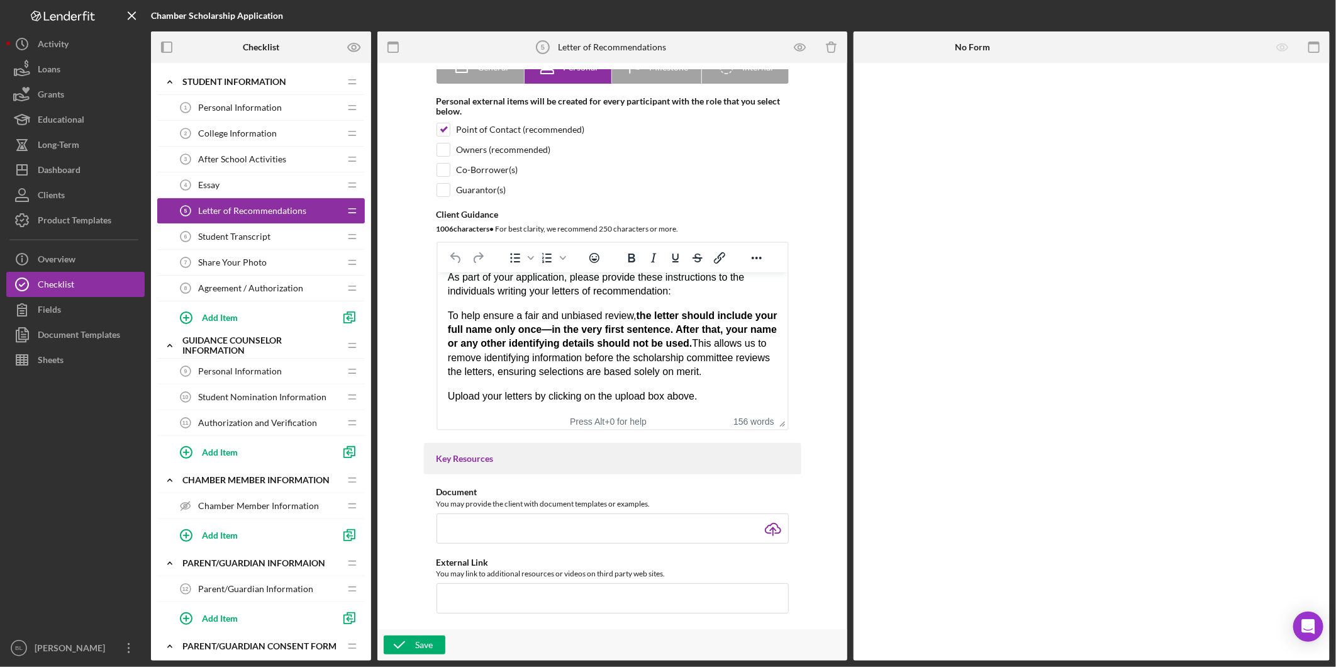
scroll to position [140, 0]
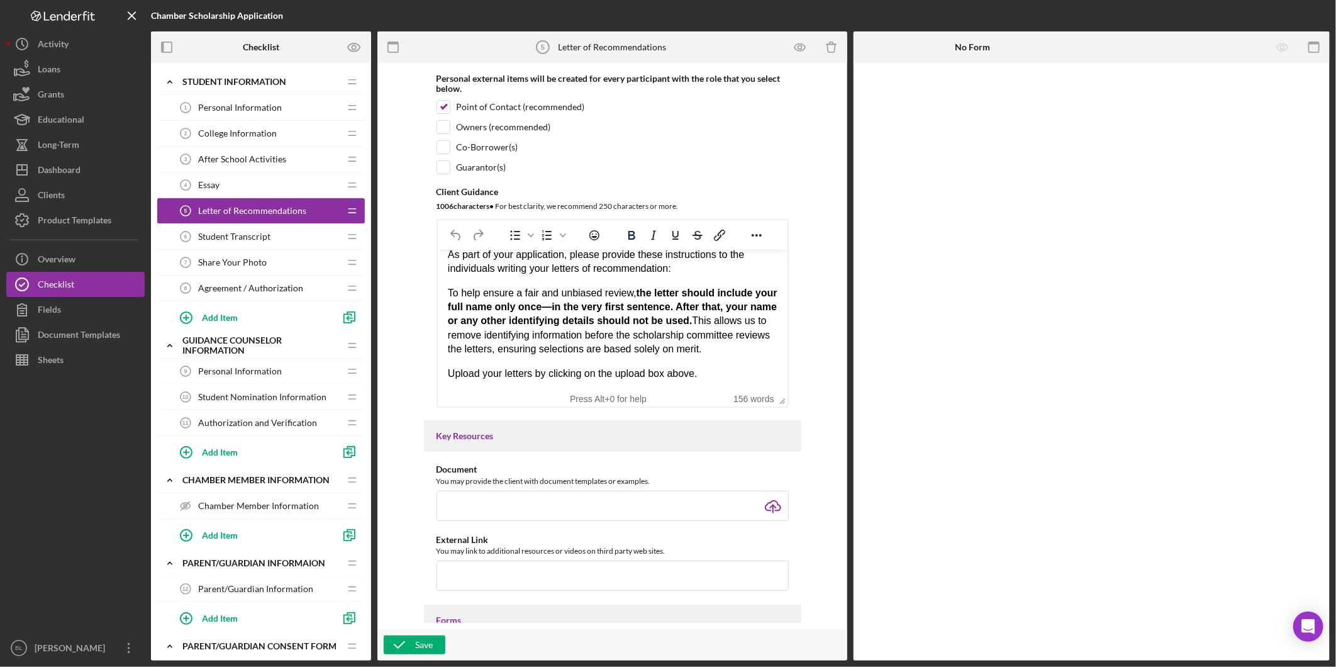
click at [241, 230] on div "Student Transcript 6 Student Transcript" at bounding box center [256, 236] width 167 height 25
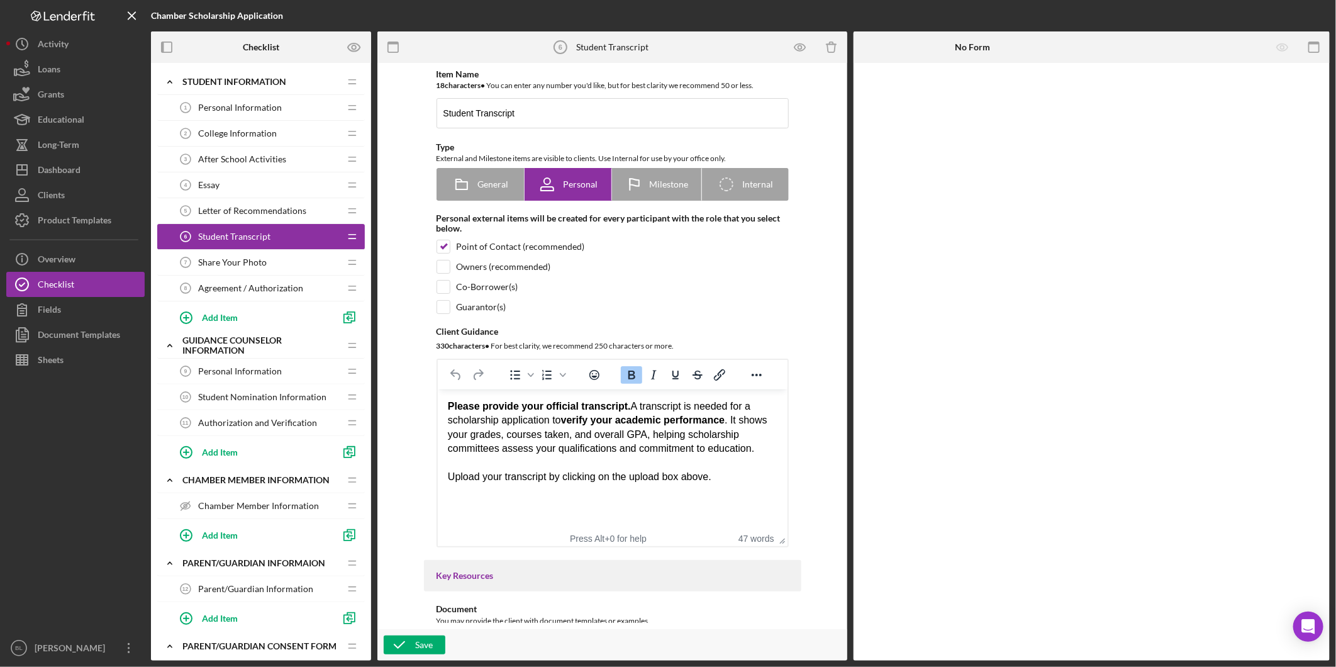
click at [245, 260] on span "Share Your Photo" at bounding box center [232, 262] width 69 height 10
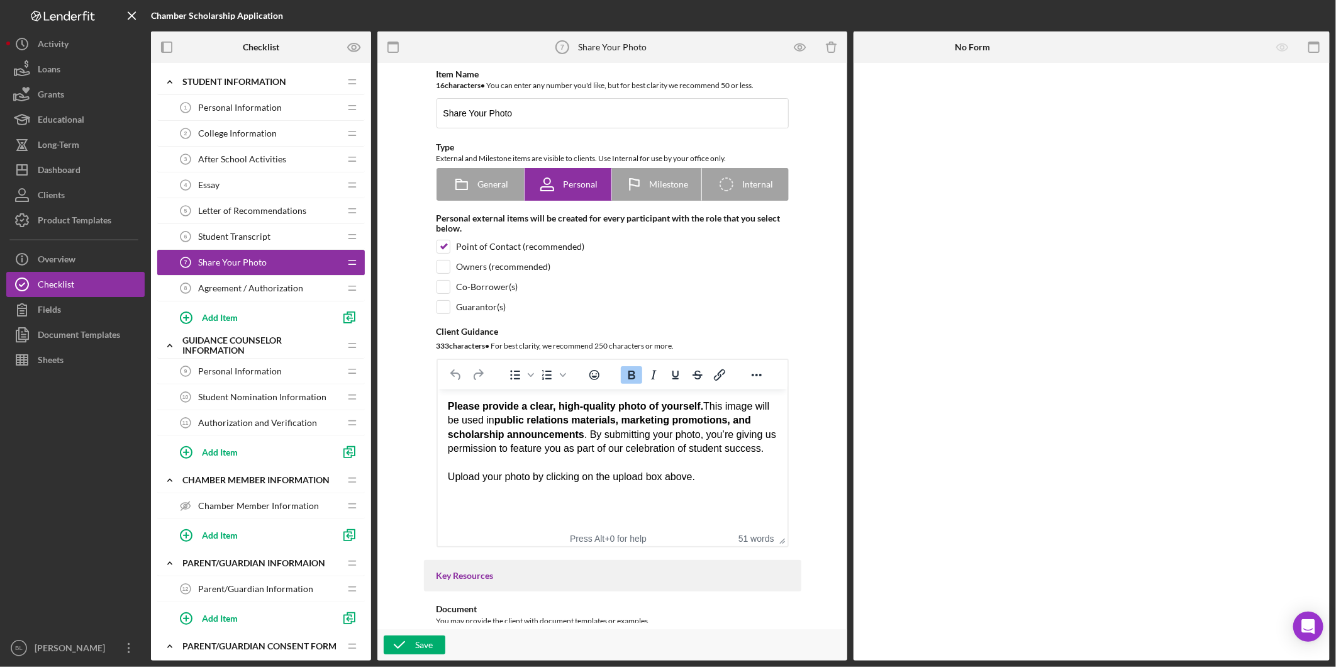
click at [258, 285] on span "Agreement / Authorization" at bounding box center [250, 288] width 105 height 10
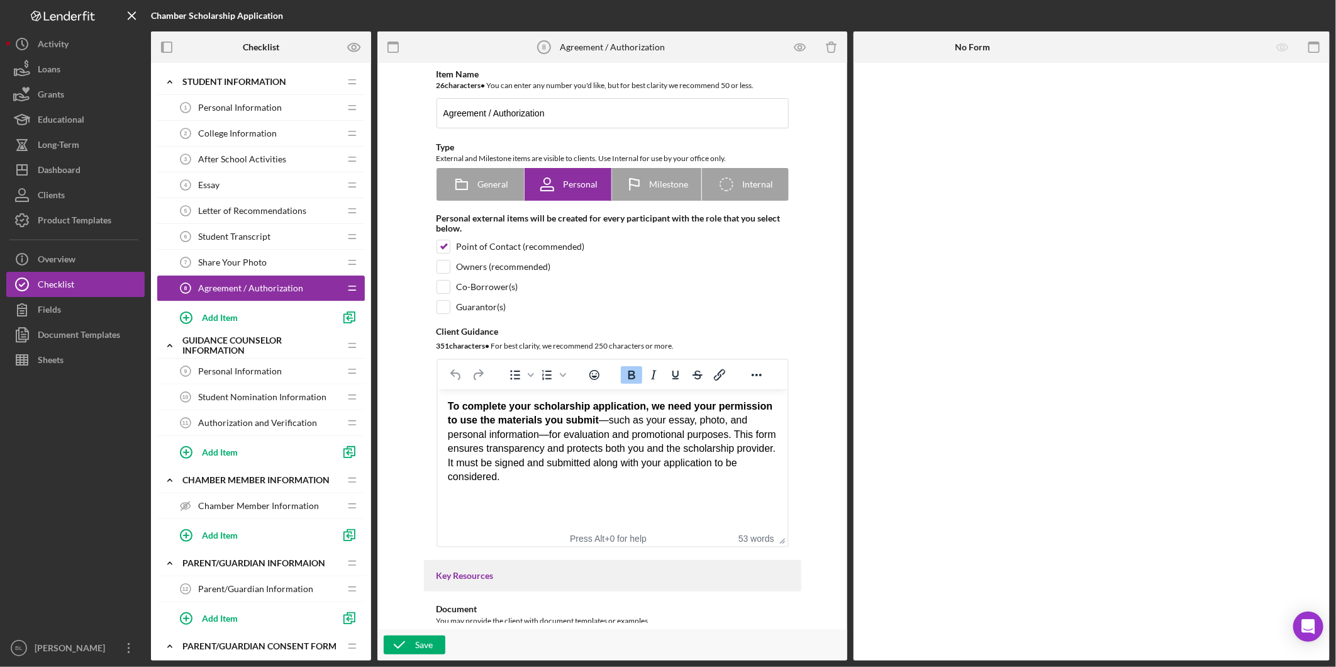
click at [181, 157] on icon "After School Activities 3" at bounding box center [185, 159] width 25 height 25
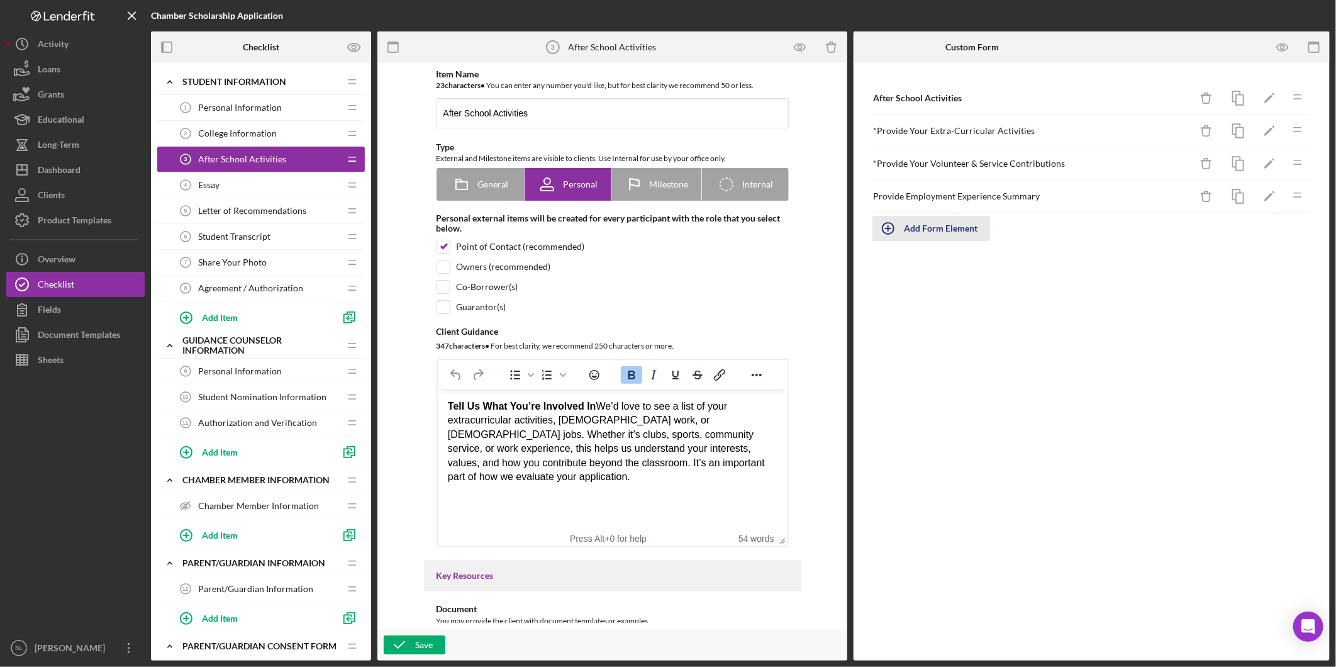
click at [926, 235] on div "Add Form Element" at bounding box center [941, 228] width 74 height 25
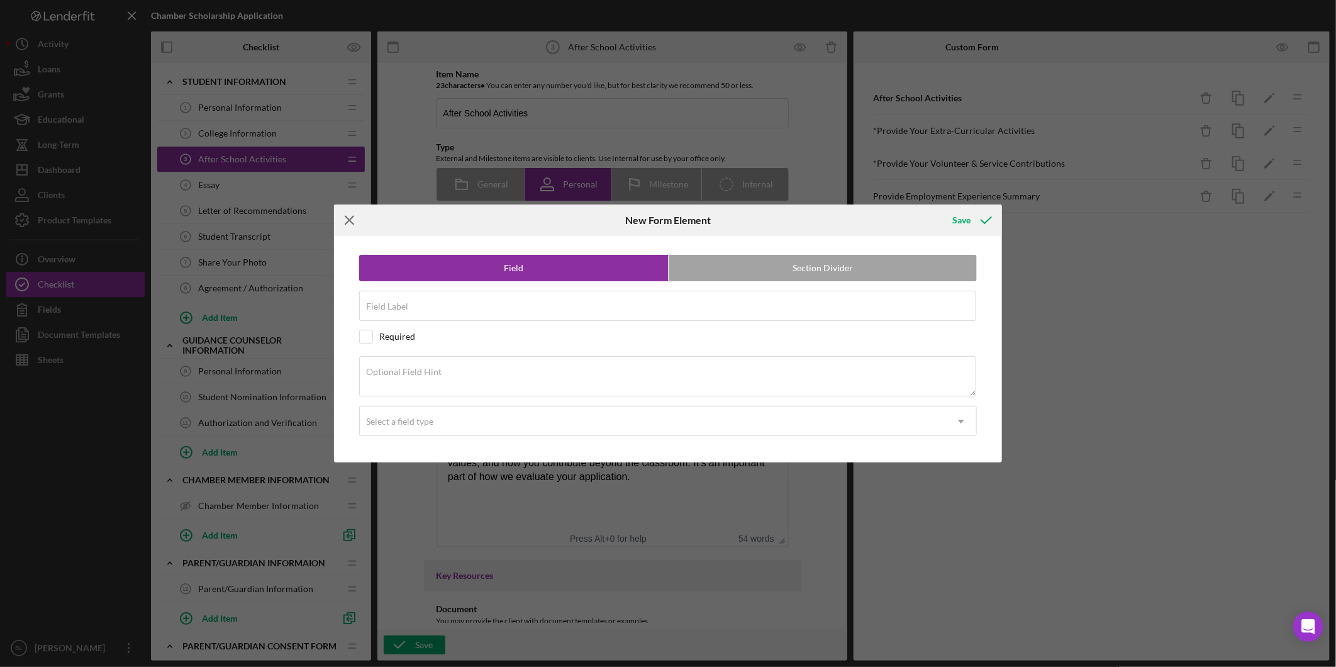
click at [353, 222] on line at bounding box center [349, 220] width 8 height 8
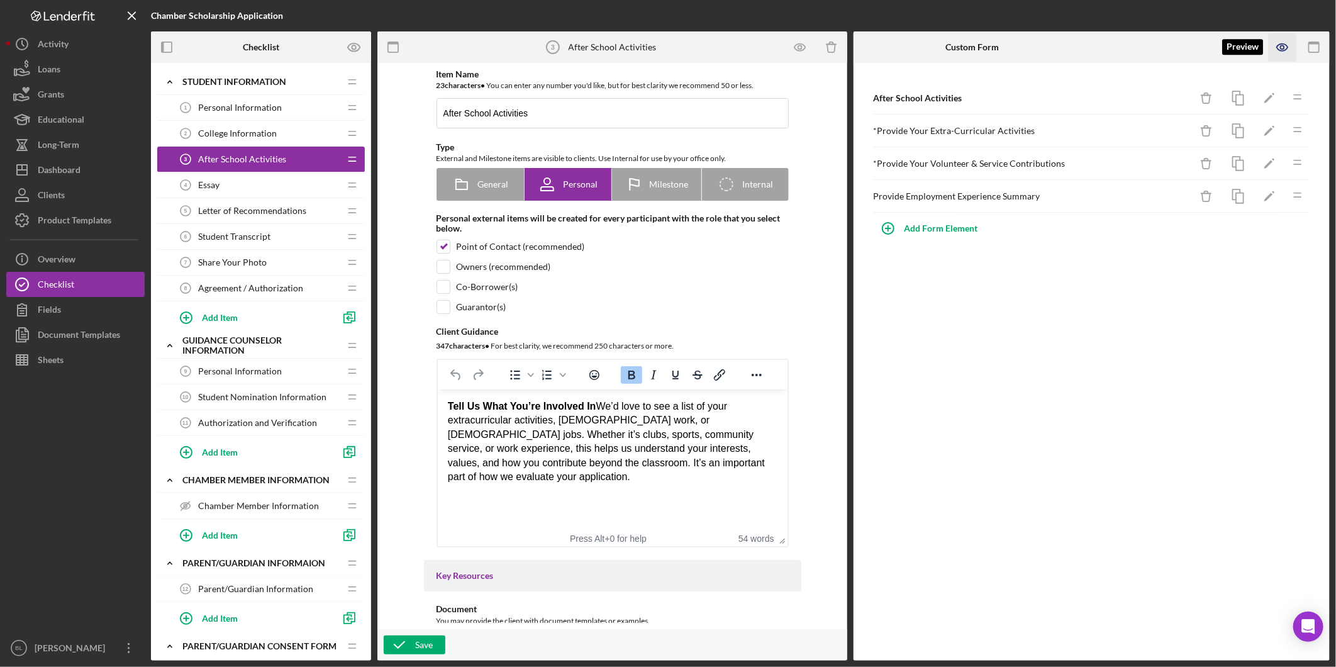
click at [1275, 52] on icon "button" at bounding box center [1282, 47] width 28 height 28
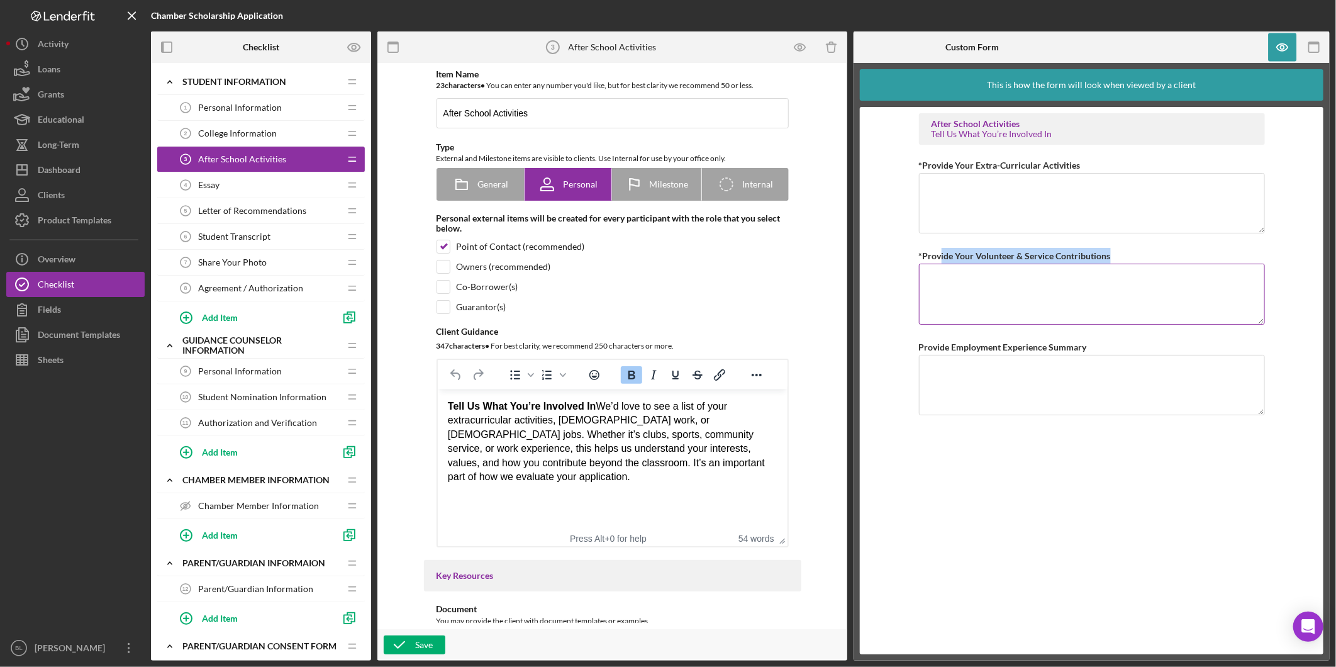
drag, startPoint x: 1121, startPoint y: 253, endPoint x: 940, endPoint y: 258, distance: 181.2
click at [940, 258] on div "*Provide Your Volunteer & Service Contributions" at bounding box center [1092, 256] width 346 height 16
drag, startPoint x: 940, startPoint y: 258, endPoint x: 1013, endPoint y: 296, distance: 82.1
click at [1004, 296] on textarea "*Provide Your Volunteer & Service Contributions" at bounding box center [1092, 293] width 346 height 60
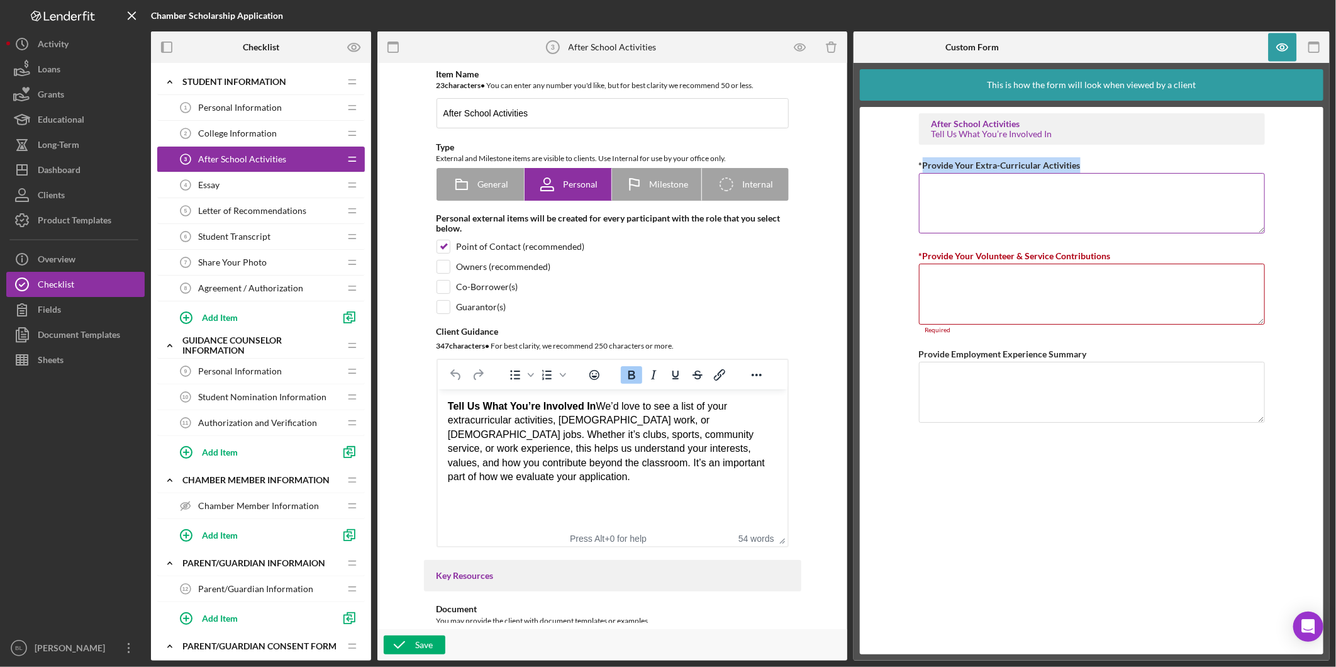
drag, startPoint x: 1080, startPoint y: 160, endPoint x: 918, endPoint y: 160, distance: 162.2
click at [919, 160] on div "*Provide Your Extra-Curricular Activities" at bounding box center [1092, 165] width 346 height 16
click at [1133, 224] on textarea "*Provide Your Extra-Curricular Activities" at bounding box center [1092, 203] width 346 height 60
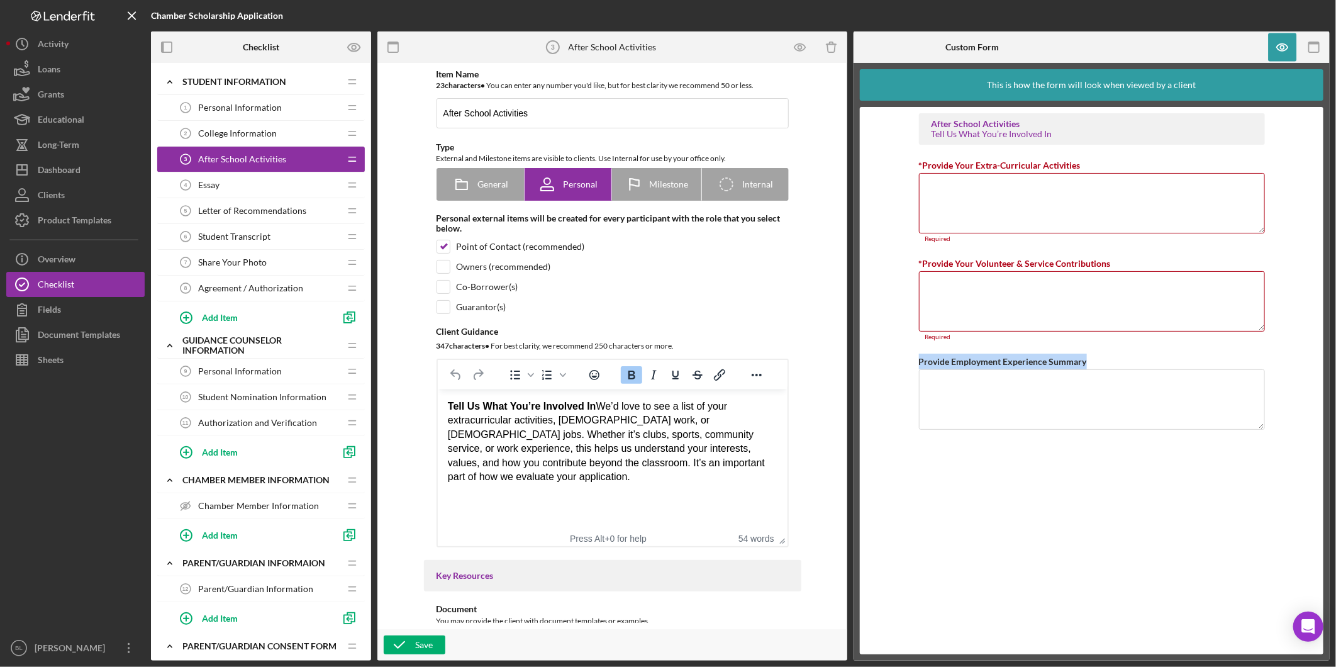
drag, startPoint x: 1090, startPoint y: 357, endPoint x: 895, endPoint y: 363, distance: 194.4
click at [895, 363] on form "After School Activities Tell Us What You’re Involved In *Provide Your Extra-Cur…" at bounding box center [1091, 380] width 463 height 547
drag, startPoint x: 895, startPoint y: 363, endPoint x: 1097, endPoint y: 470, distance: 228.2
click at [1097, 474] on div "After School Activities Tell Us What You’re Involved In *Provide Your Extra-Cur…" at bounding box center [1092, 380] width 346 height 535
click at [1291, 45] on icon "button" at bounding box center [1282, 47] width 28 height 28
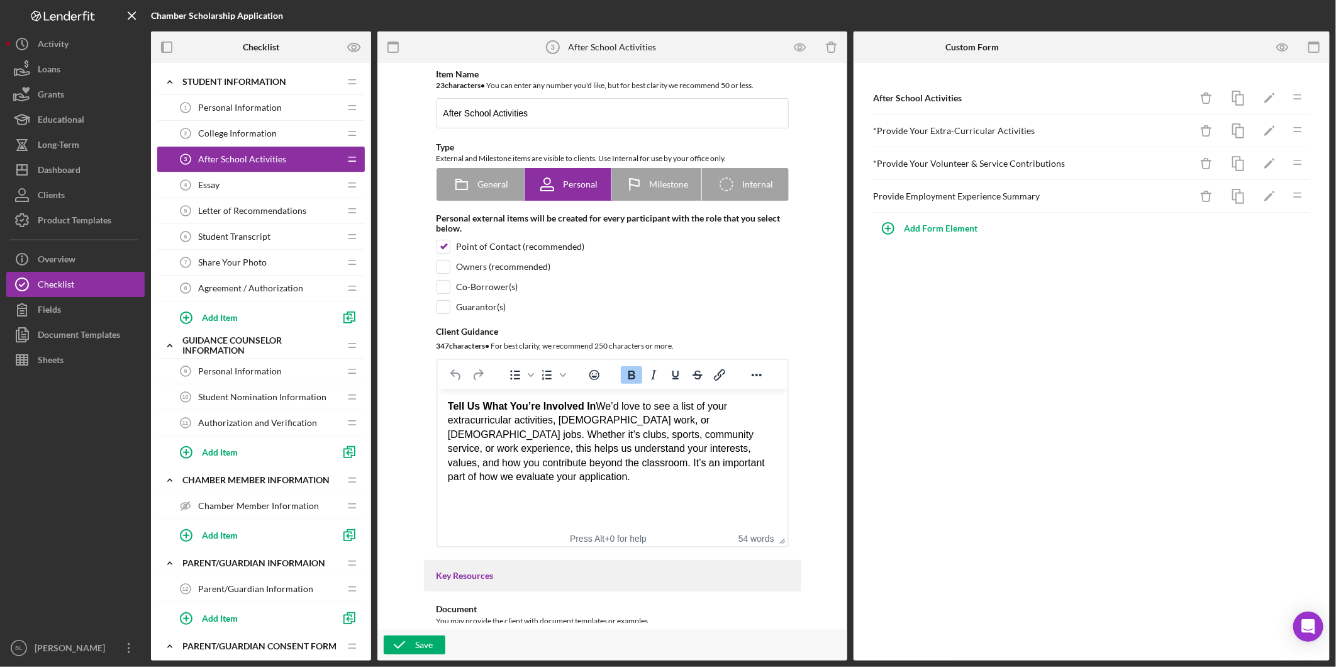
drag, startPoint x: 1121, startPoint y: 330, endPoint x: 609, endPoint y: 224, distance: 523.3
click at [1117, 330] on div "After School Activities Icon/Delete Icon/Edit Icon/Drag * Provide Your Extra-Cu…" at bounding box center [1091, 361] width 476 height 597
click at [250, 182] on div "Essay 4 Essay" at bounding box center [256, 184] width 167 height 25
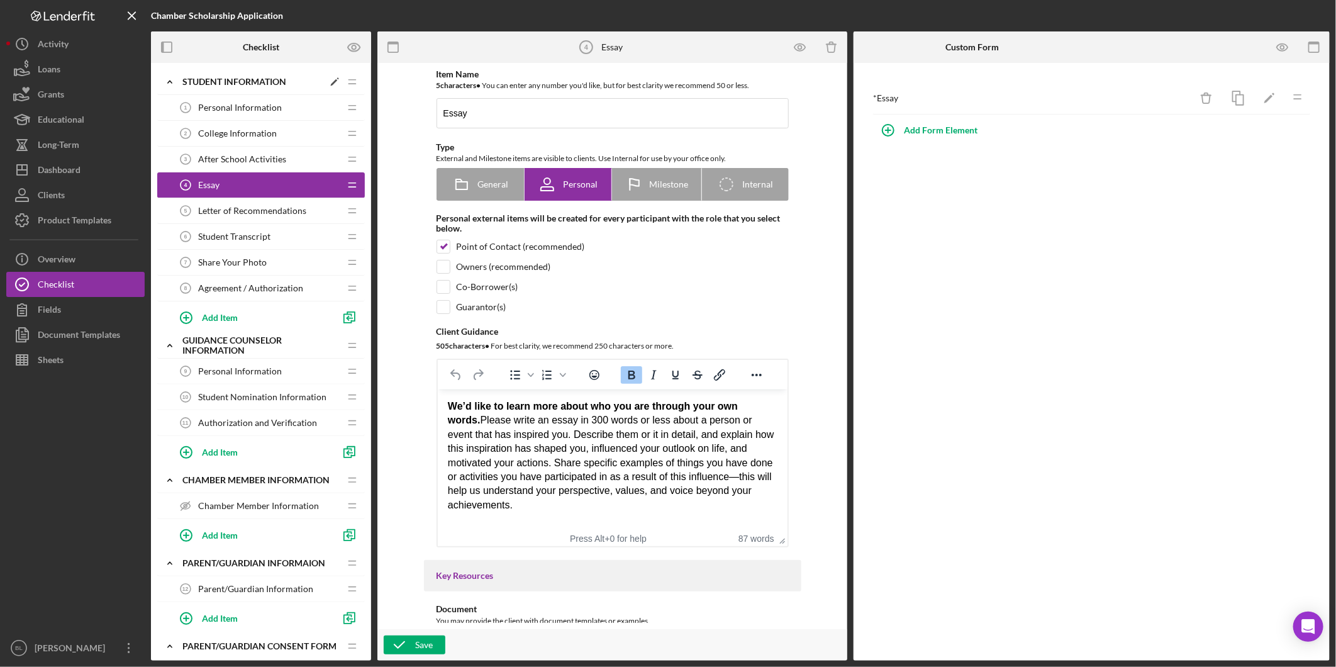
click at [202, 80] on div "Student Information" at bounding box center [252, 82] width 141 height 10
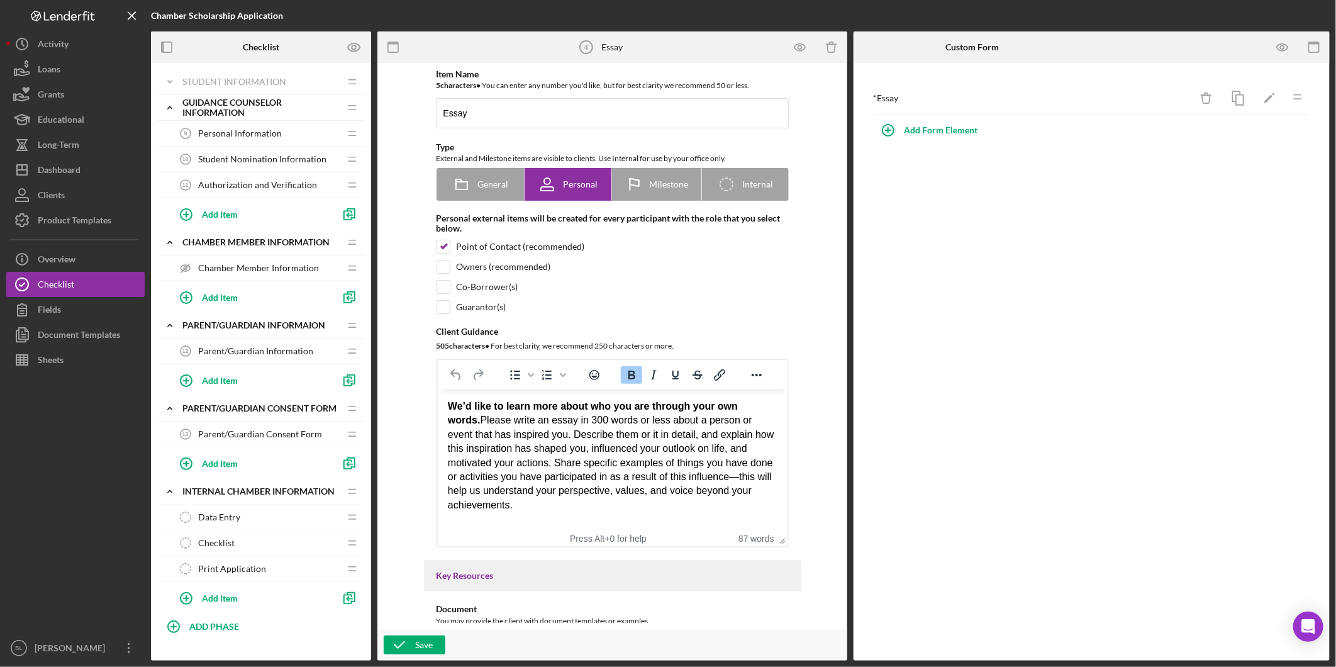
click at [222, 134] on span "Personal Information" at bounding box center [240, 133] width 84 height 10
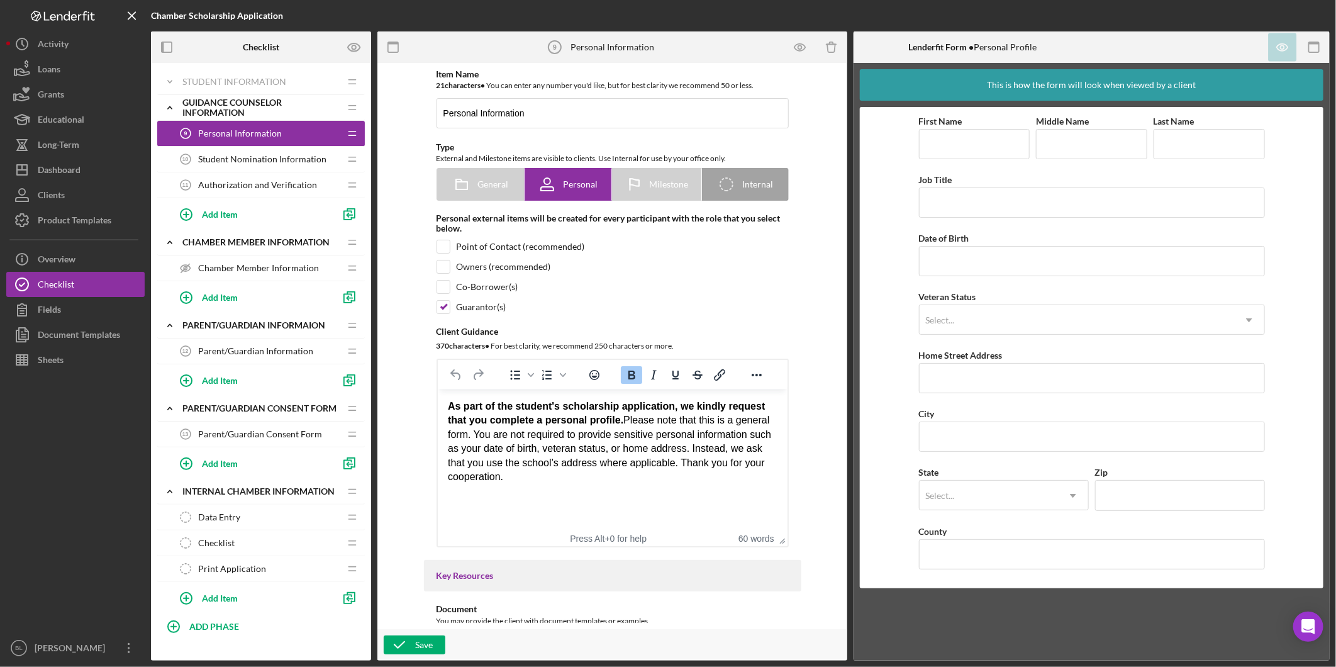
click at [259, 153] on div "Student Nomination Information 10 Student Nomination Information" at bounding box center [256, 159] width 167 height 25
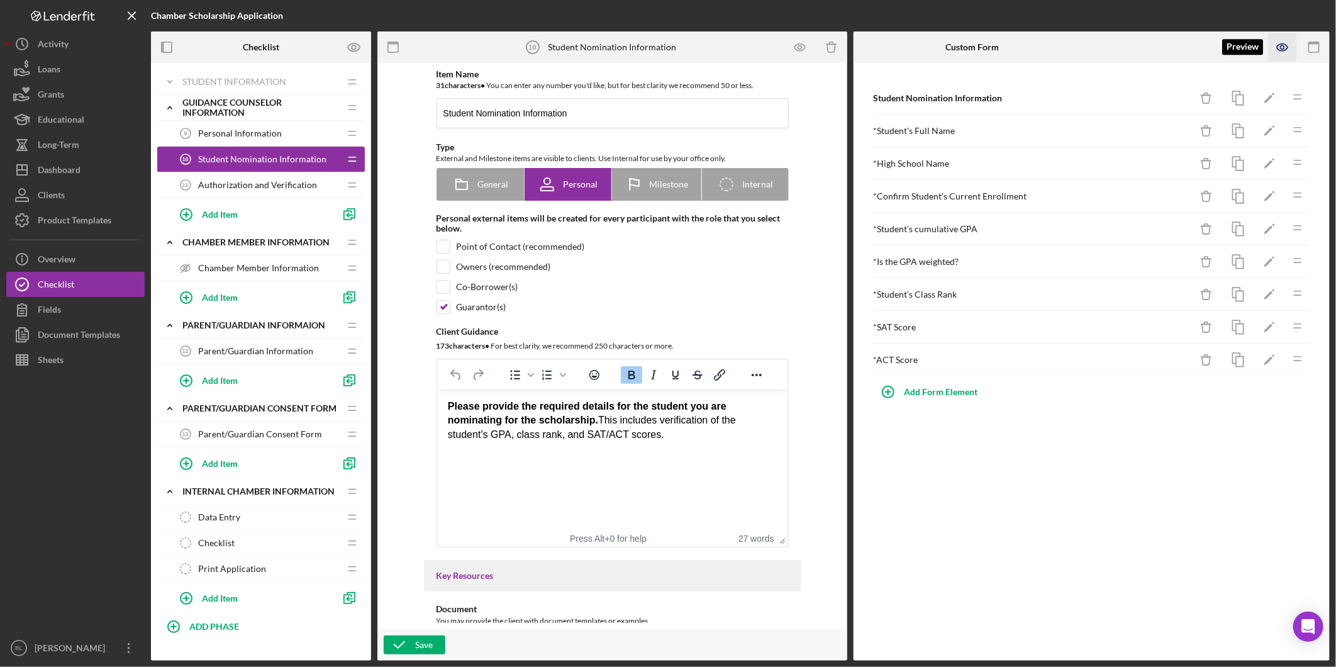
click at [1285, 48] on icon "button" at bounding box center [1282, 47] width 28 height 28
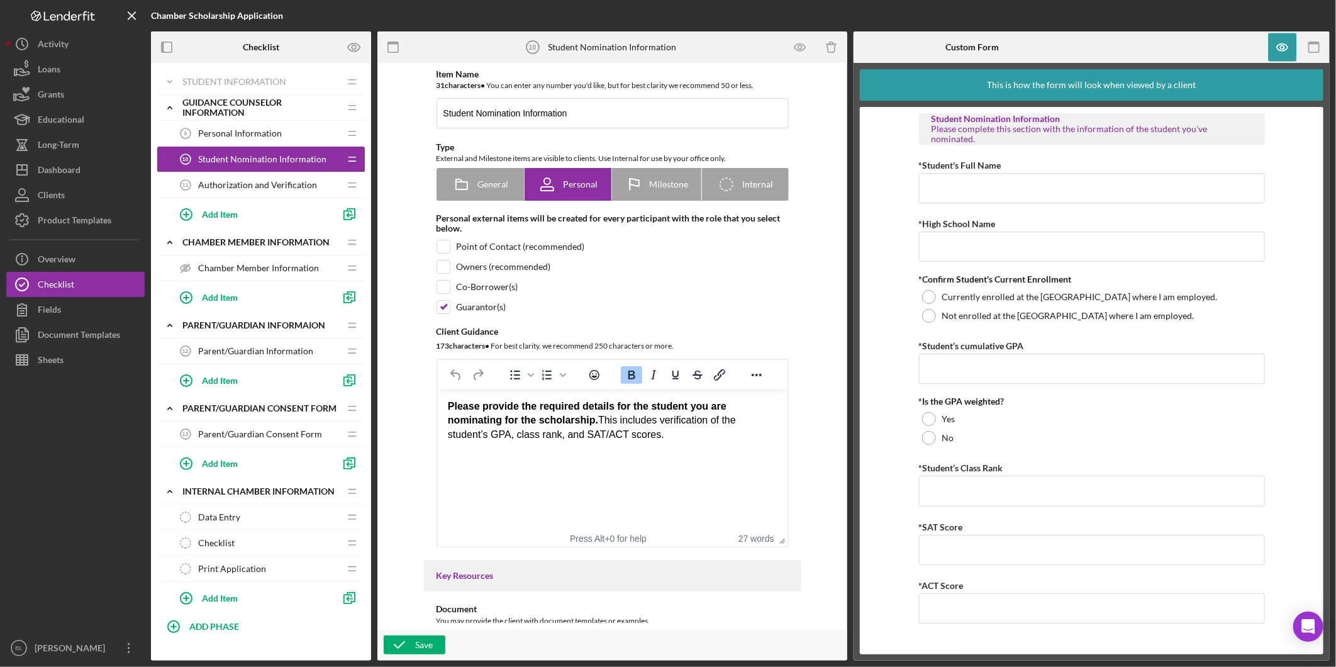
click at [277, 180] on span "Authorization and Verification" at bounding box center [257, 185] width 119 height 10
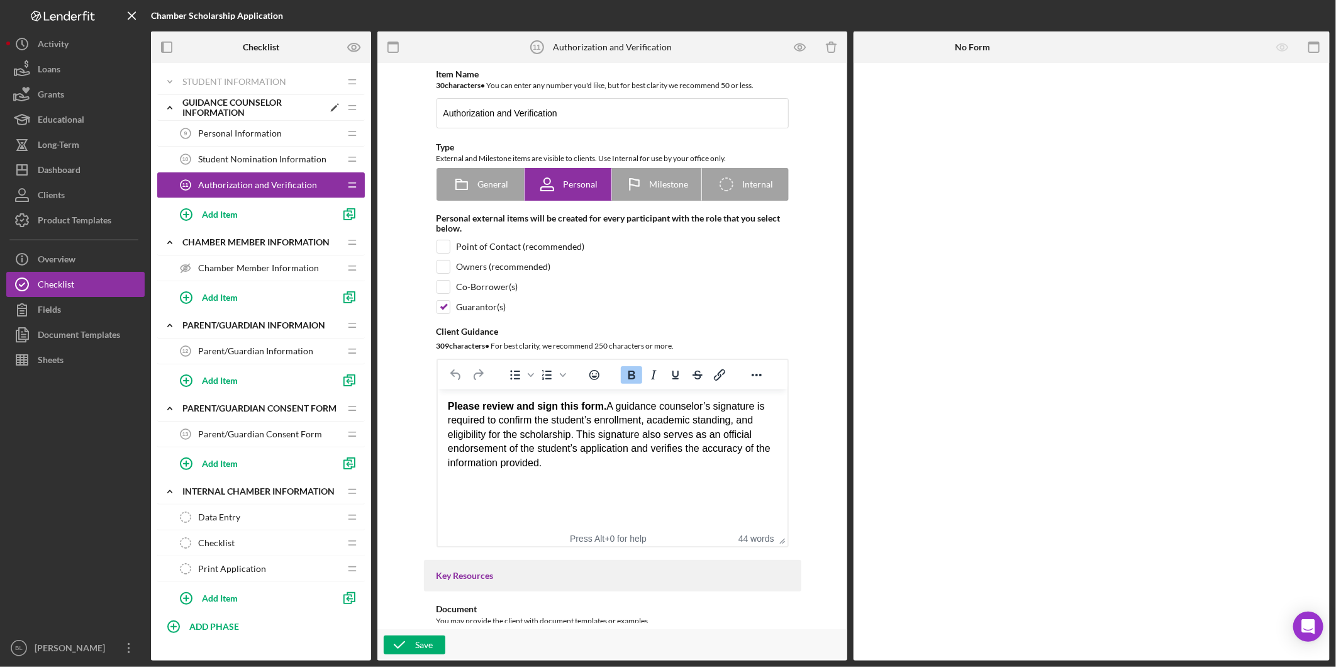
click at [172, 108] on icon "Icon/Expander" at bounding box center [169, 107] width 25 height 25
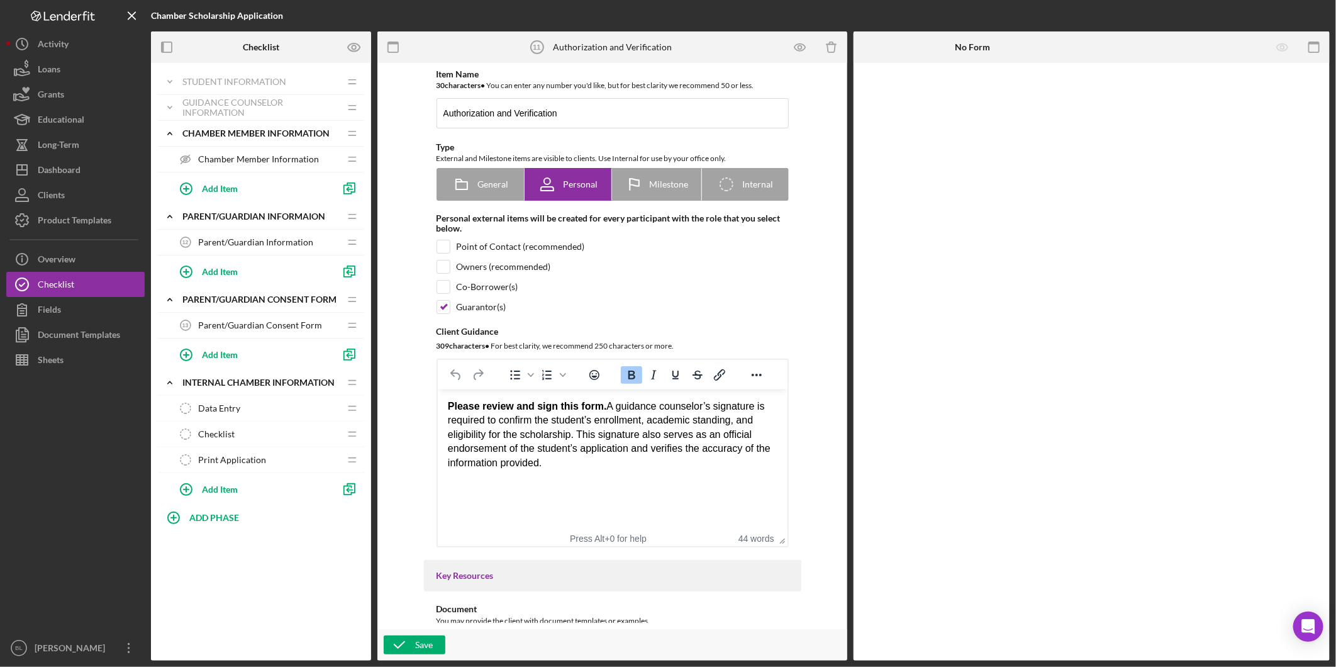
click at [239, 154] on span "Chamber Member Information" at bounding box center [258, 159] width 121 height 10
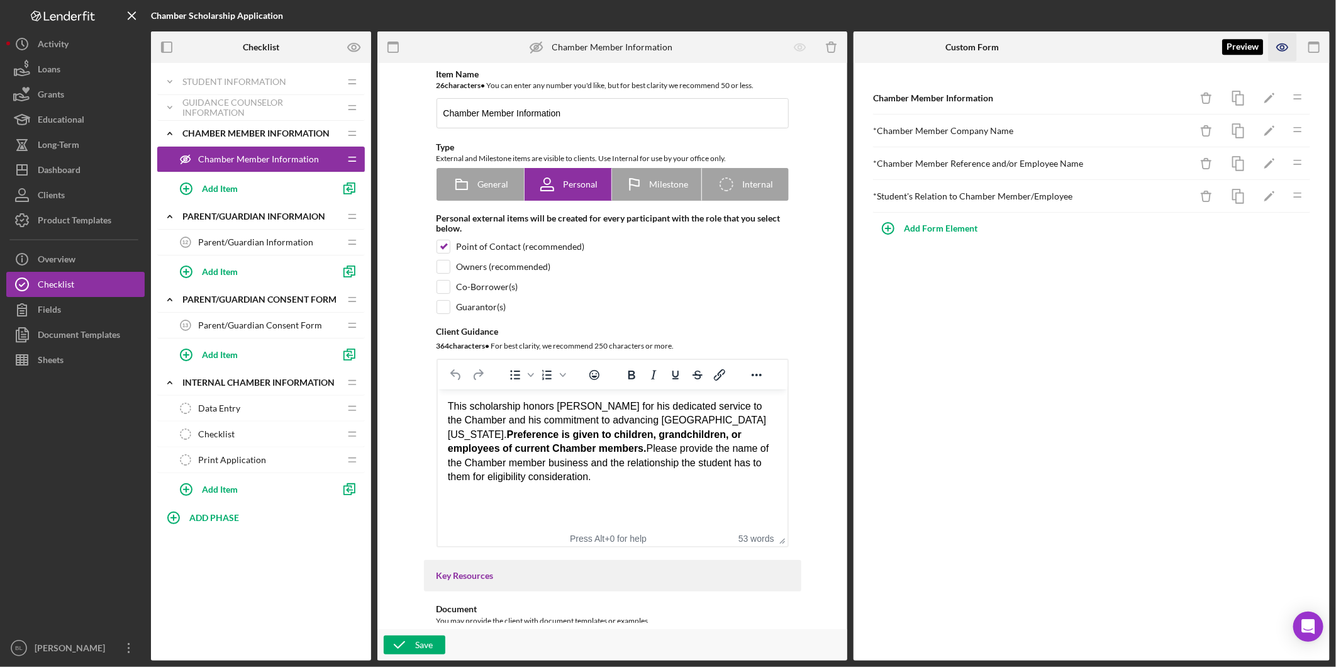
click at [1277, 52] on icon "button" at bounding box center [1282, 47] width 28 height 28
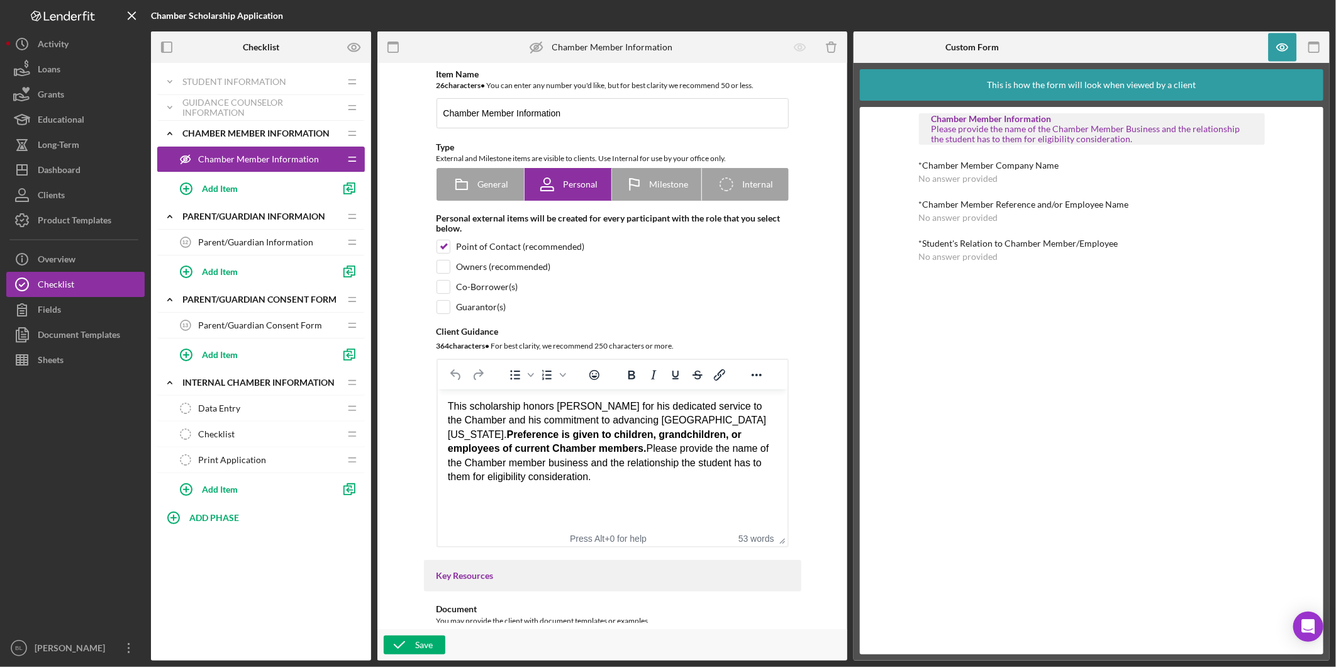
drag, startPoint x: 487, startPoint y: 411, endPoint x: 758, endPoint y: 477, distance: 278.5
click at [758, 477] on div "This scholarship honors [PERSON_NAME] for his dedicated service to the Chamber …" at bounding box center [612, 441] width 330 height 84
click at [721, 488] on html "This scholarship honors [PERSON_NAME] for his dedicated service to the Chamber …" at bounding box center [612, 441] width 350 height 104
click at [1283, 47] on icon "button" at bounding box center [1282, 47] width 28 height 28
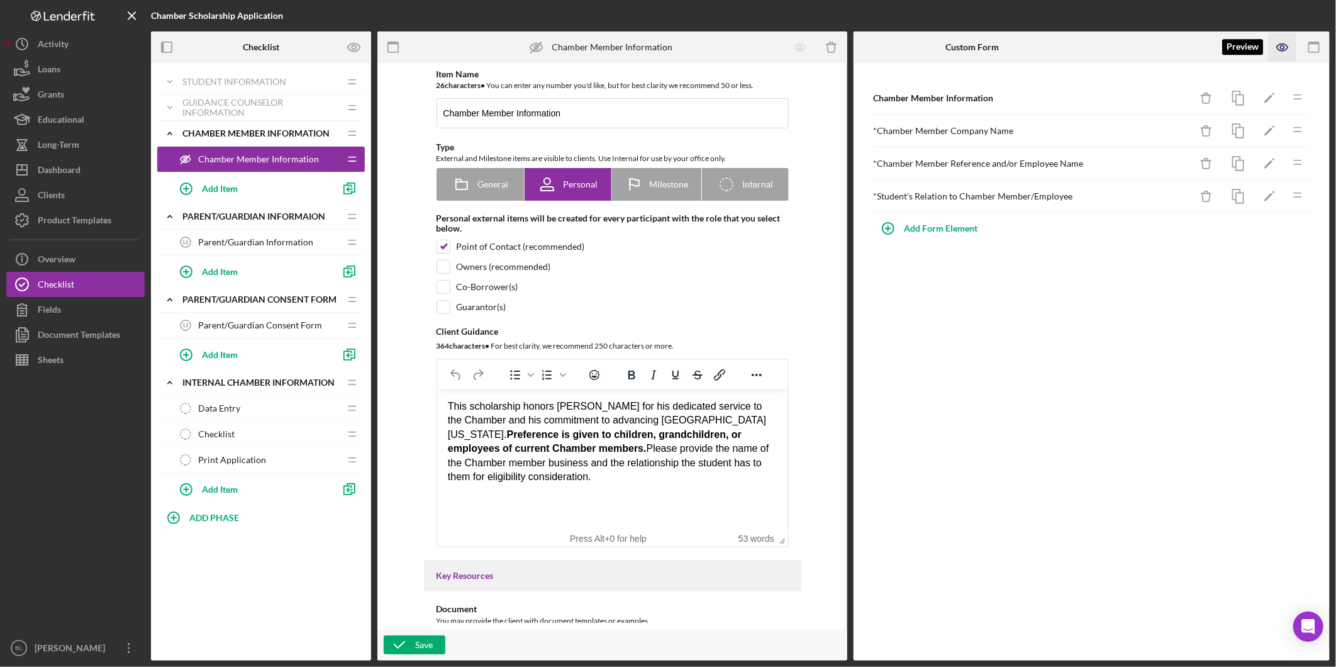
click at [1281, 48] on icon "button" at bounding box center [1282, 47] width 28 height 28
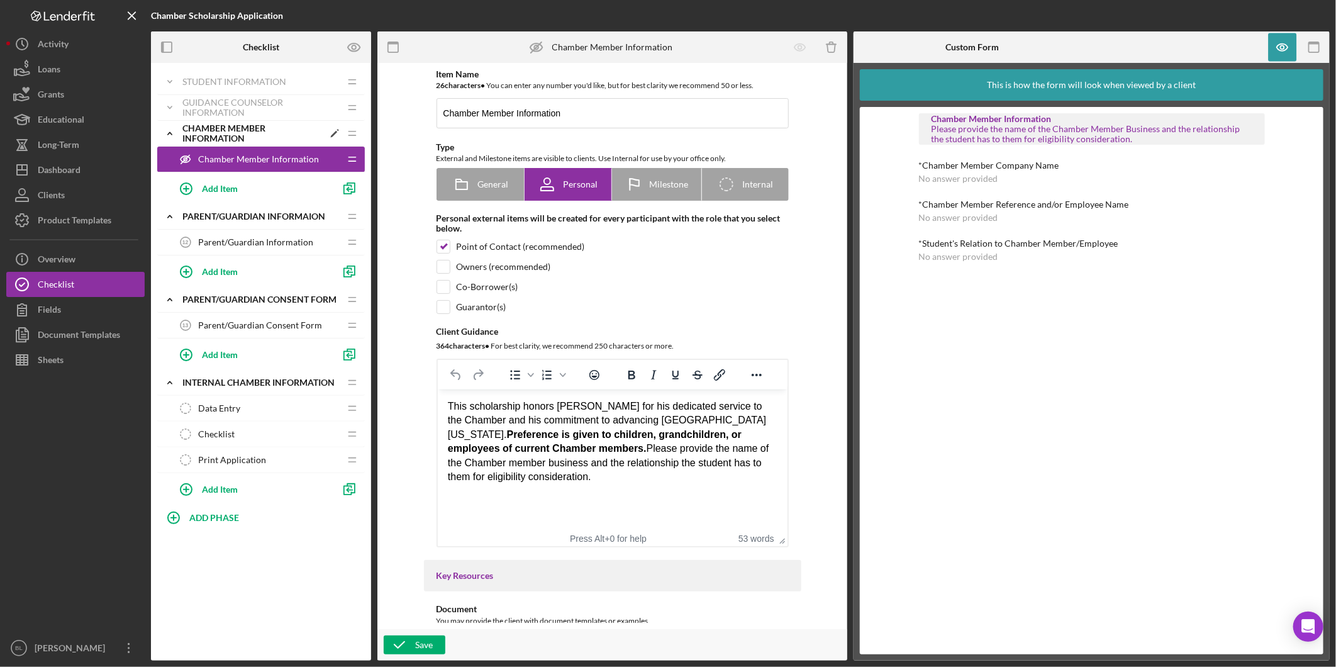
click at [174, 131] on icon "Icon/Expander" at bounding box center [169, 133] width 25 height 25
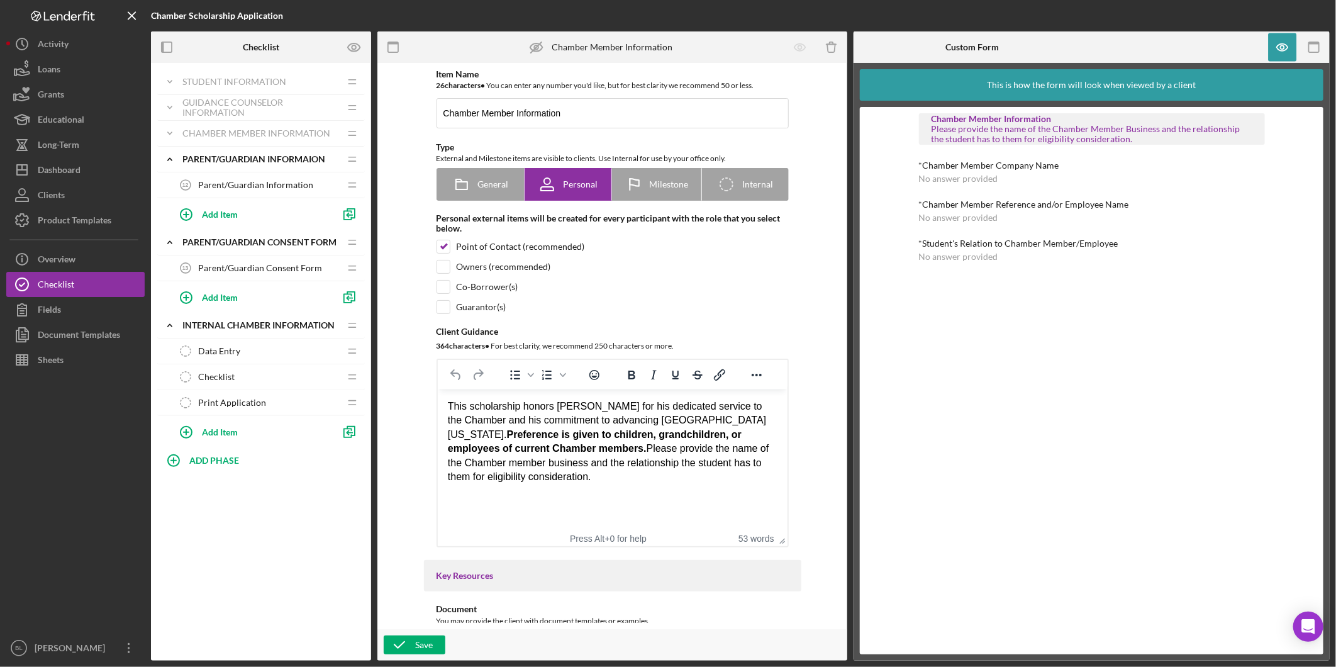
click at [234, 189] on span "Parent/Guardian Information" at bounding box center [255, 185] width 115 height 10
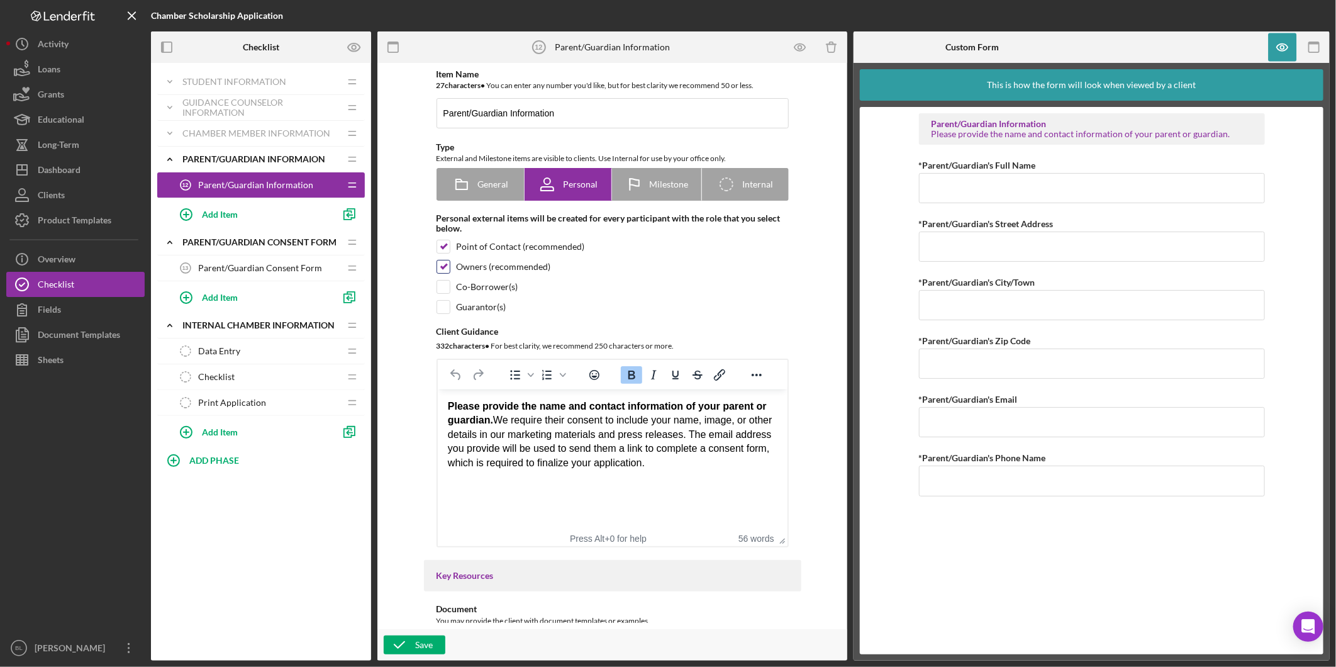
click at [444, 265] on input "checkbox" at bounding box center [443, 266] width 13 height 13
checkbox input "false"
click at [406, 652] on icon "button" at bounding box center [399, 644] width 31 height 31
drag, startPoint x: 545, startPoint y: 432, endPoint x: 663, endPoint y: 426, distance: 119.0
click at [663, 426] on div "Please provide the name and contact information of your parent or guardian. We …" at bounding box center [612, 434] width 330 height 70
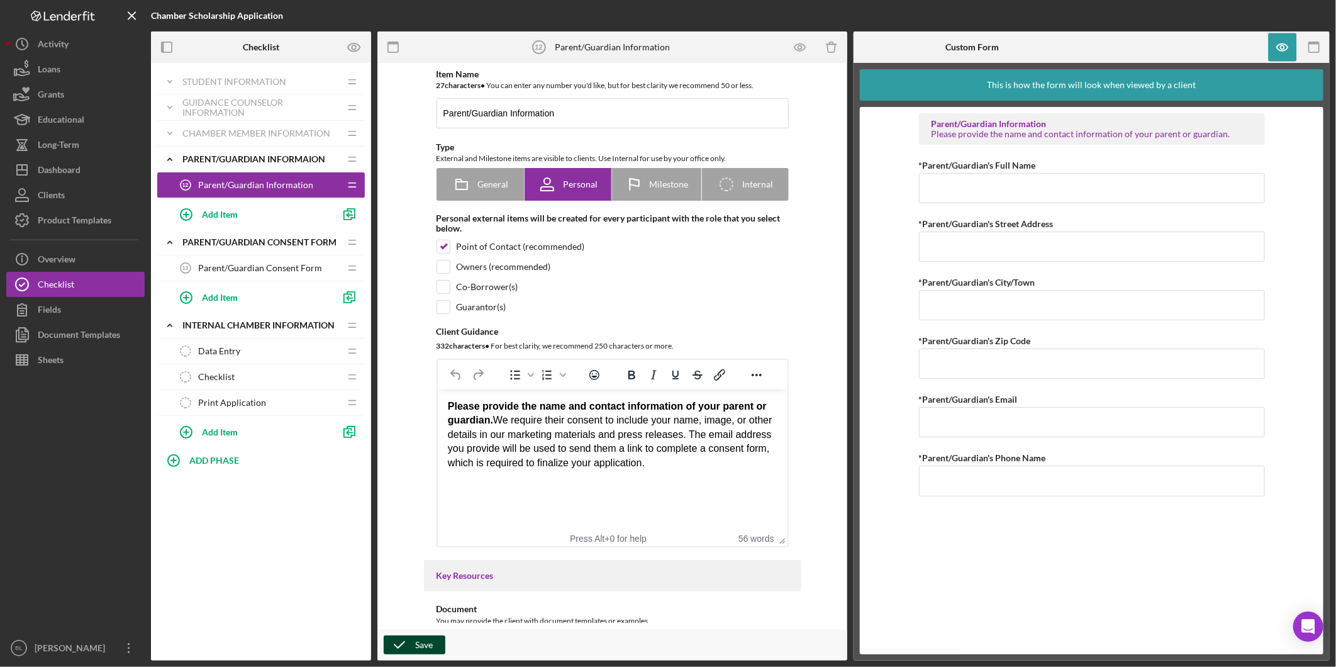
click at [662, 454] on div "Please provide the name and contact information of your parent or guardian. We …" at bounding box center [612, 434] width 330 height 70
click at [171, 157] on icon "Icon/Expander" at bounding box center [169, 159] width 25 height 25
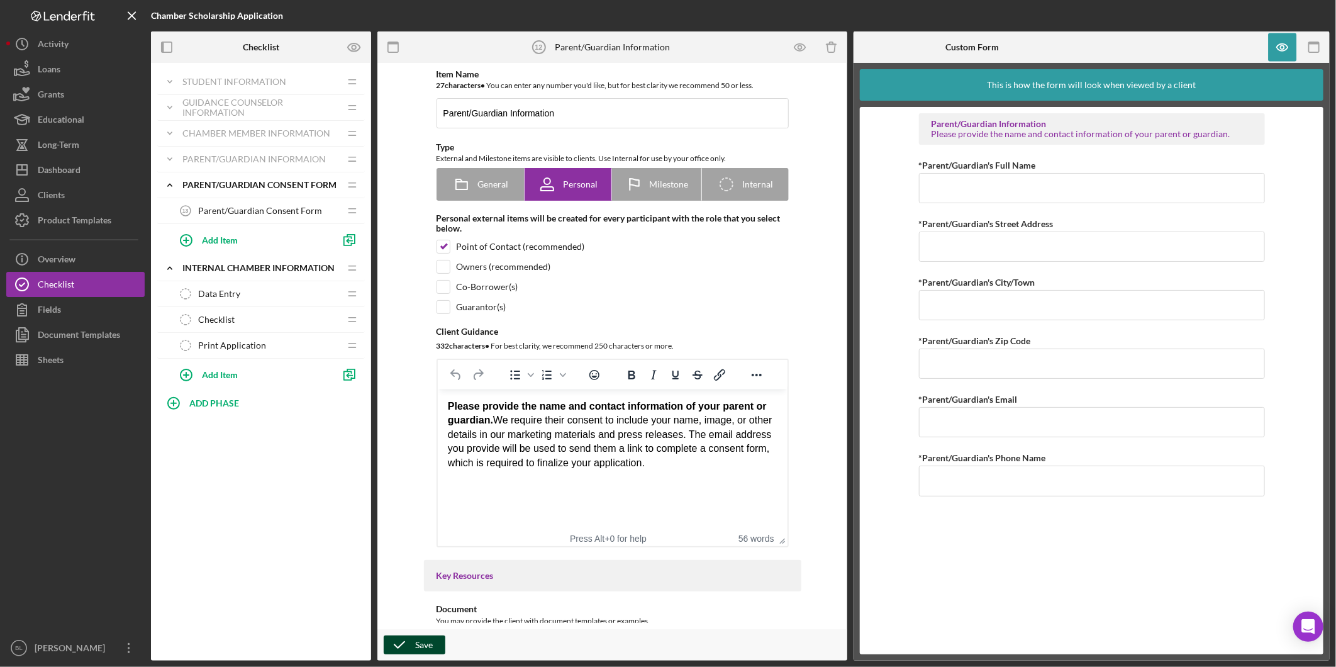
click at [199, 213] on span "Parent/Guardian Consent Form" at bounding box center [260, 211] width 124 height 10
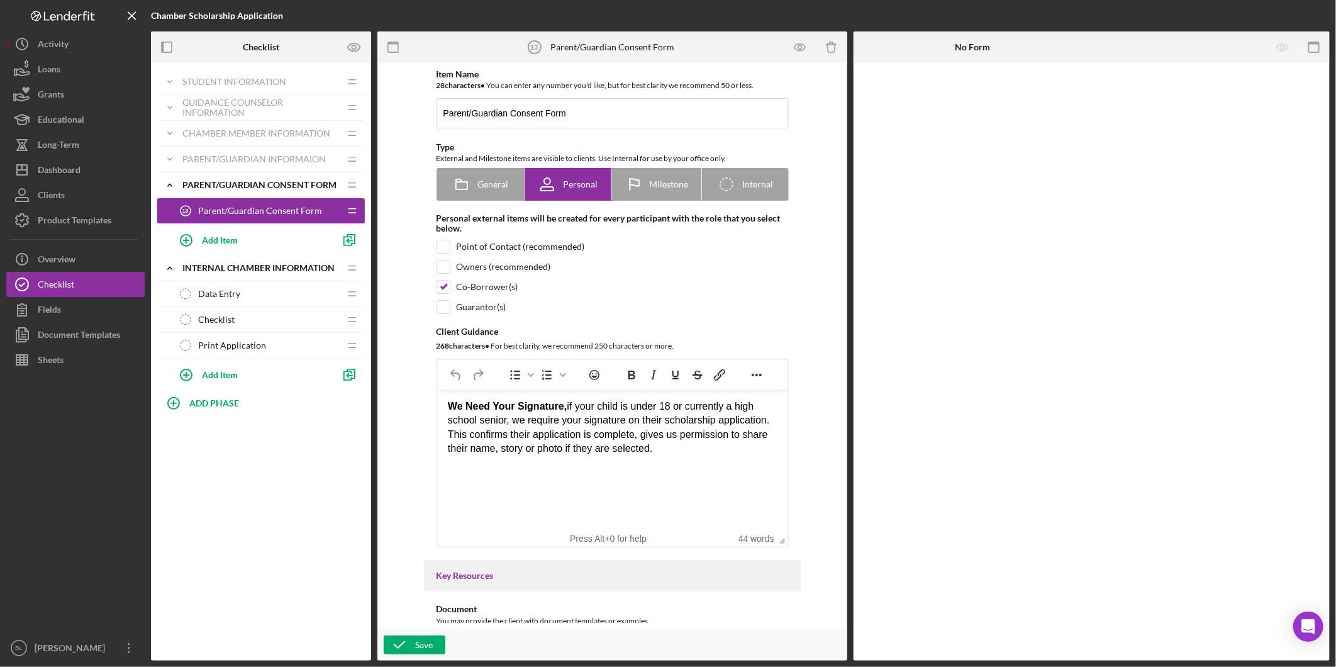
drag, startPoint x: 601, startPoint y: 413, endPoint x: 740, endPoint y: 453, distance: 144.9
click at [741, 452] on div "We Need Your Signature, if your child is under 18 or currently a high school se…" at bounding box center [612, 427] width 330 height 57
click at [733, 467] on p "Rich Text Area. Press ALT-0 for help." at bounding box center [612, 473] width 330 height 14
click at [172, 186] on icon "Icon/Expander" at bounding box center [169, 184] width 25 height 25
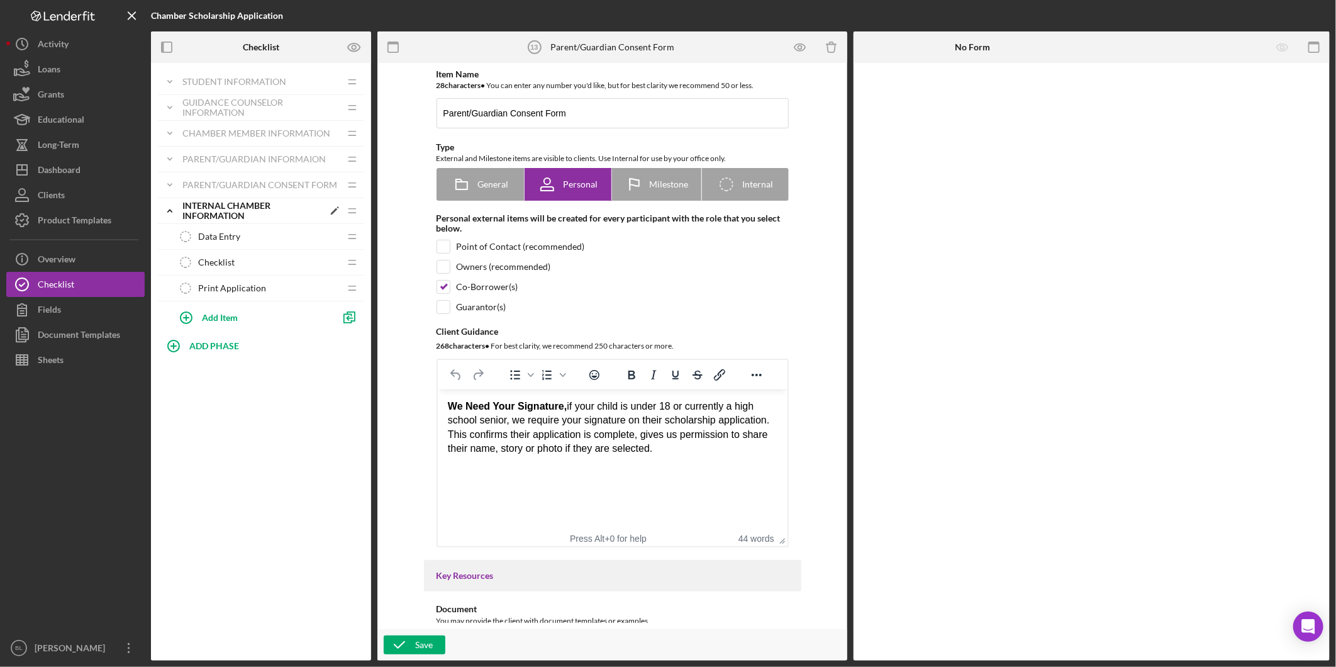
click at [238, 211] on div "Internal Chamber Information" at bounding box center [252, 211] width 141 height 20
click at [236, 211] on div "Internal Chamber Information" at bounding box center [252, 211] width 141 height 20
click at [228, 235] on span "Data Entry" at bounding box center [219, 236] width 42 height 10
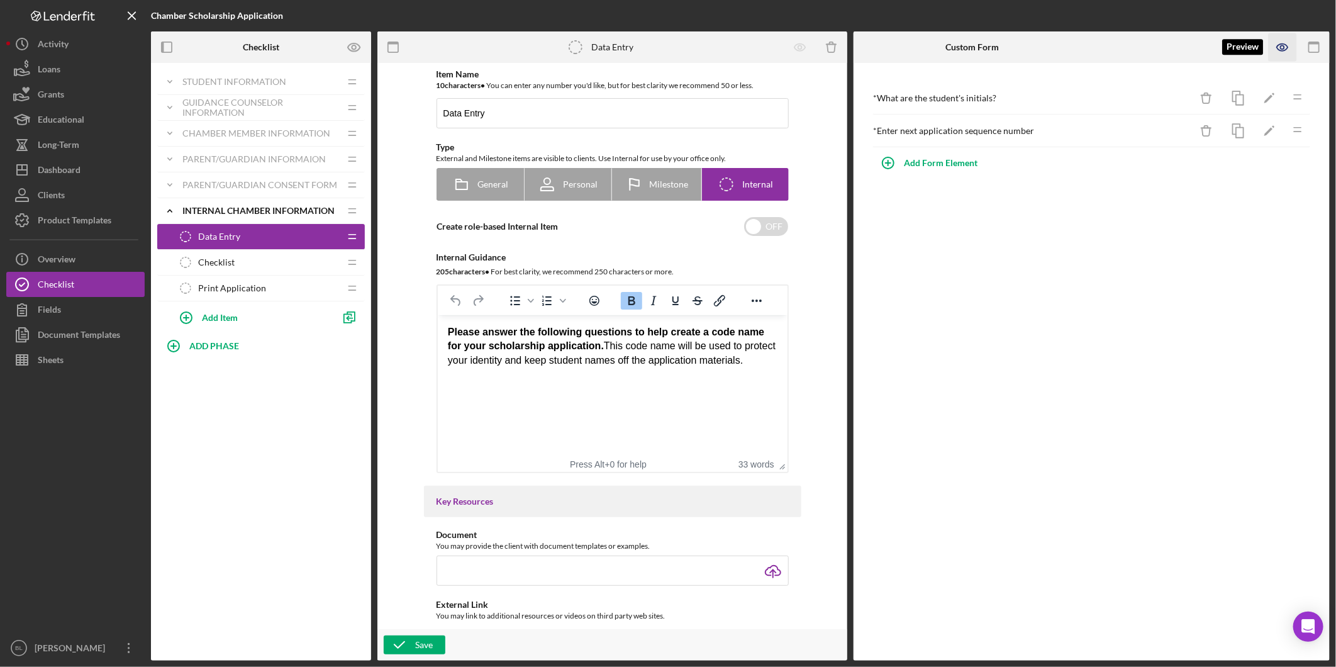
click at [1283, 45] on icon "button" at bounding box center [1282, 47] width 4 height 4
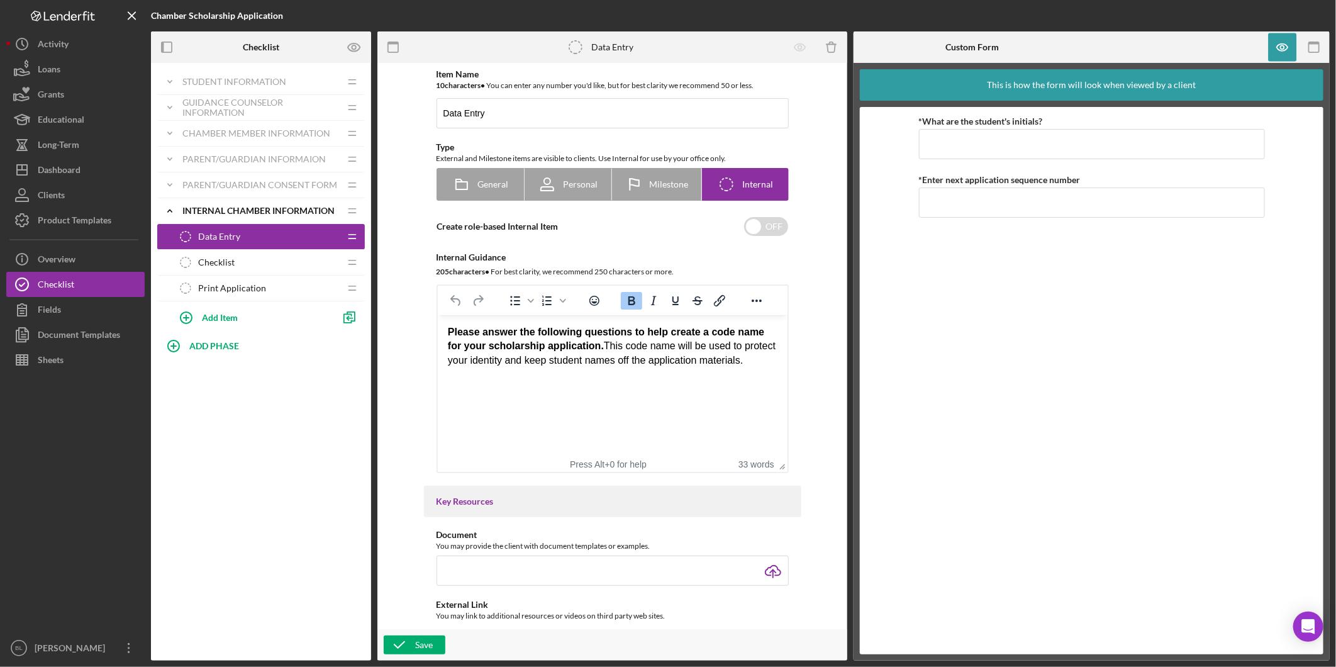
click at [228, 235] on span "Data Entry" at bounding box center [219, 236] width 42 height 10
click at [231, 257] on span "Checklist" at bounding box center [216, 262] width 36 height 10
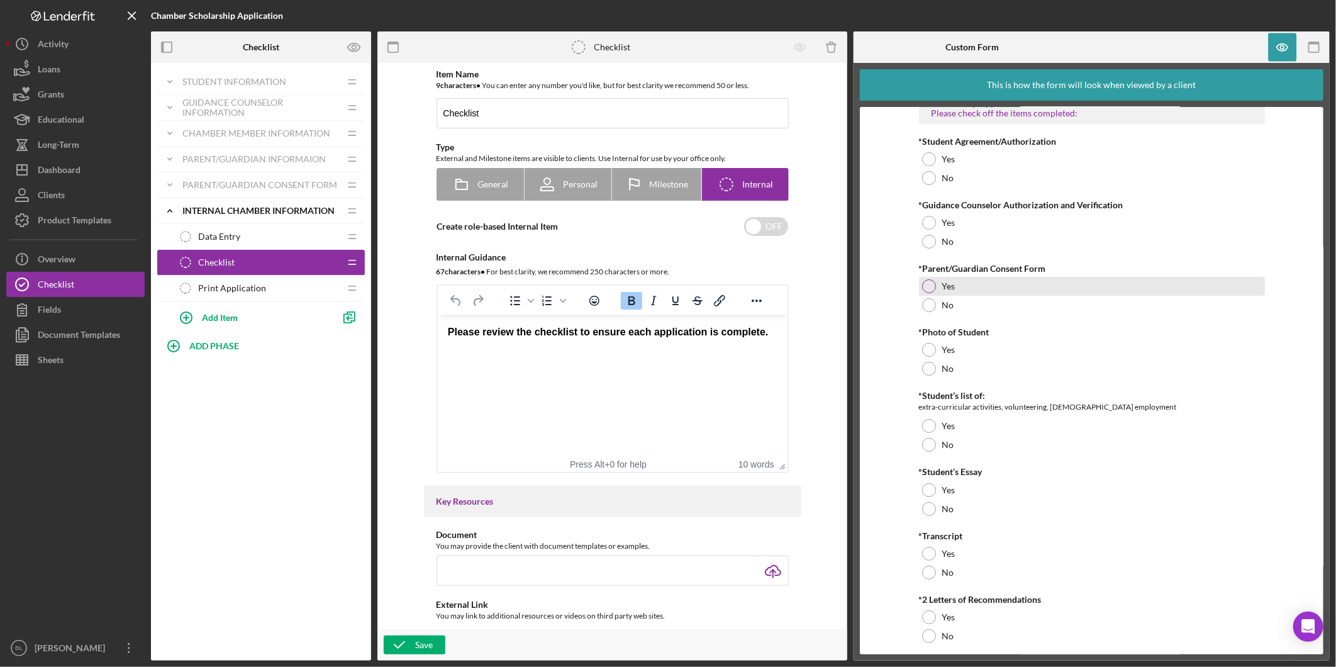
scroll to position [30, 0]
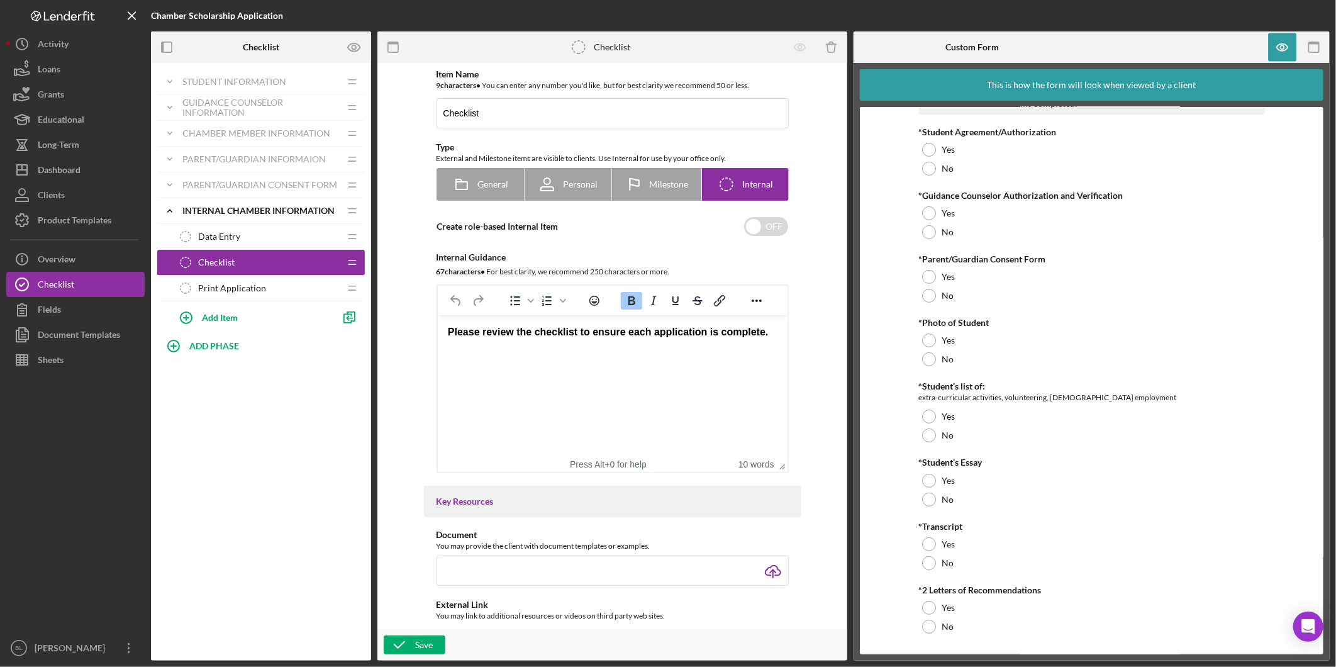
drag, startPoint x: 231, startPoint y: 285, endPoint x: 281, endPoint y: 285, distance: 50.3
click at [231, 285] on span "Print Application" at bounding box center [232, 288] width 68 height 10
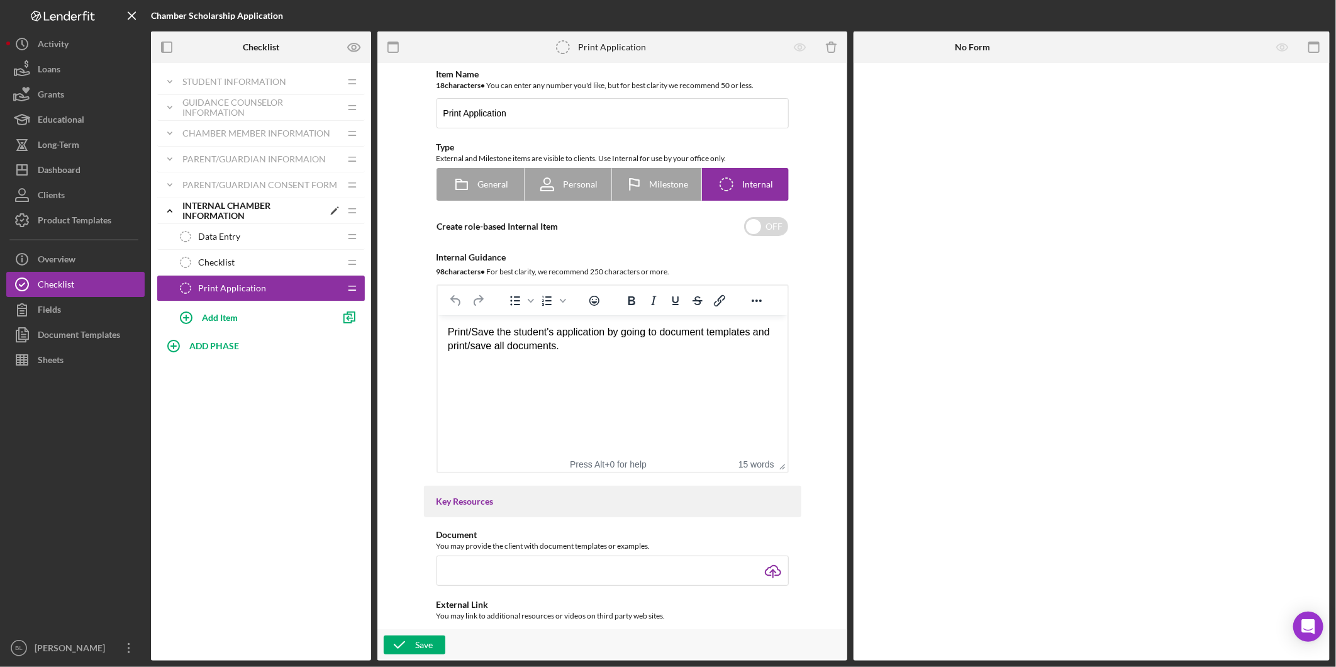
click at [177, 211] on icon "Icon/Expander" at bounding box center [169, 210] width 25 height 25
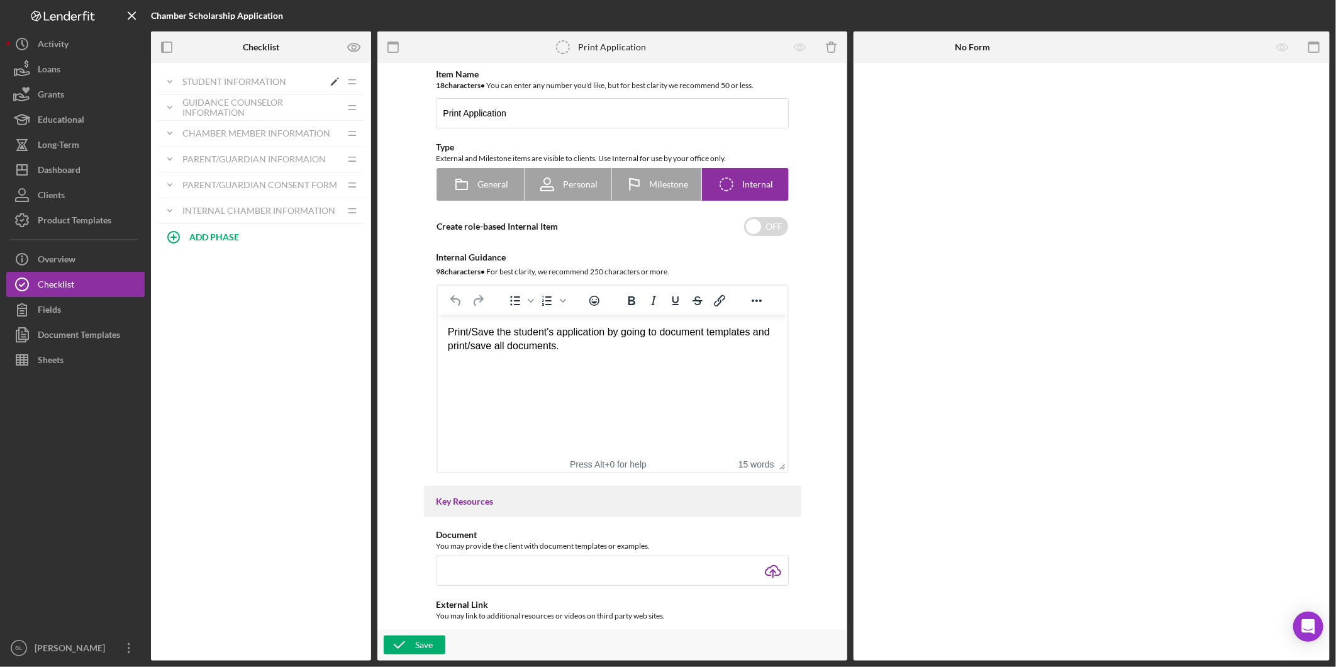
click at [243, 82] on div "Student Information" at bounding box center [252, 82] width 141 height 10
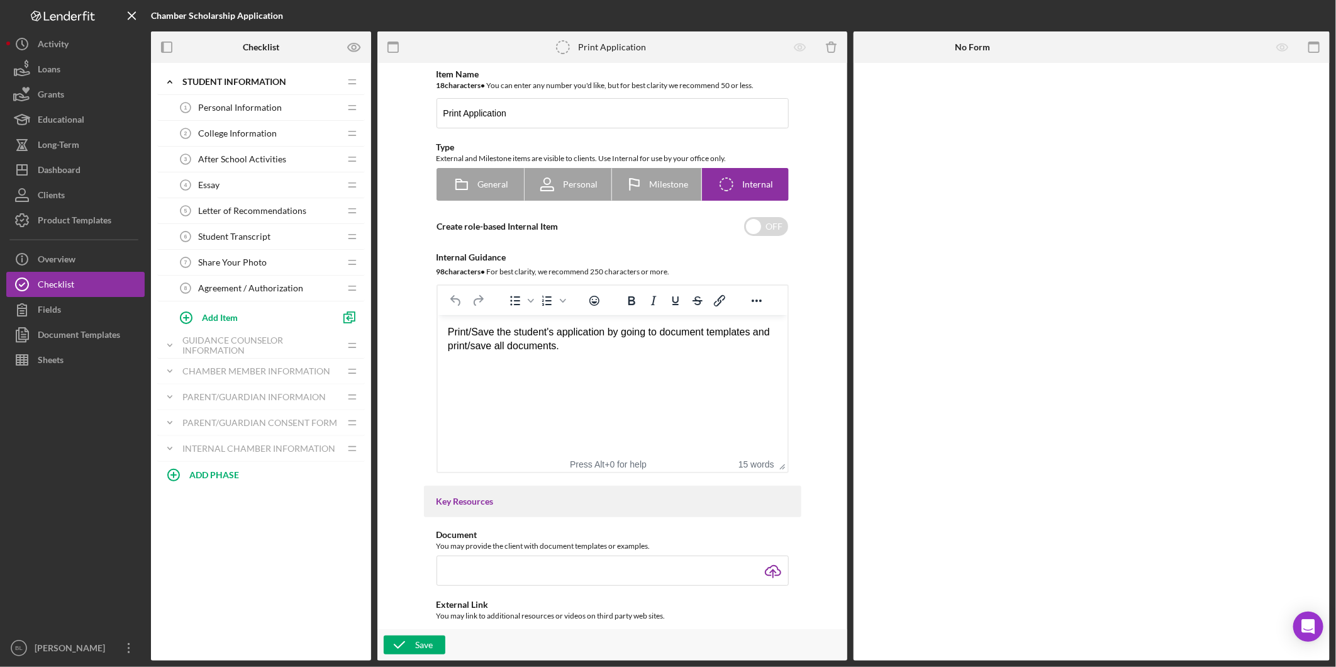
click at [249, 155] on span "After School Activities" at bounding box center [242, 159] width 88 height 10
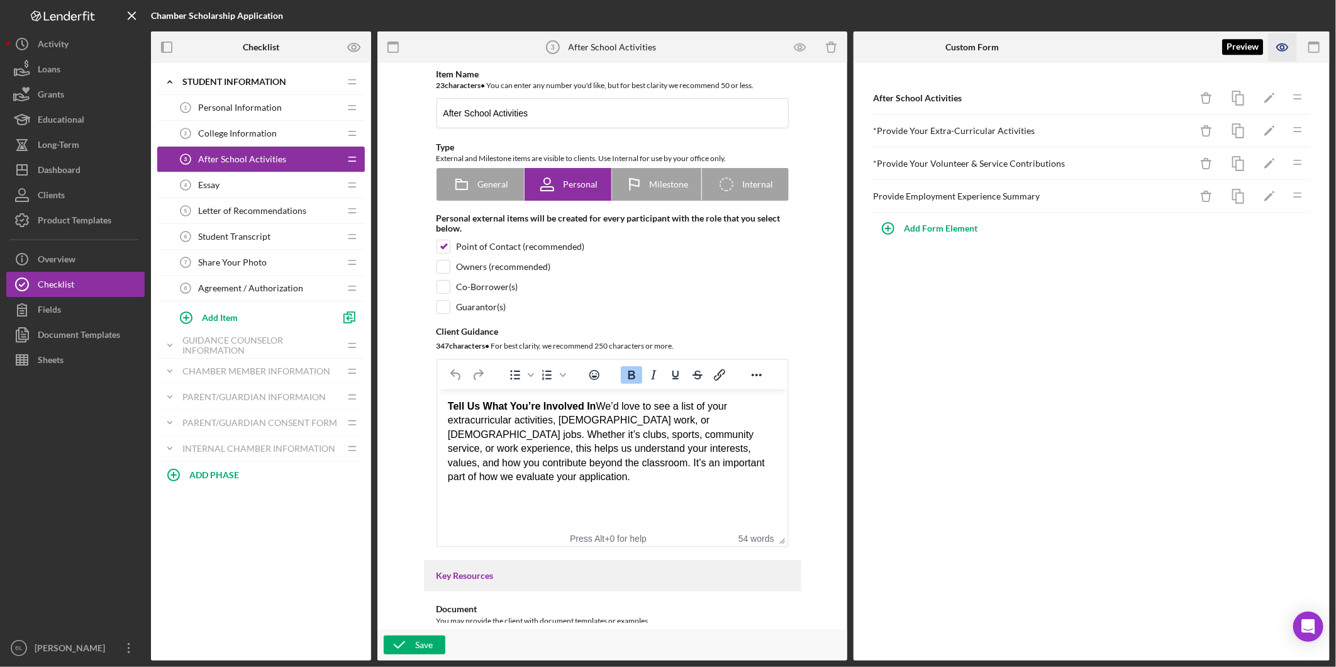
click at [1280, 47] on icon "button" at bounding box center [1282, 47] width 4 height 4
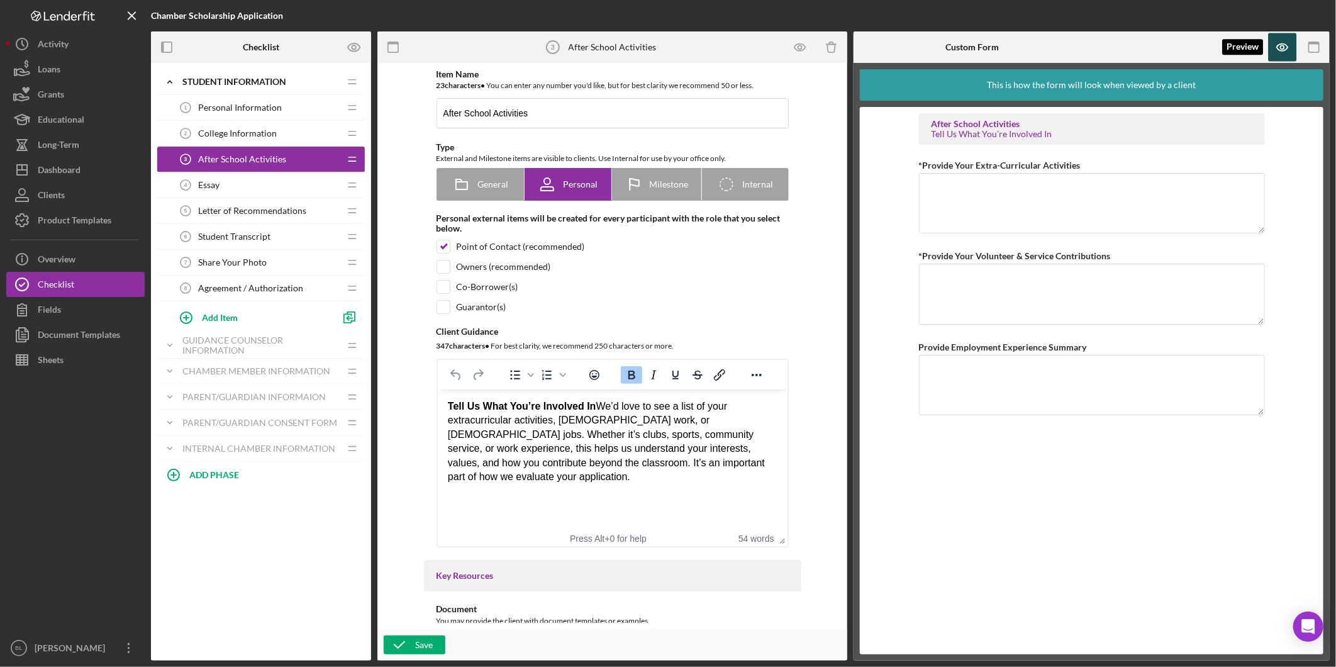
click at [1280, 47] on icon "button" at bounding box center [1282, 47] width 4 height 4
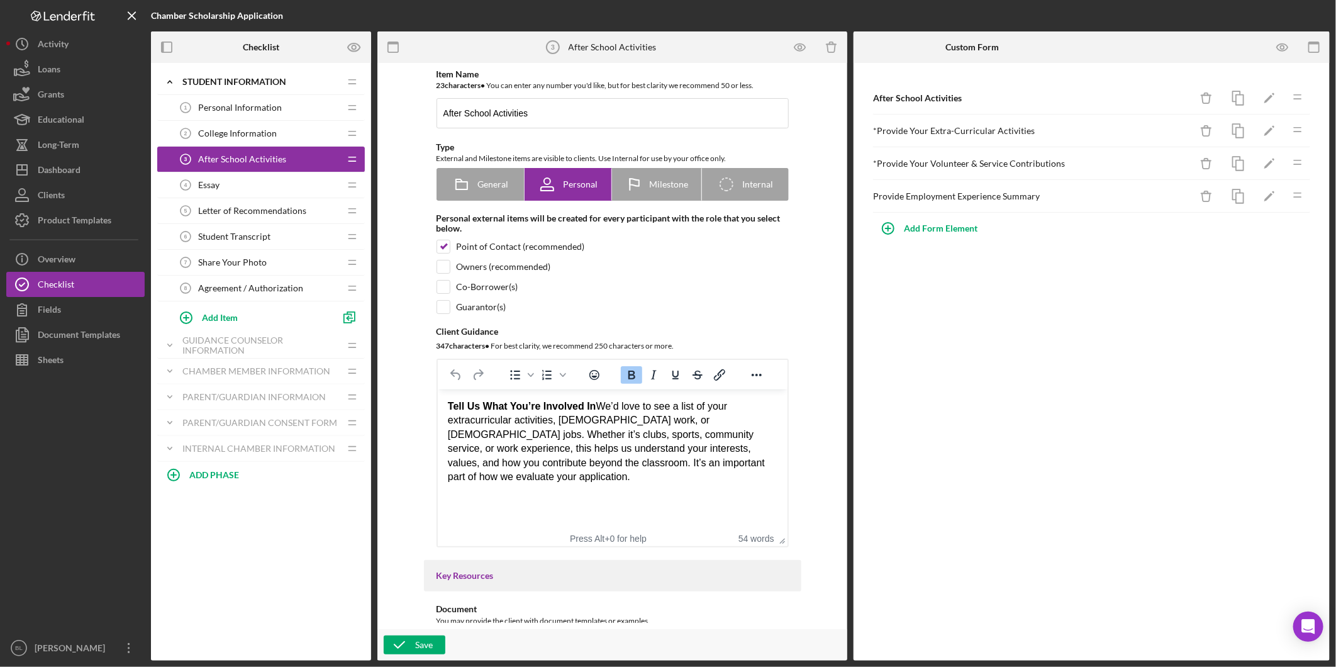
click at [1114, 402] on div "After School Activities Icon/Delete Icon/Edit Icon/Drag * Provide Your Extra-Cu…" at bounding box center [1091, 361] width 476 height 597
click at [162, 80] on icon "Icon/Expander" at bounding box center [169, 81] width 25 height 25
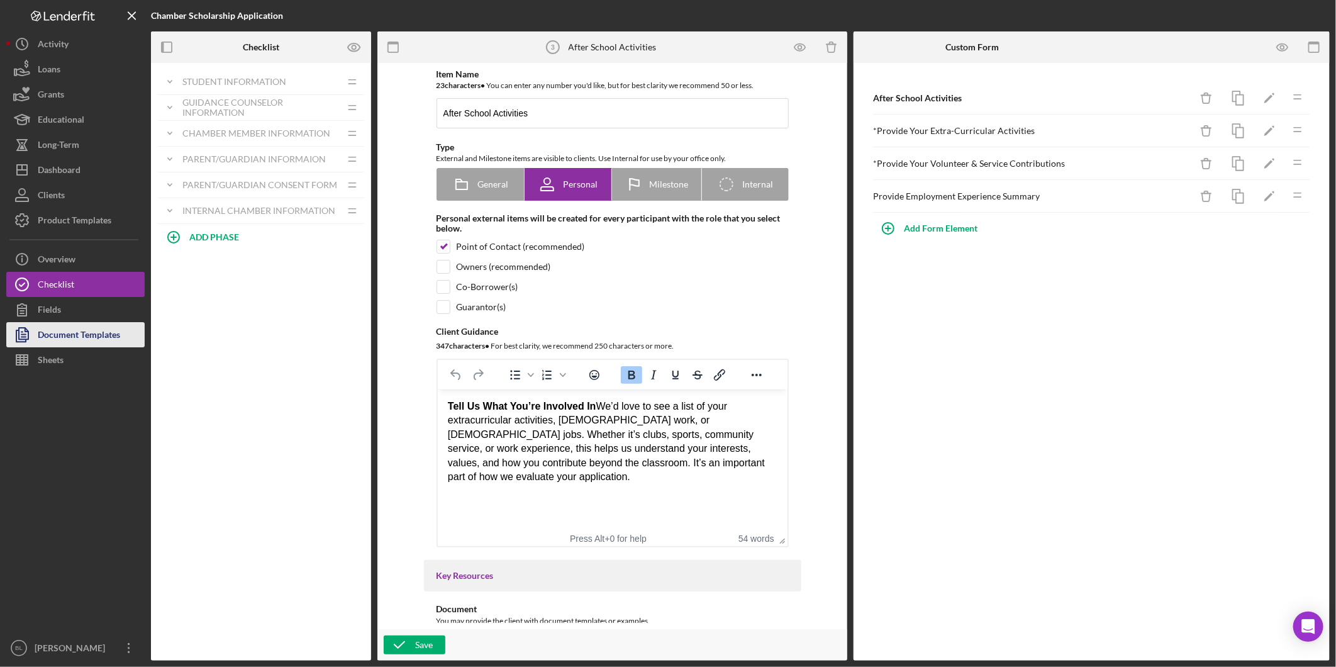
drag, startPoint x: 96, startPoint y: 336, endPoint x: 116, endPoint y: 338, distance: 19.6
click at [96, 336] on div "Document Templates" at bounding box center [79, 336] width 82 height 28
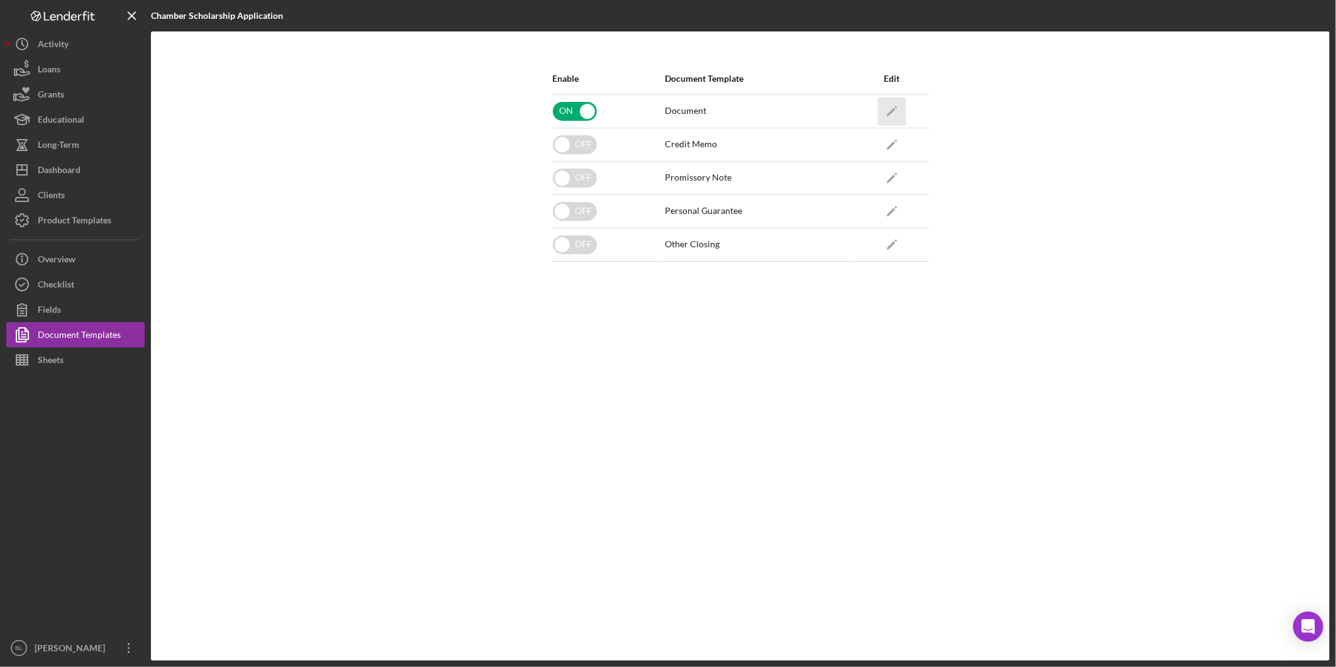
click at [897, 108] on icon "Icon/Edit" at bounding box center [891, 111] width 28 height 28
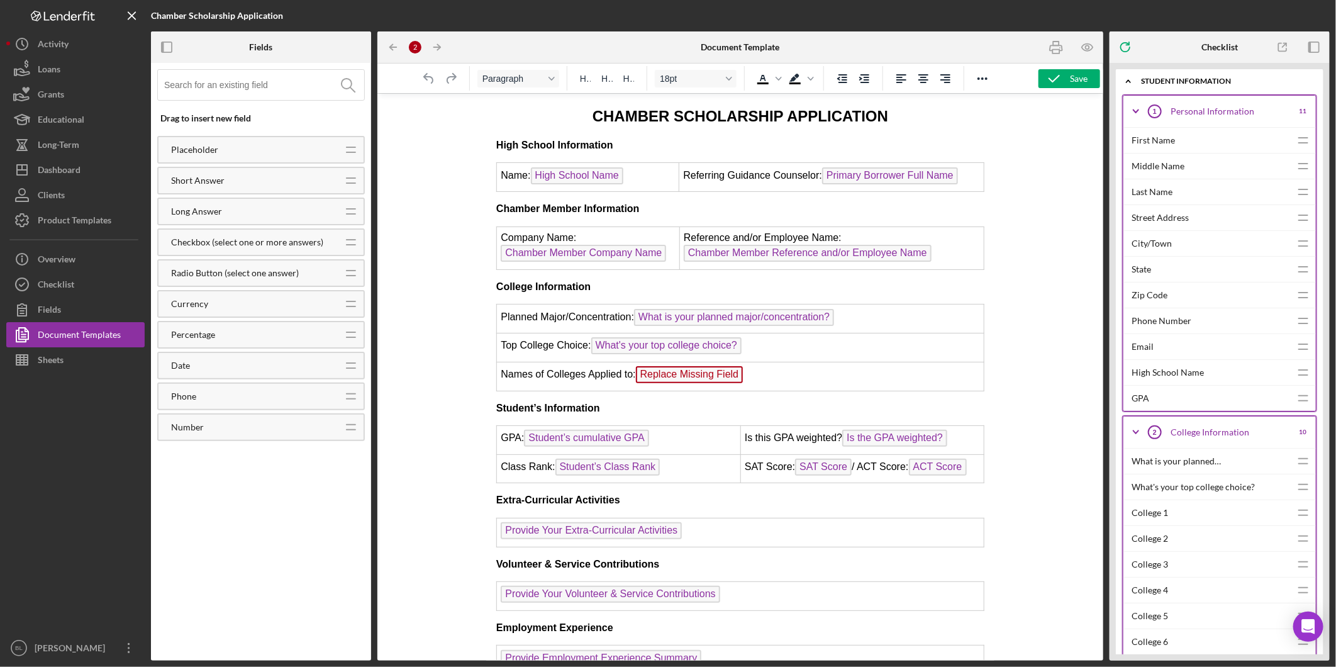
click at [719, 374] on span "Replace Missing Field" at bounding box center [689, 373] width 108 height 17
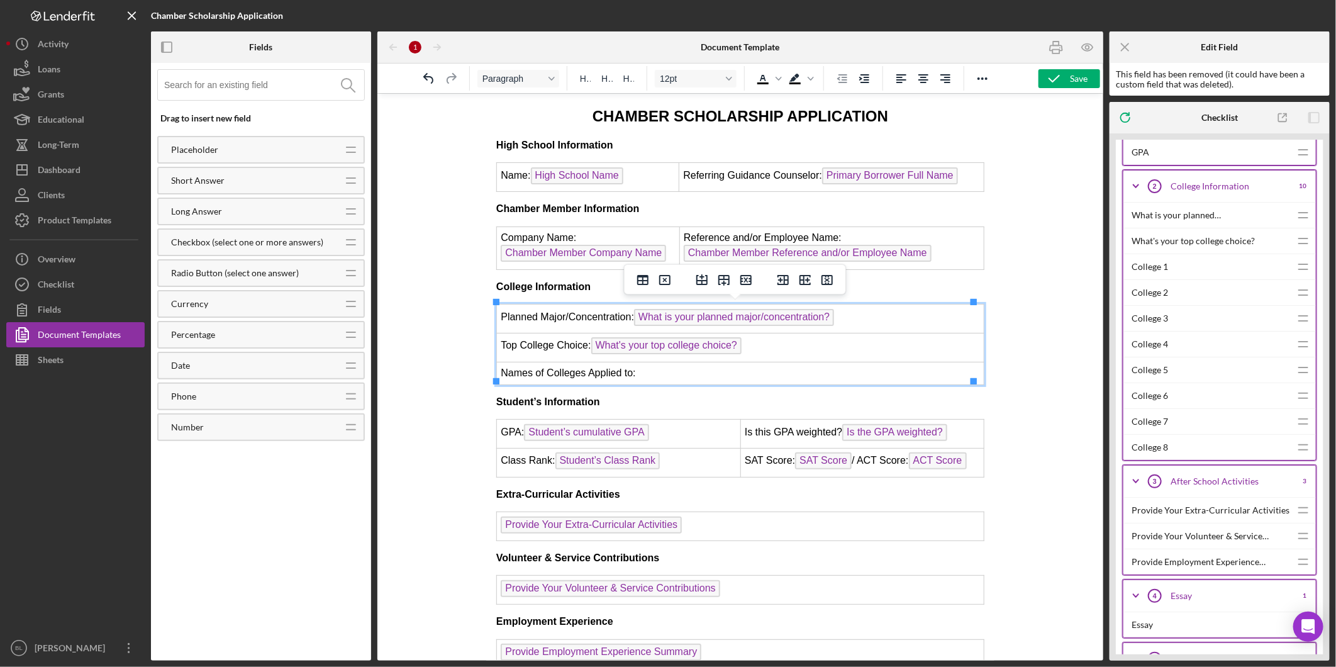
scroll to position [349, 0]
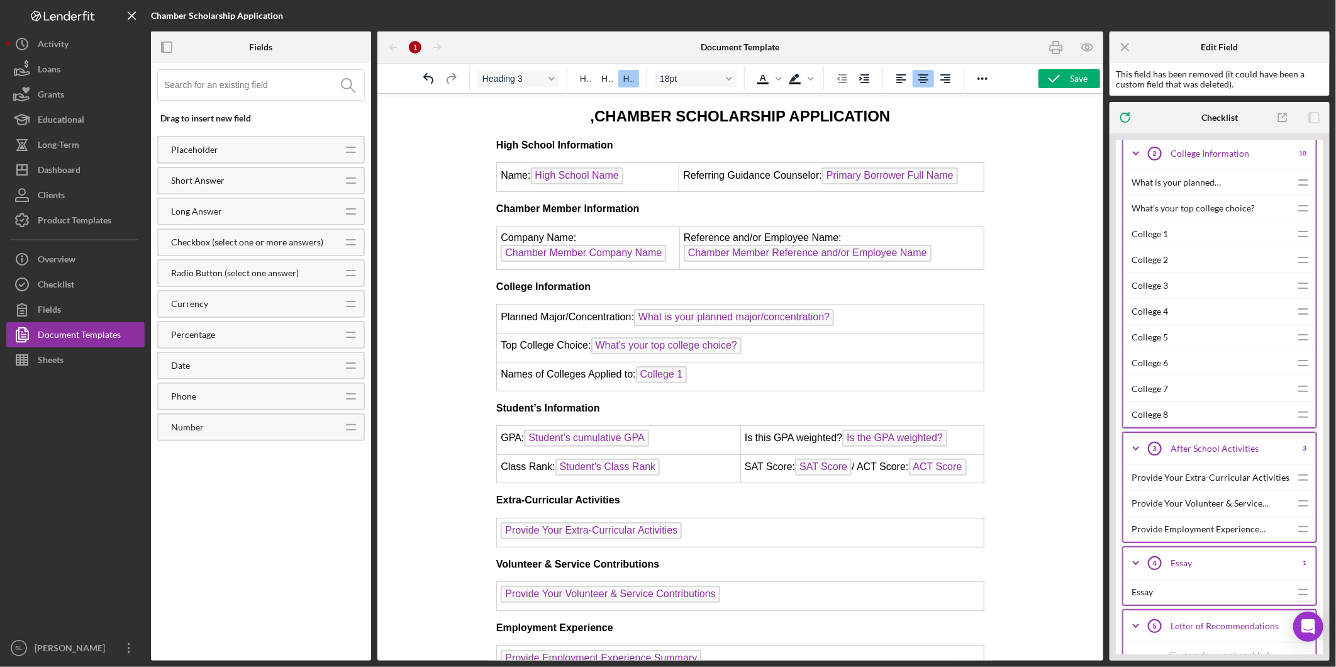
click at [714, 372] on td "Names of Colleges Applied to: College 1" at bounding box center [739, 375] width 487 height 29
click at [789, 374] on td "Names of Colleges Applied to: College 1 , College 2" at bounding box center [739, 375] width 487 height 29
click at [837, 372] on td "Names of Colleges Applied to: College 1 , College 2 , College 3" at bounding box center [739, 375] width 487 height 29
click at [882, 370] on td "Names of Colleges Applied to: College 1 , College 2 , College 3 , College 4 ﻿" at bounding box center [739, 375] width 487 height 29
click at [924, 368] on td "Names of Colleges Applied to: College 1 , College 2 , College 3 , College 4 , C…" at bounding box center [739, 375] width 487 height 29
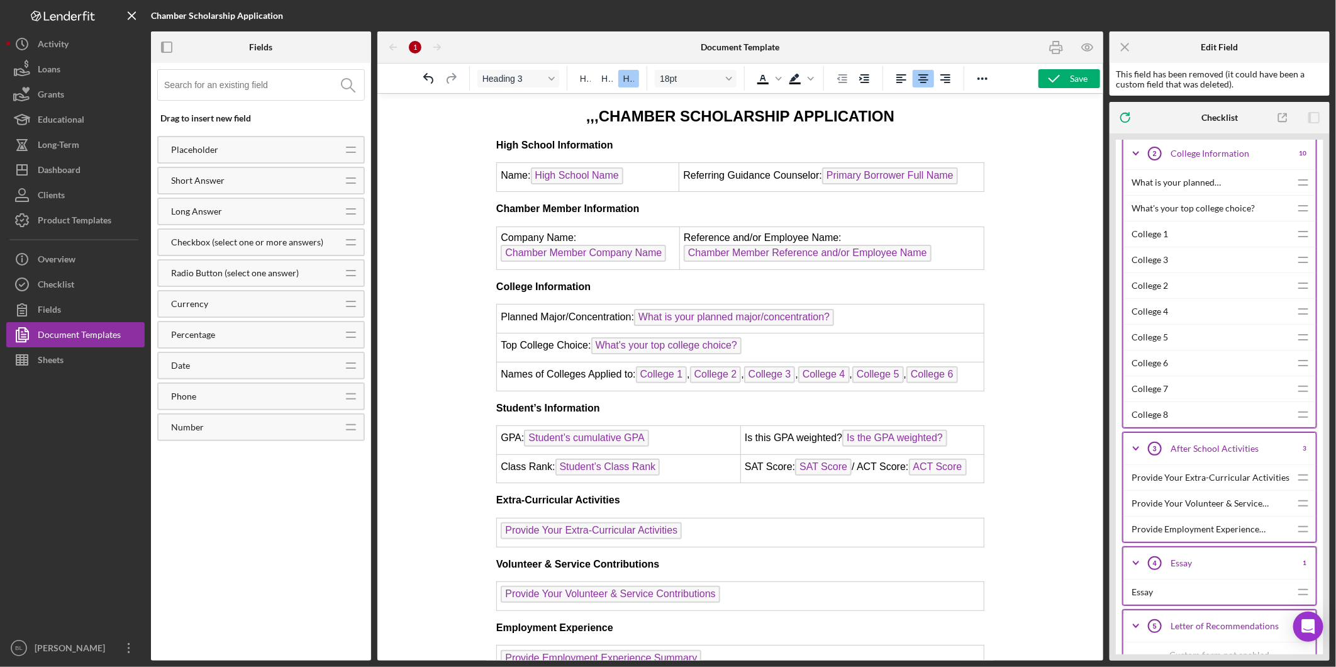
click at [961, 368] on td "Names of Colleges Applied to: College 1 , College 2 , College 3 , College 4 , C…" at bounding box center [739, 375] width 487 height 29
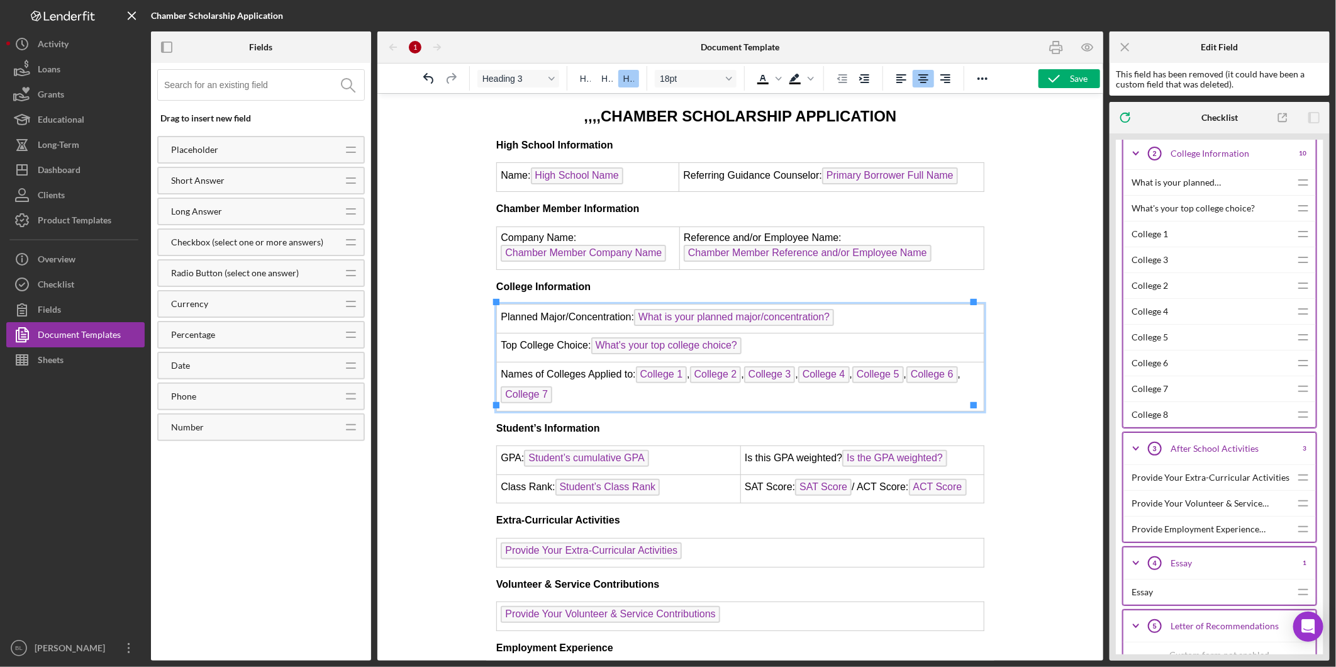
click at [614, 384] on td "Names of Colleges Applied to: College 1 , College 2 , College 3 , College 4 , C…" at bounding box center [739, 385] width 487 height 49
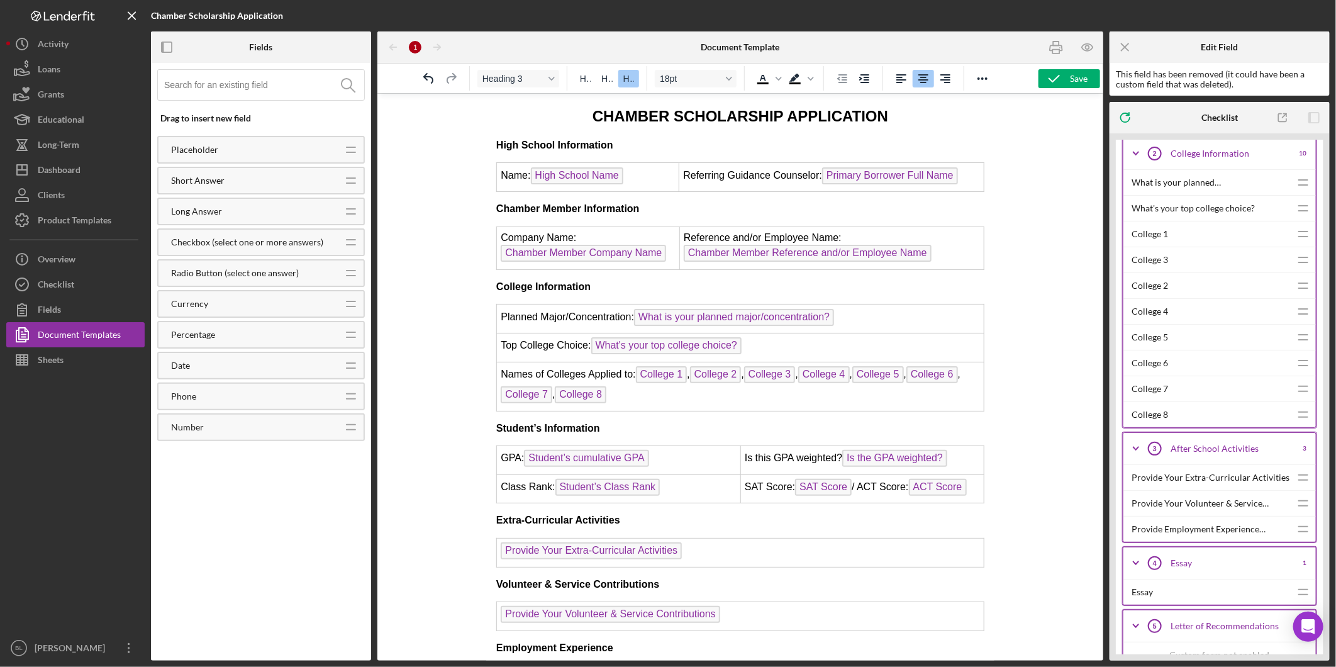
click at [919, 123] on h3 "CHAMBER SCHOLARSHIP APPLICATION" at bounding box center [740, 115] width 488 height 21
click at [510, 172] on td "Name: High School Name" at bounding box center [587, 176] width 182 height 29
drag, startPoint x: 498, startPoint y: 171, endPoint x: 536, endPoint y: 170, distance: 38.4
click at [536, 170] on td "Name: High School Name" at bounding box center [587, 176] width 182 height 29
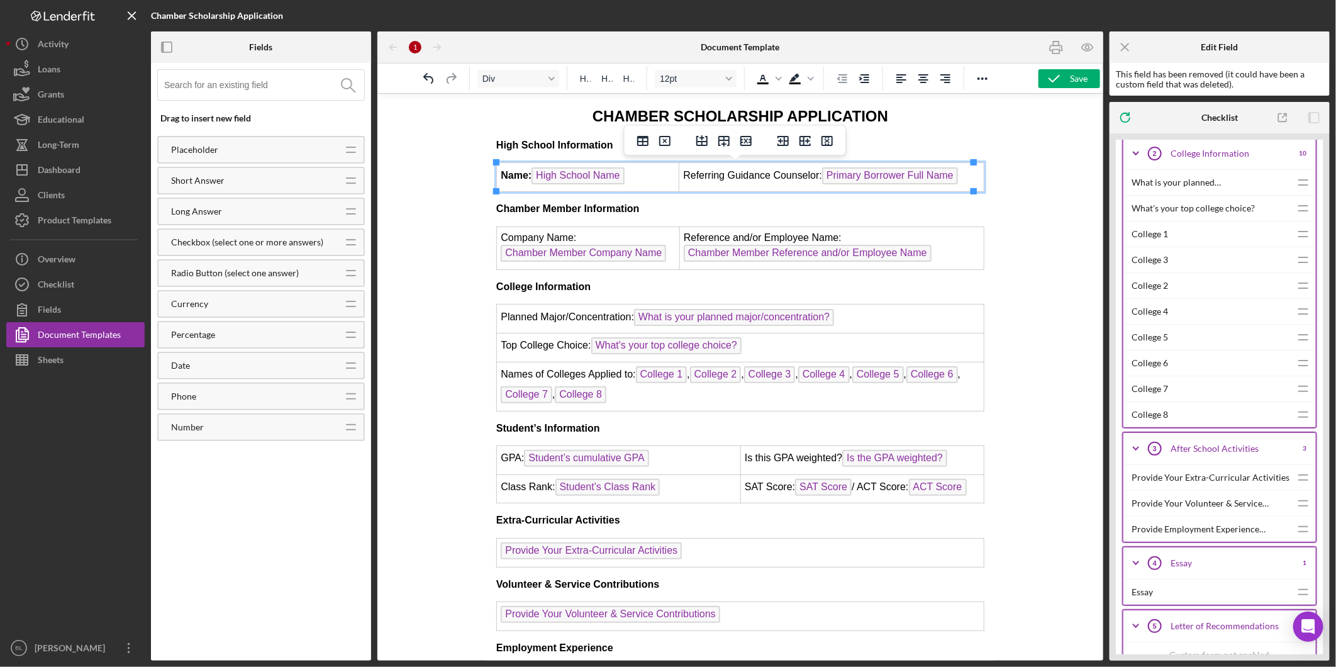
drag, startPoint x: 815, startPoint y: 171, endPoint x: 679, endPoint y: 169, distance: 136.5
click at [679, 169] on td "Referring Guidance Counselor: Primary Borrower Full Name" at bounding box center [831, 176] width 305 height 29
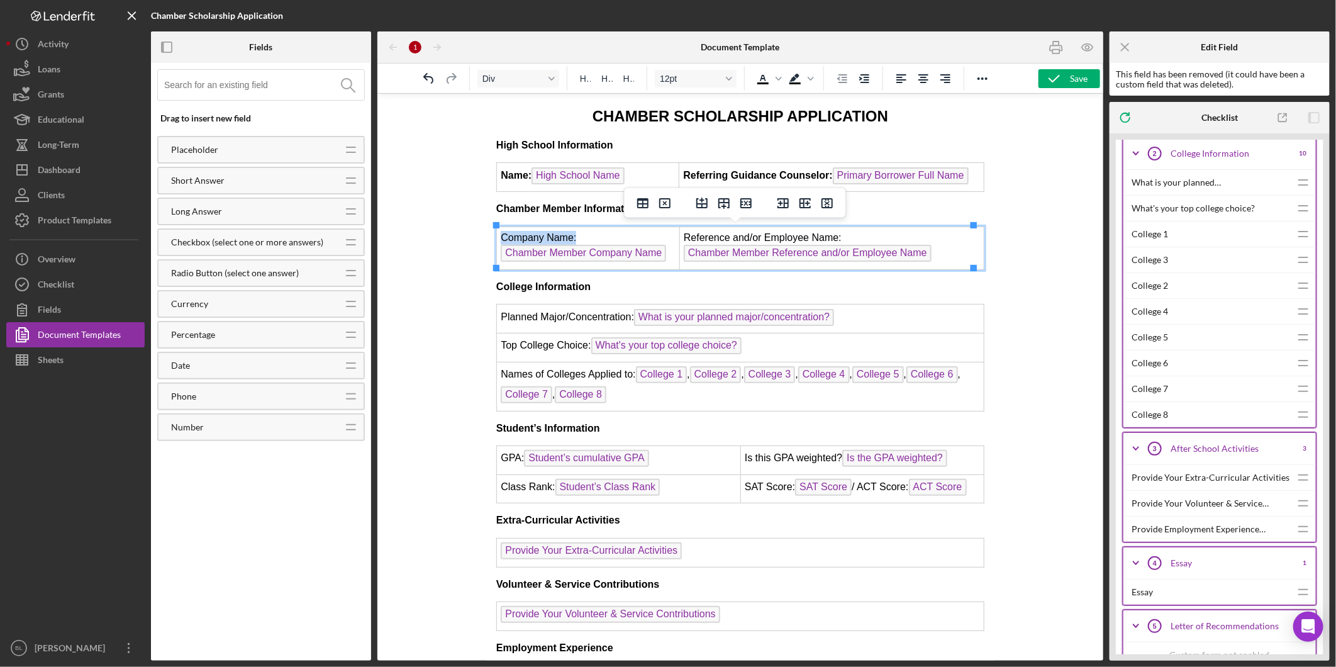
drag, startPoint x: 584, startPoint y: 233, endPoint x: 496, endPoint y: 234, distance: 88.0
click at [496, 234] on td "Company Name: Chamber Member Company Name" at bounding box center [587, 247] width 183 height 43
drag, startPoint x: 841, startPoint y: 237, endPoint x: 676, endPoint y: 236, distance: 164.8
click at [1058, 74] on icon "button" at bounding box center [1053, 78] width 31 height 31
